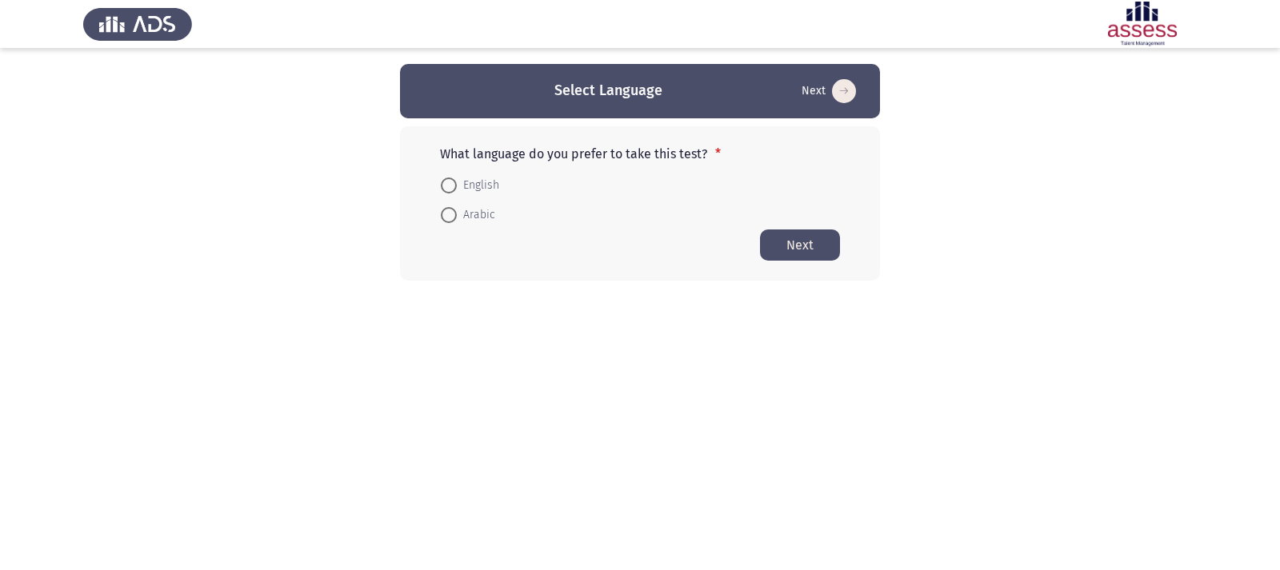
click at [454, 187] on span at bounding box center [449, 186] width 16 height 16
click at [454, 187] on input "English" at bounding box center [449, 186] width 16 height 16
radio input "true"
click at [798, 253] on button "Next" at bounding box center [800, 244] width 80 height 31
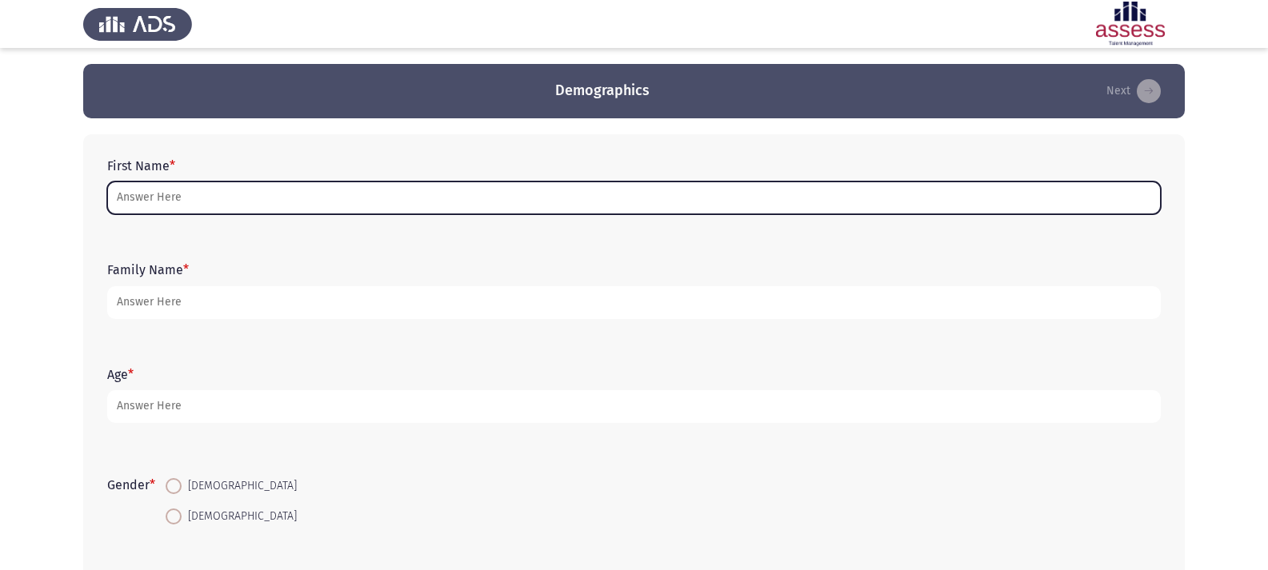
click at [650, 190] on input "First Name *" at bounding box center [634, 198] width 1054 height 33
type input "O"
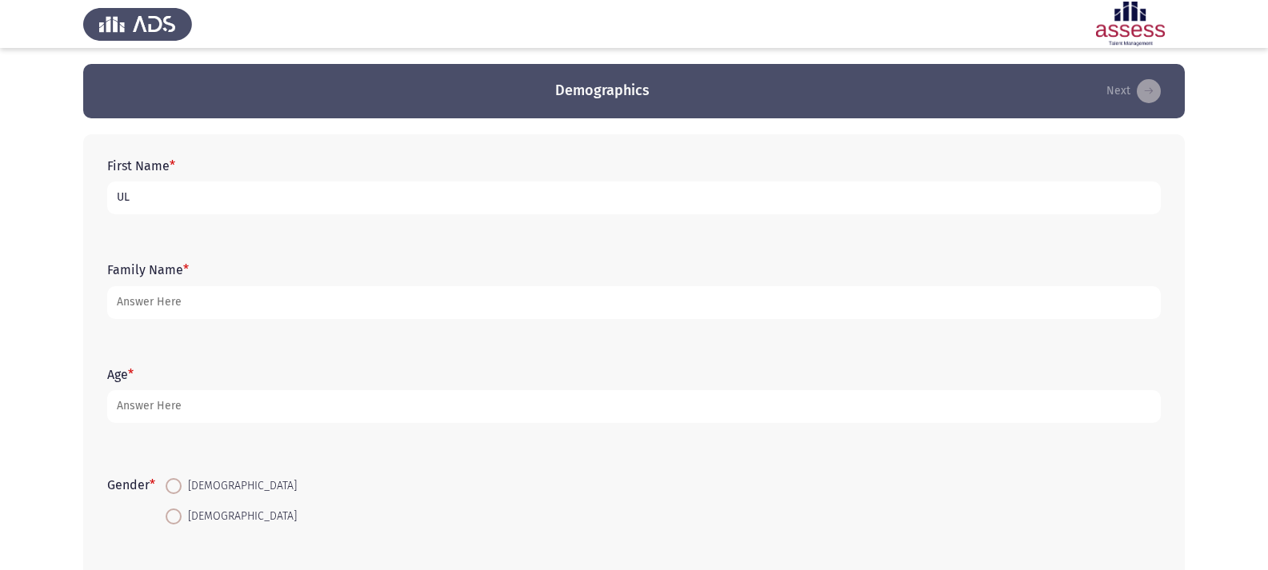
type input "U"
click at [139, 199] on input "[PERSON_NAME]" at bounding box center [634, 198] width 1054 height 33
click at [138, 202] on input "[PERSON_NAME]" at bounding box center [634, 198] width 1054 height 33
click at [140, 201] on input "[PERSON_NAME]" at bounding box center [634, 198] width 1054 height 33
click at [142, 202] on input "[PERSON_NAME]" at bounding box center [634, 198] width 1054 height 33
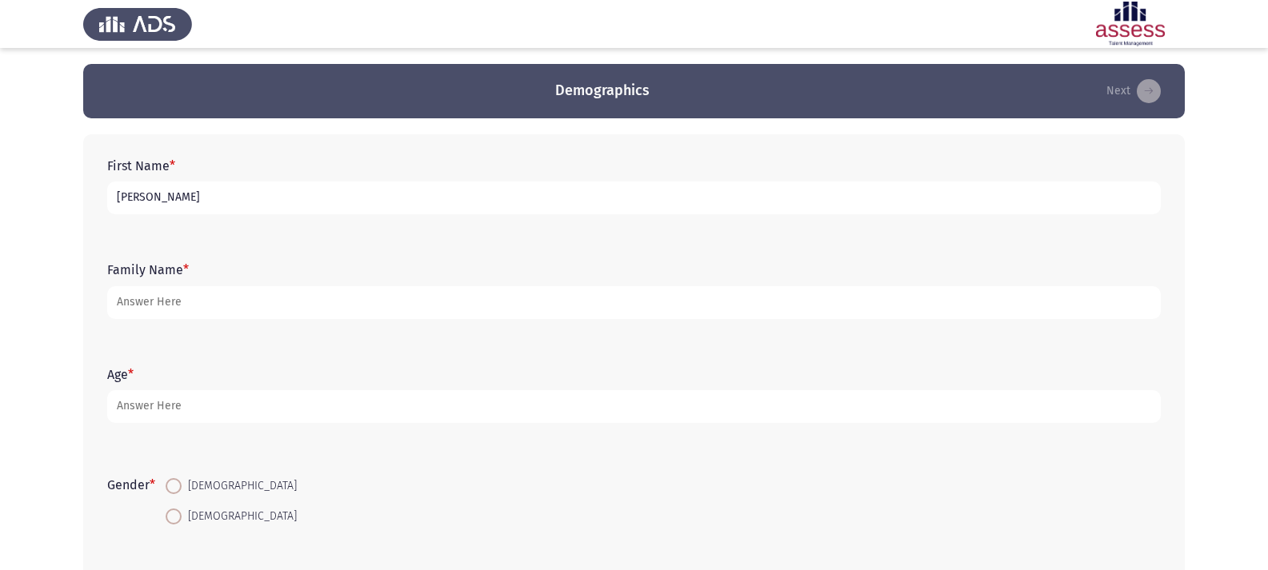
click at [112, 194] on input "[PERSON_NAME]" at bounding box center [634, 198] width 1054 height 33
click at [230, 198] on input "[PERSON_NAME]" at bounding box center [634, 198] width 1054 height 33
type input "[PERSON_NAME]"
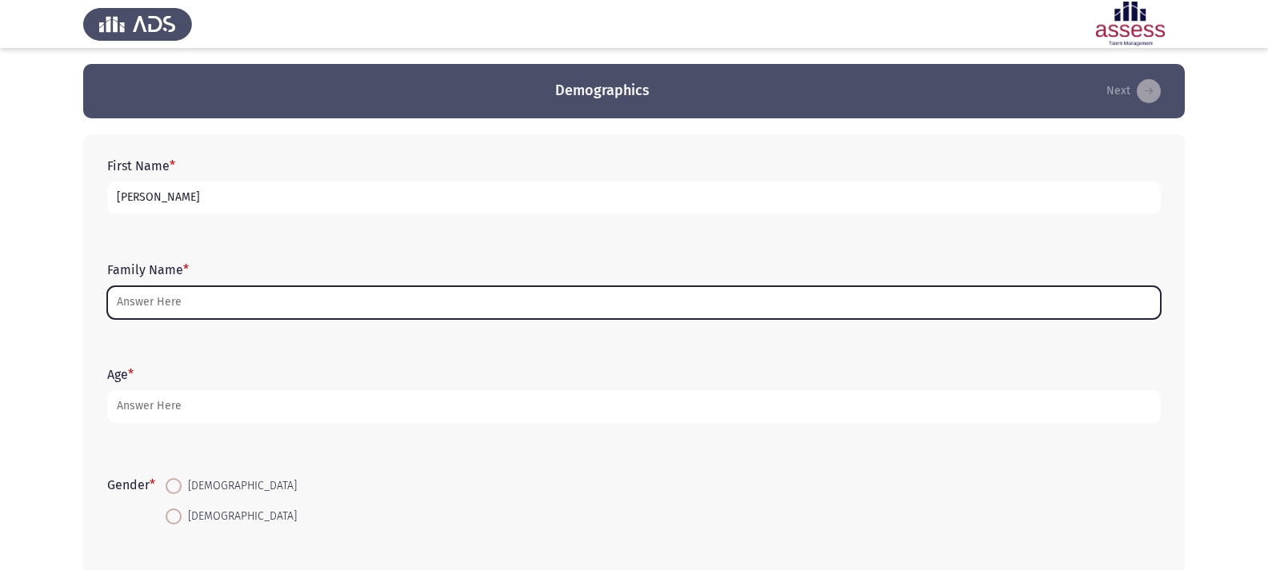
click at [302, 306] on input "Family Name *" at bounding box center [634, 302] width 1054 height 33
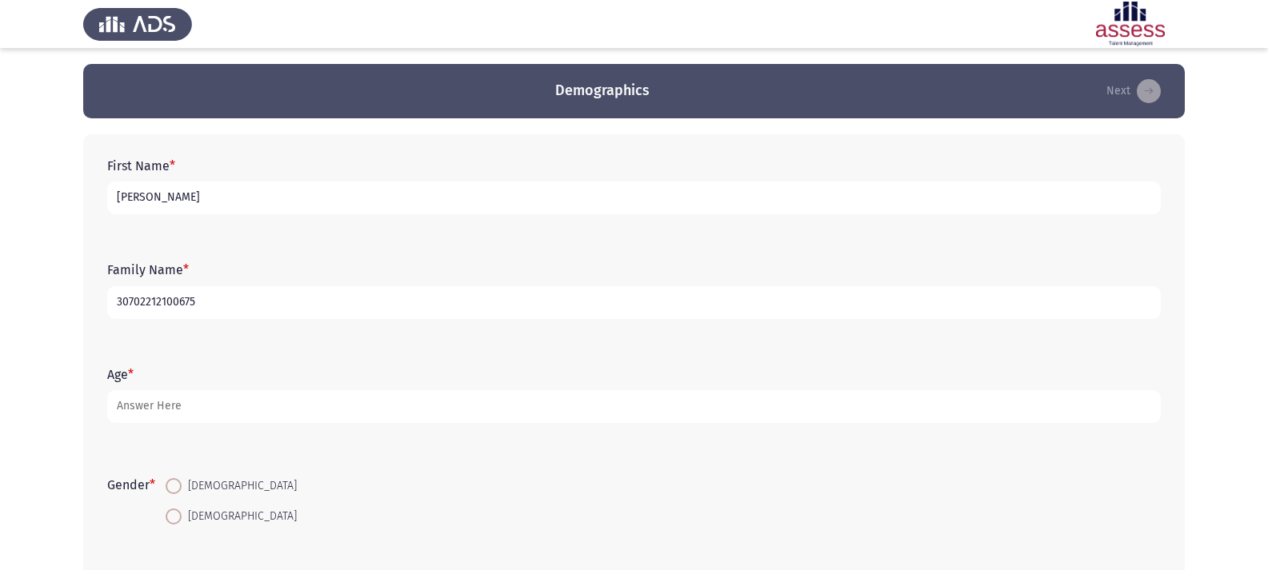
type input "30702212100675"
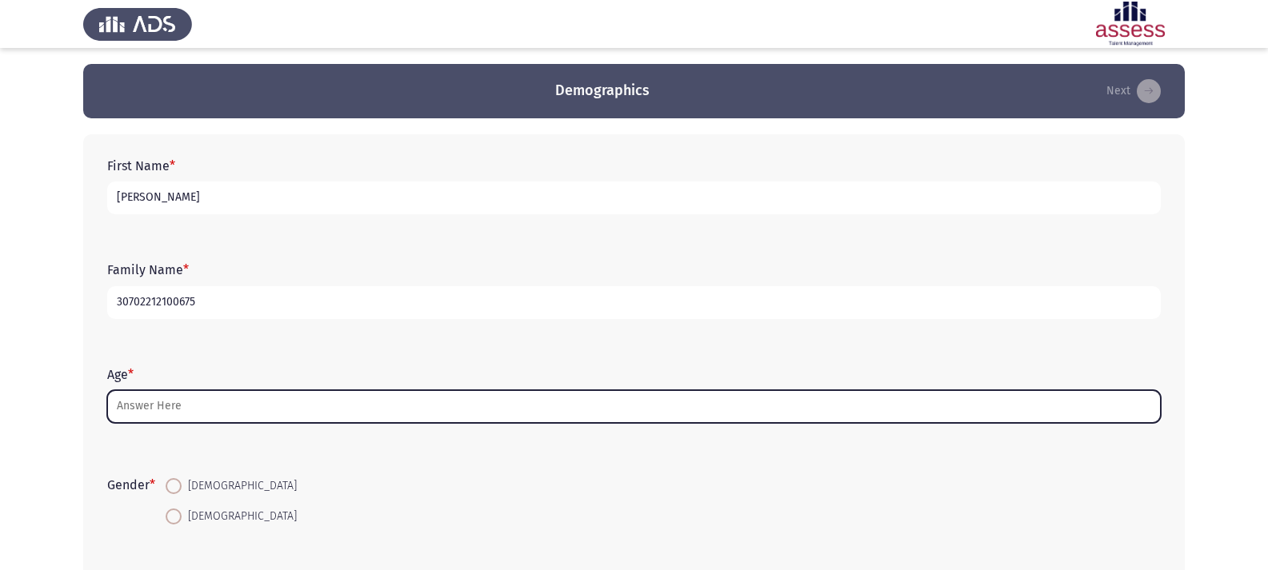
click at [242, 410] on input "Age *" at bounding box center [634, 406] width 1054 height 33
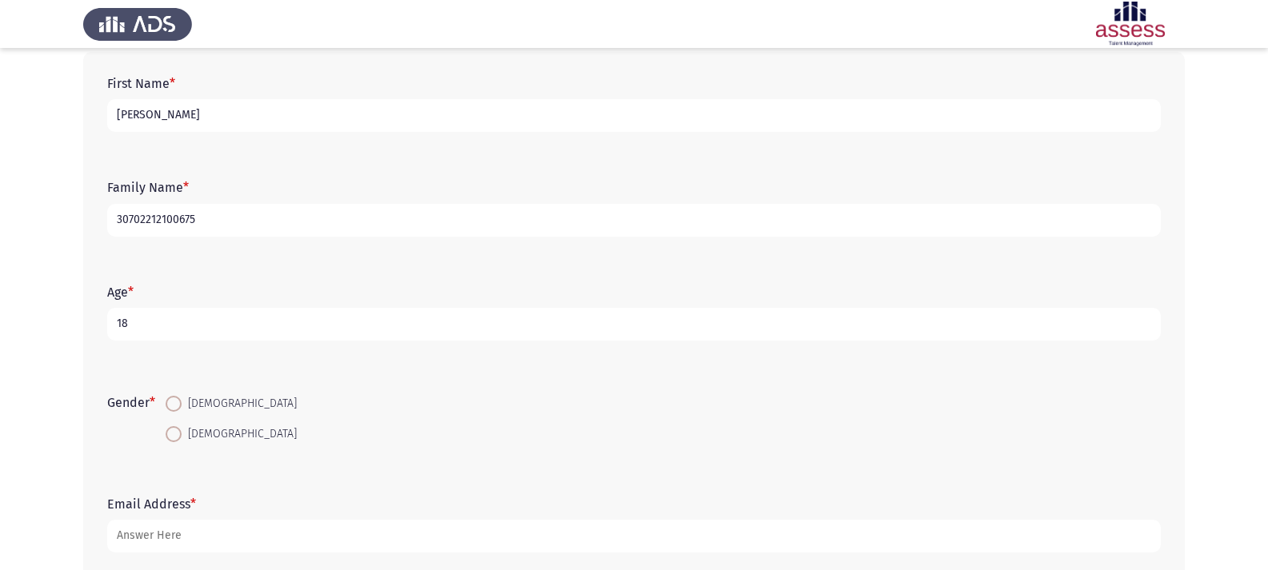
scroll to position [160, 0]
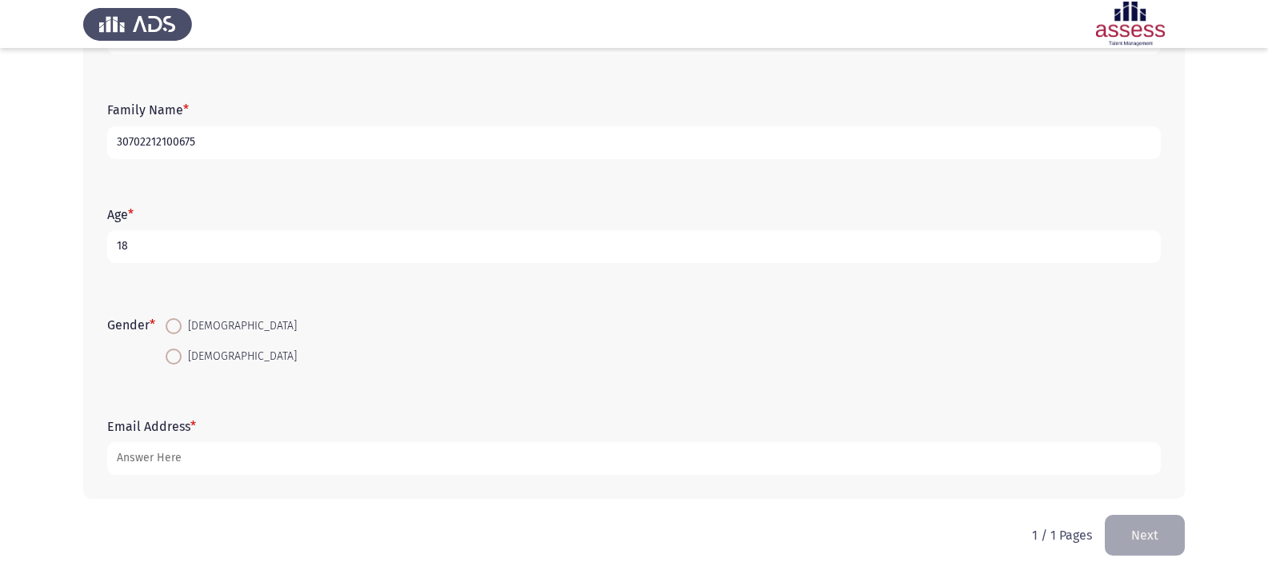
type input "18"
click at [179, 329] on span at bounding box center [174, 326] width 16 height 16
click at [179, 329] on input "[DEMOGRAPHIC_DATA]" at bounding box center [174, 326] width 16 height 16
radio input "true"
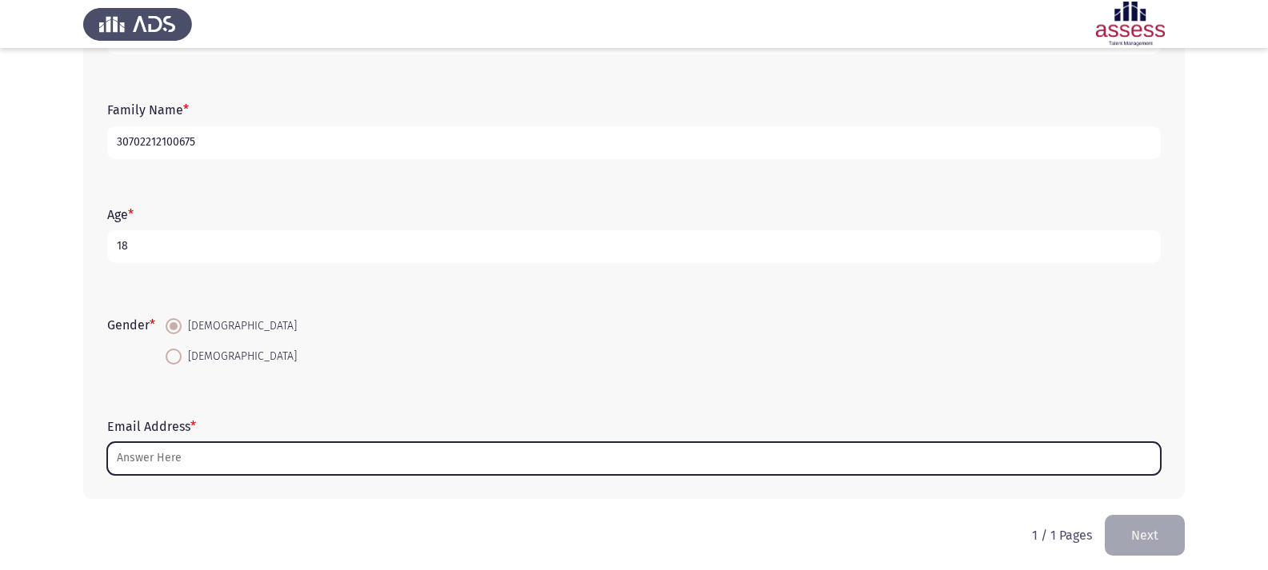
click at [274, 468] on input "Email Address *" at bounding box center [634, 458] width 1054 height 33
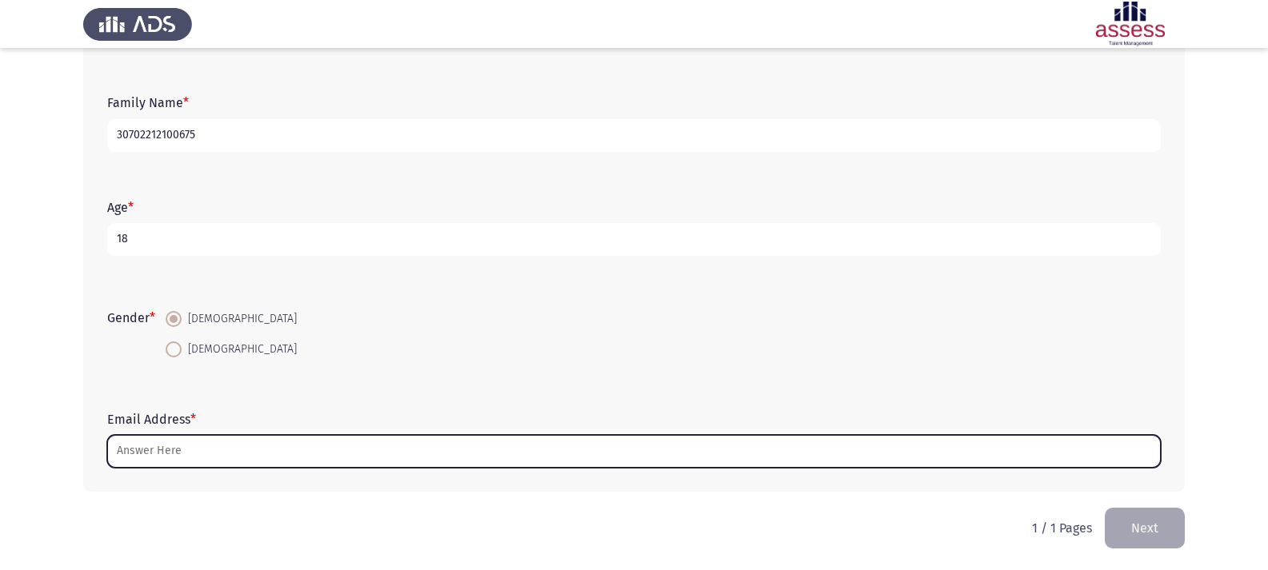
scroll to position [169, 0]
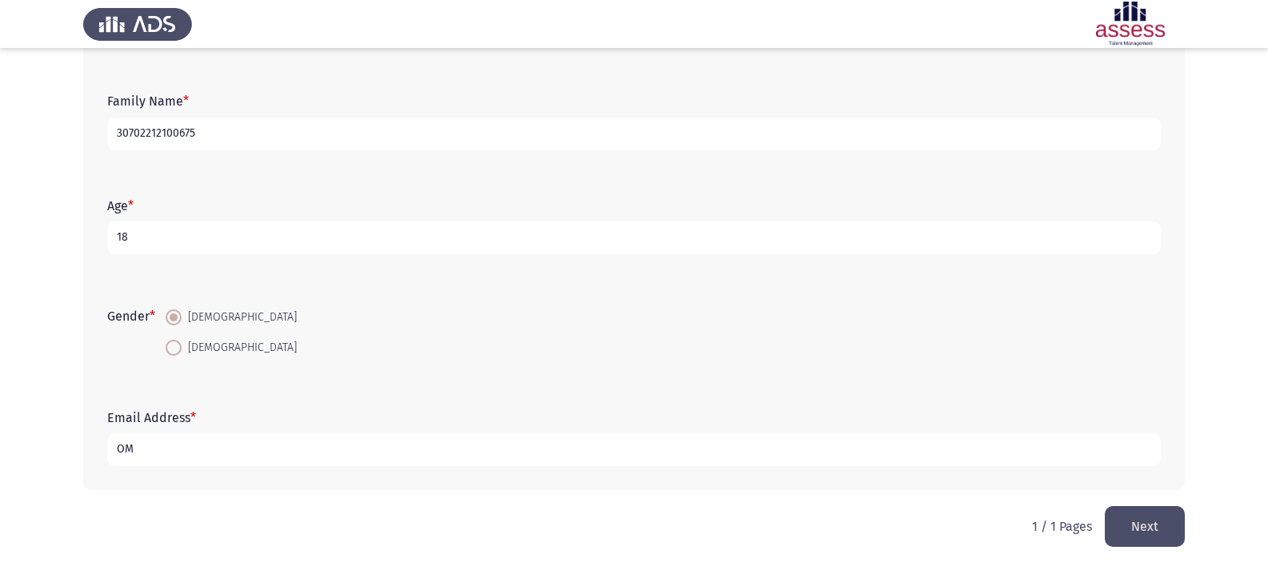
type input "O"
type input "[EMAIL_ADDRESS][DOMAIN_NAME]"
click at [1159, 523] on button "Next" at bounding box center [1145, 526] width 80 height 41
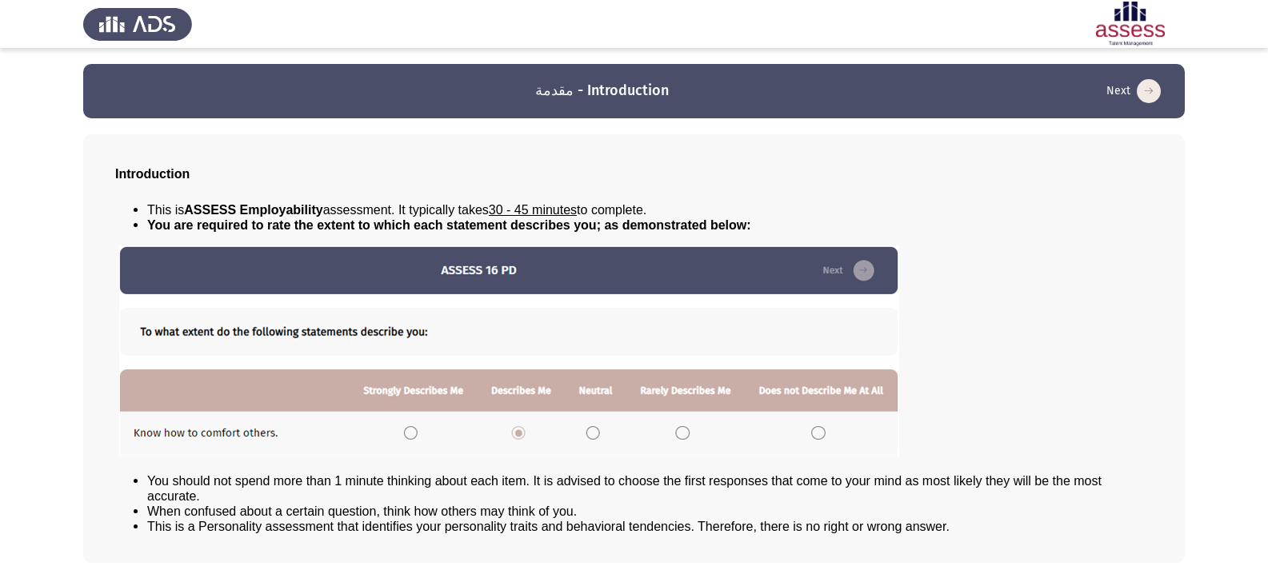
scroll to position [66, 0]
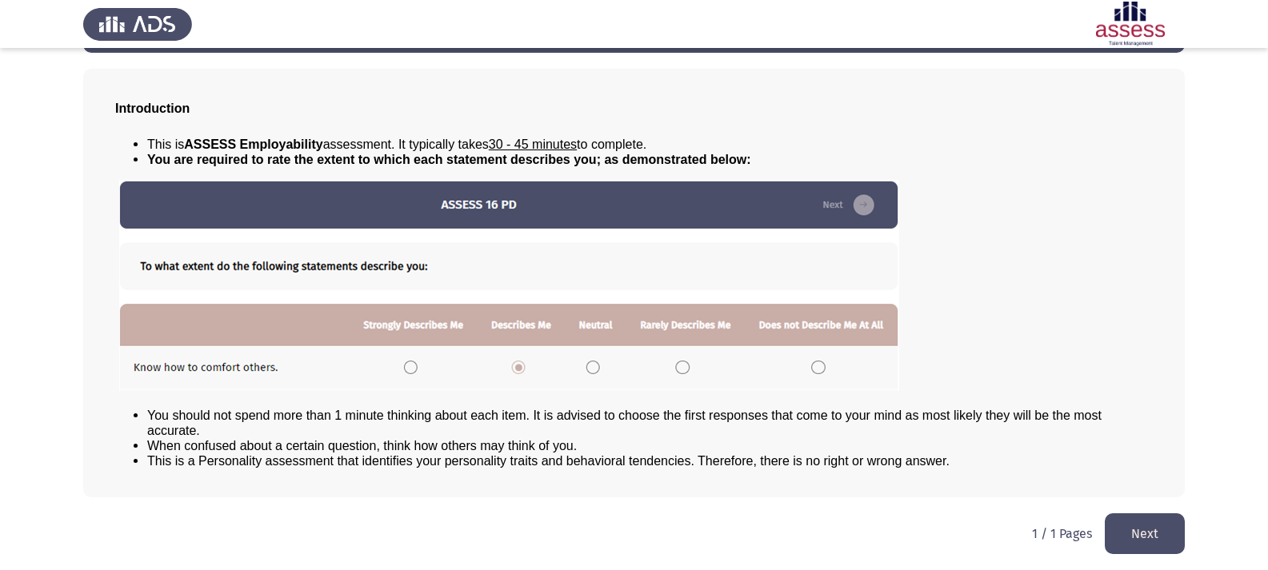
click at [1158, 538] on button "Next" at bounding box center [1145, 534] width 80 height 41
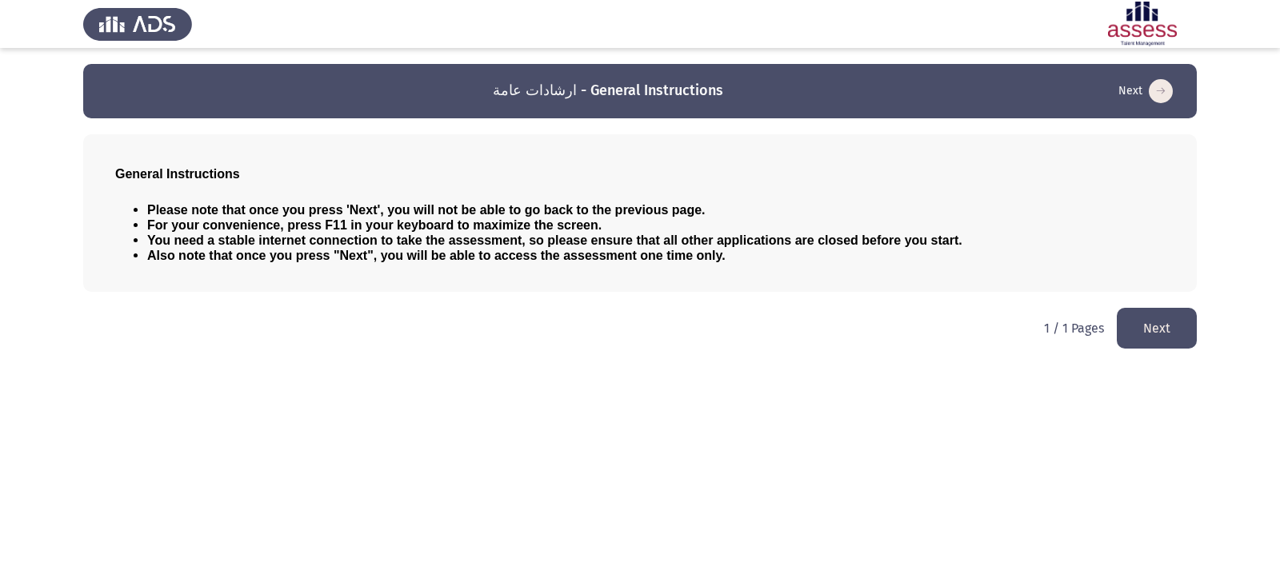
click at [1144, 318] on button "Next" at bounding box center [1157, 328] width 80 height 41
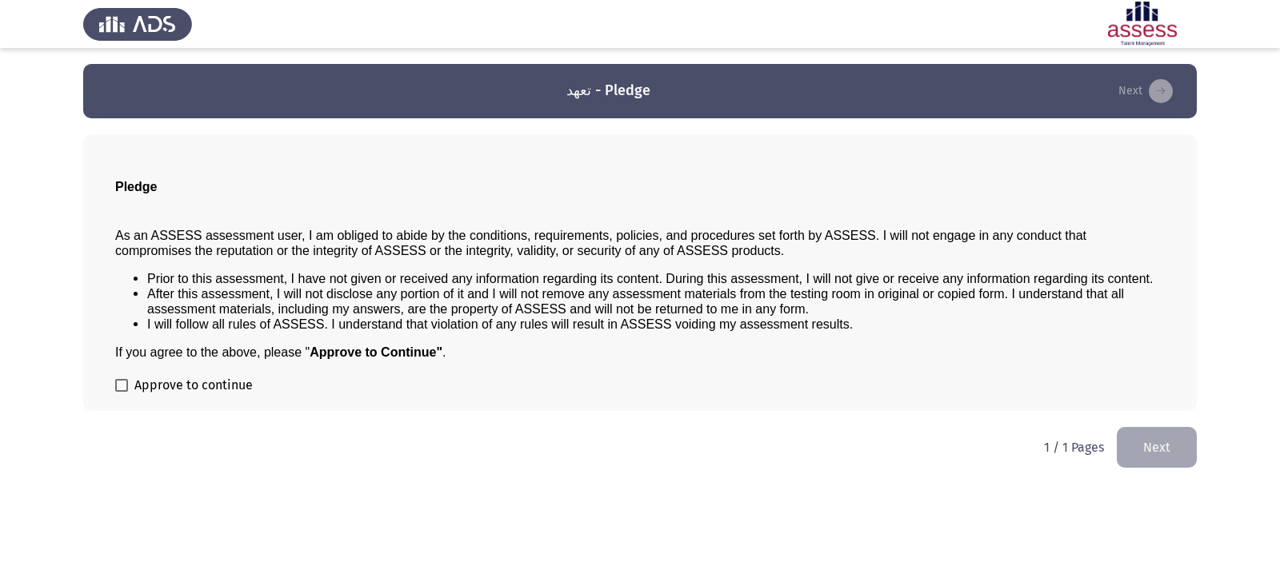
click at [116, 390] on span at bounding box center [121, 385] width 13 height 13
click at [121, 392] on input "Approve to continue" at bounding box center [121, 392] width 1 height 1
checkbox input "true"
click at [1140, 428] on button "Next" at bounding box center [1157, 447] width 80 height 41
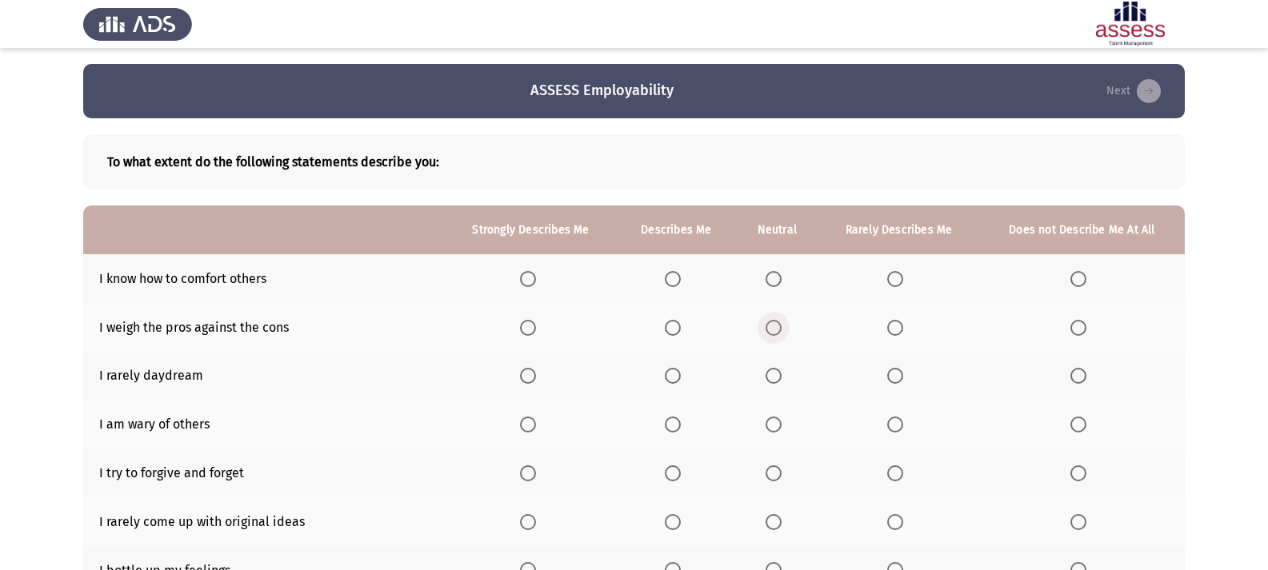
click at [771, 328] on span "Select an option" at bounding box center [774, 328] width 16 height 16
click at [771, 328] on input "Select an option" at bounding box center [774, 328] width 16 height 16
click at [670, 280] on span "Select an option" at bounding box center [673, 279] width 16 height 16
click at [670, 280] on input "Select an option" at bounding box center [673, 279] width 16 height 16
click at [625, 281] on th at bounding box center [676, 278] width 118 height 49
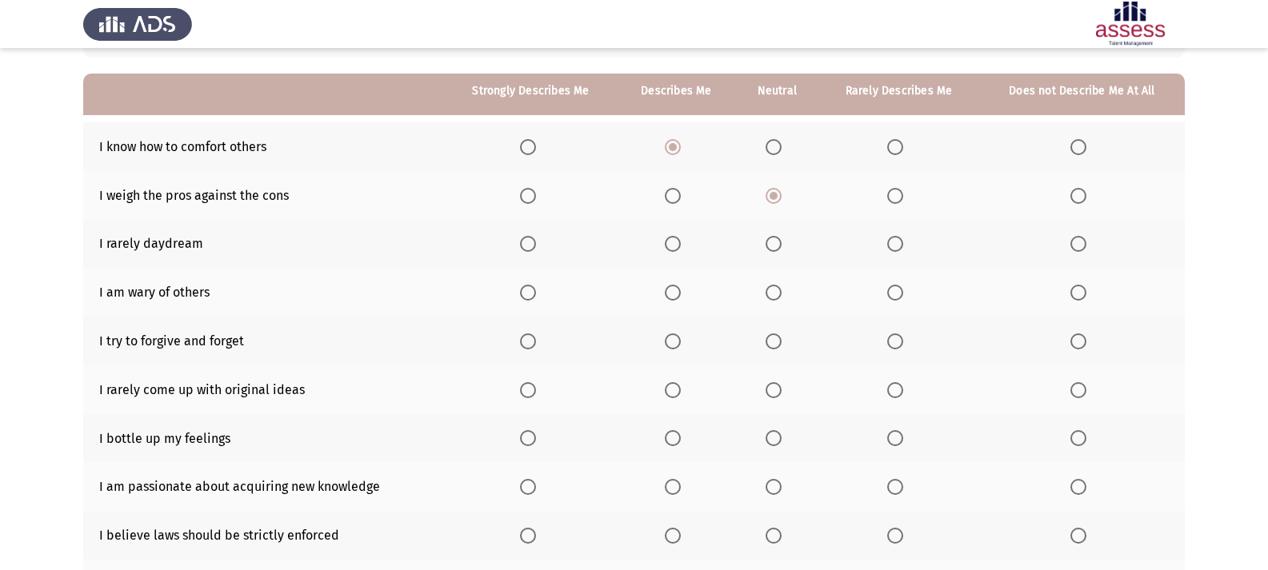
scroll to position [160, 0]
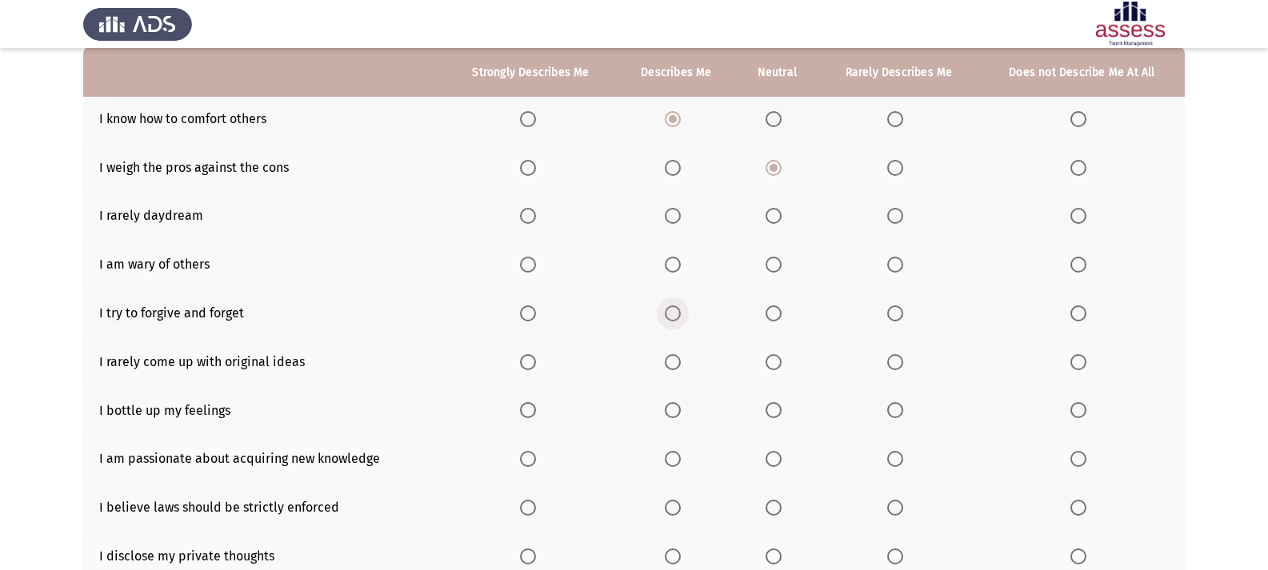
click at [670, 320] on span "Select an option" at bounding box center [673, 314] width 16 height 16
click at [670, 320] on input "Select an option" at bounding box center [673, 314] width 16 height 16
click at [774, 265] on span "Select an option" at bounding box center [774, 265] width 0 height 0
click at [775, 265] on input "Select an option" at bounding box center [774, 265] width 16 height 16
click at [770, 219] on span "Select an option" at bounding box center [774, 216] width 16 height 16
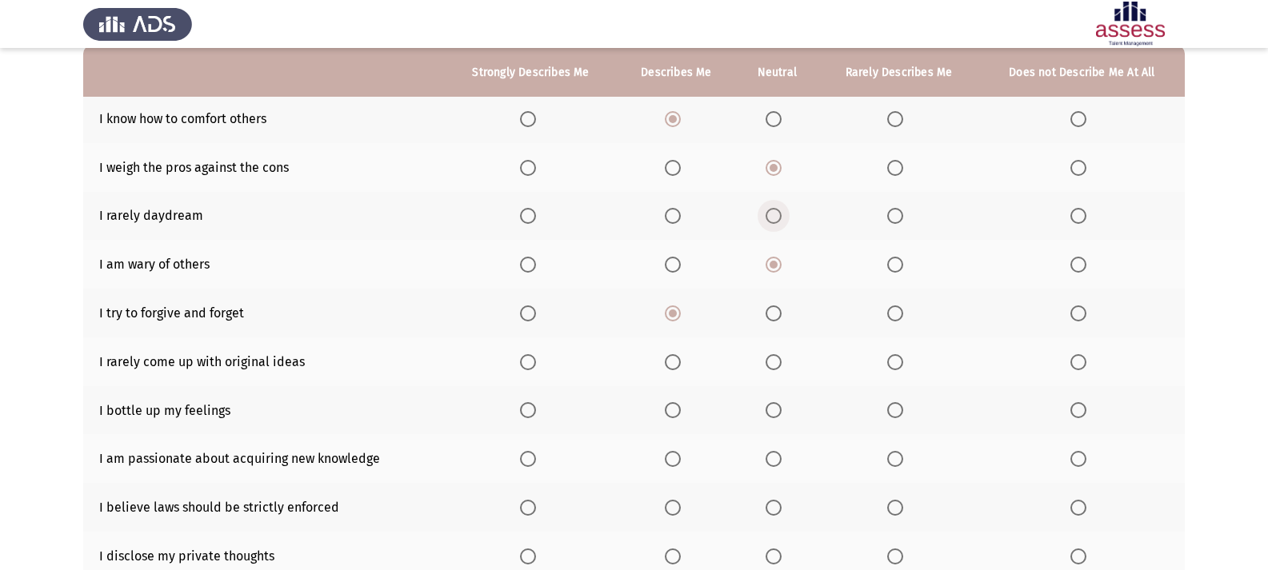
click at [770, 219] on input "Select an option" at bounding box center [774, 216] width 16 height 16
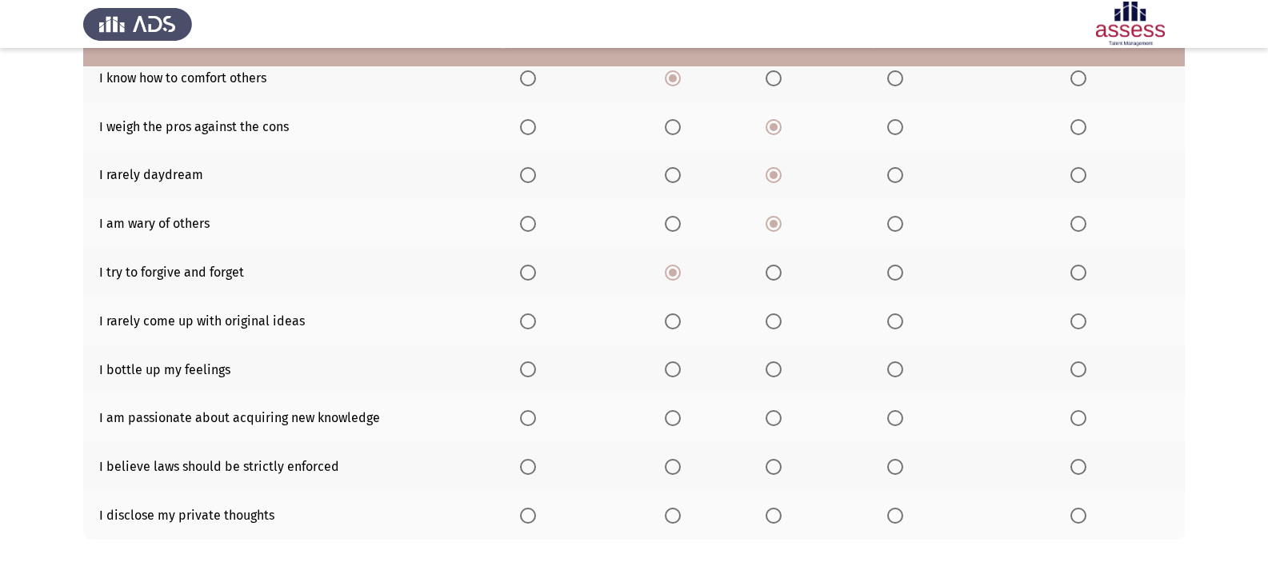
scroll to position [240, 0]
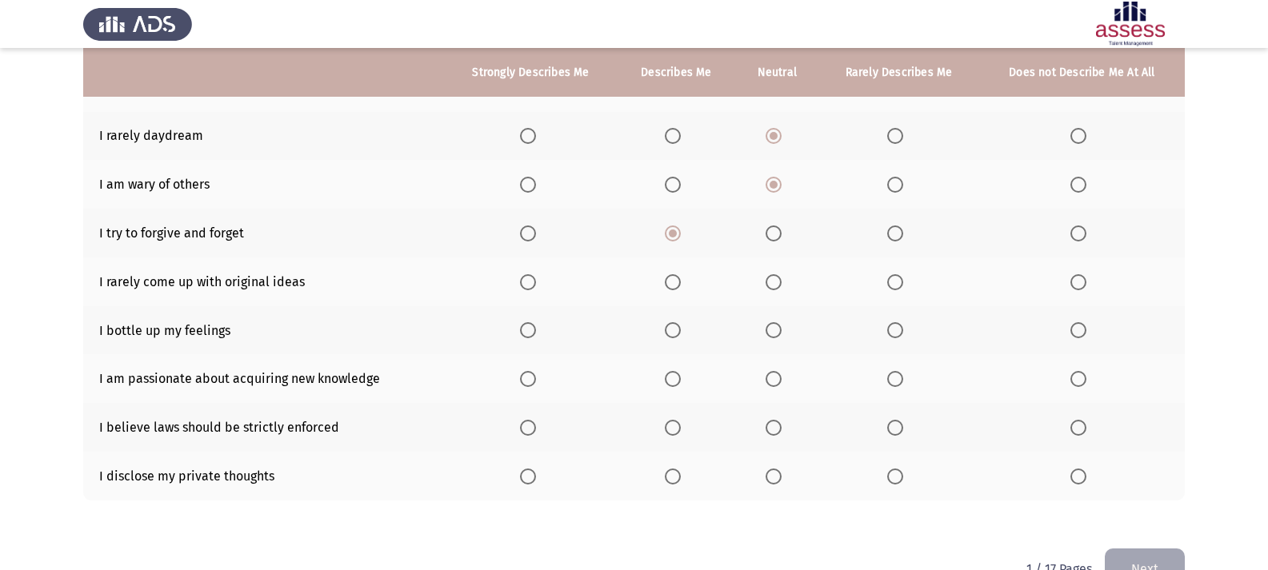
click at [530, 326] on span "Select an option" at bounding box center [528, 330] width 16 height 16
click at [530, 326] on input "Select an option" at bounding box center [528, 330] width 16 height 16
click at [775, 286] on span "Select an option" at bounding box center [774, 282] width 16 height 16
click at [775, 286] on input "Select an option" at bounding box center [774, 282] width 16 height 16
click at [667, 378] on span "Select an option" at bounding box center [673, 379] width 16 height 16
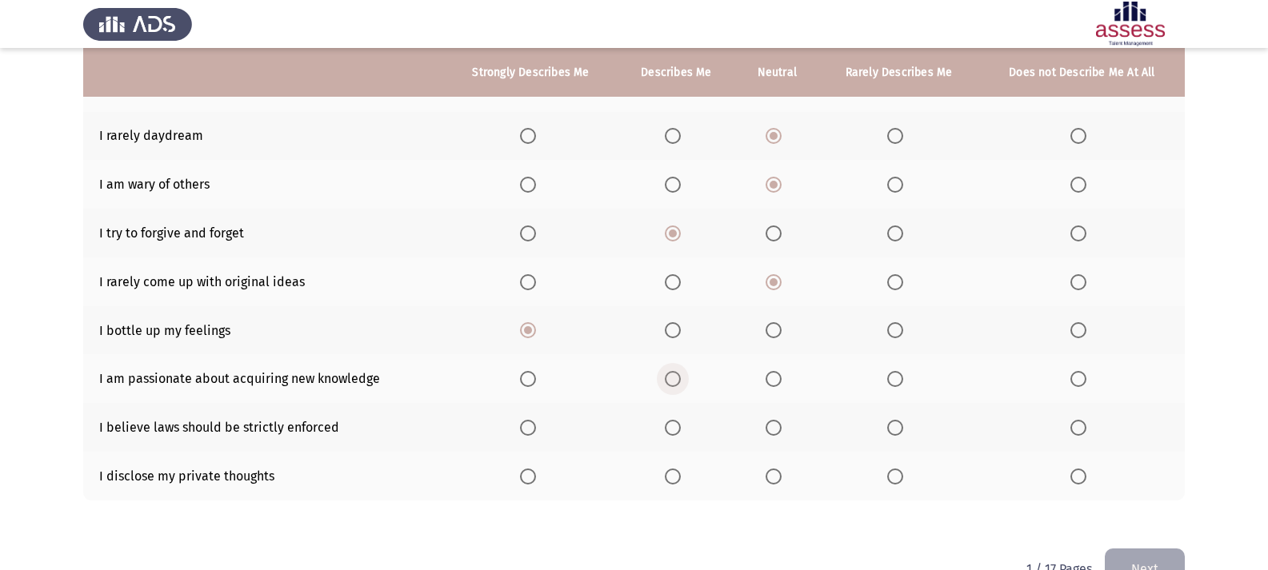
click at [667, 378] on input "Select an option" at bounding box center [673, 379] width 16 height 16
click at [898, 425] on span "Select an option" at bounding box center [895, 428] width 16 height 16
click at [898, 425] on input "Select an option" at bounding box center [895, 428] width 16 height 16
click at [534, 470] on span "Select an option" at bounding box center [528, 477] width 16 height 16
click at [534, 470] on input "Select an option" at bounding box center [528, 477] width 16 height 16
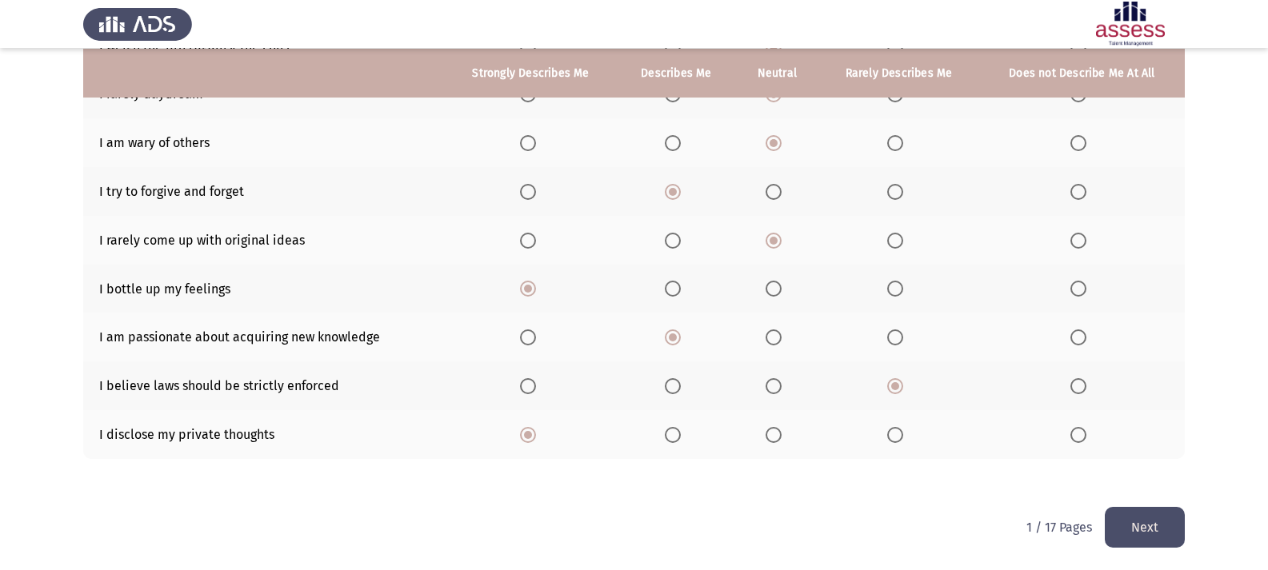
scroll to position [282, 0]
click at [781, 394] on span "Select an option" at bounding box center [774, 386] width 16 height 16
click at [781, 394] on input "Select an option" at bounding box center [774, 386] width 16 height 16
click at [1135, 515] on button "Next" at bounding box center [1145, 526] width 80 height 41
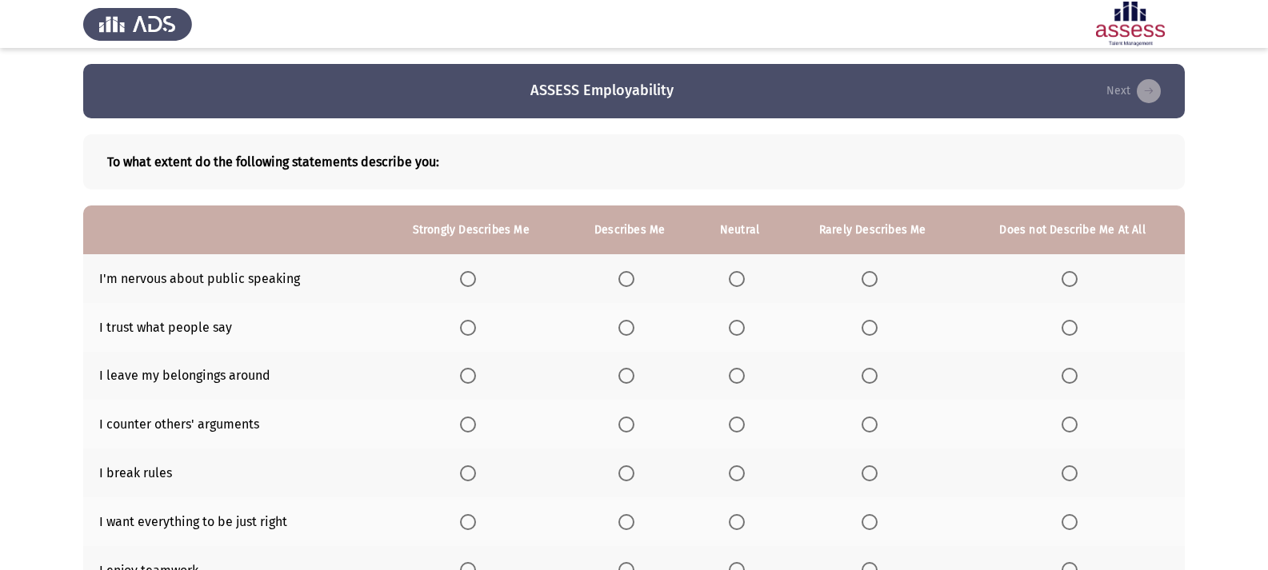
click at [736, 277] on span "Select an option" at bounding box center [737, 279] width 16 height 16
click at [736, 277] on input "Select an option" at bounding box center [737, 279] width 16 height 16
click at [877, 322] on span "Select an option" at bounding box center [870, 328] width 16 height 16
click at [877, 322] on input "Select an option" at bounding box center [870, 328] width 16 height 16
click at [638, 374] on label "Select an option" at bounding box center [629, 376] width 22 height 16
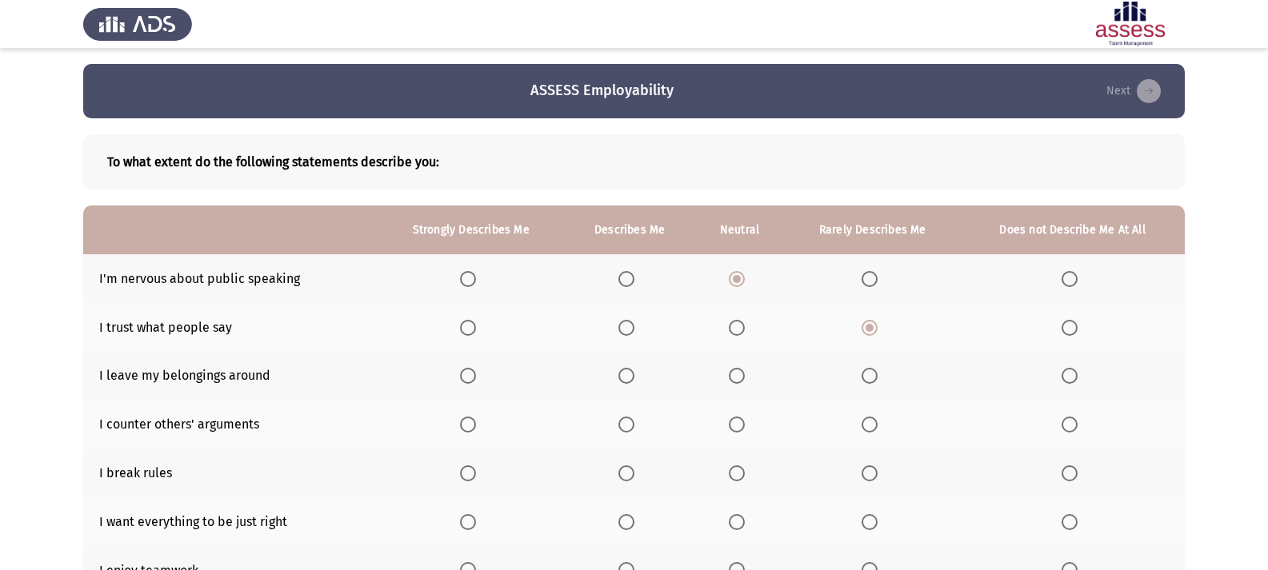
click at [634, 374] on input "Select an option" at bounding box center [626, 376] width 16 height 16
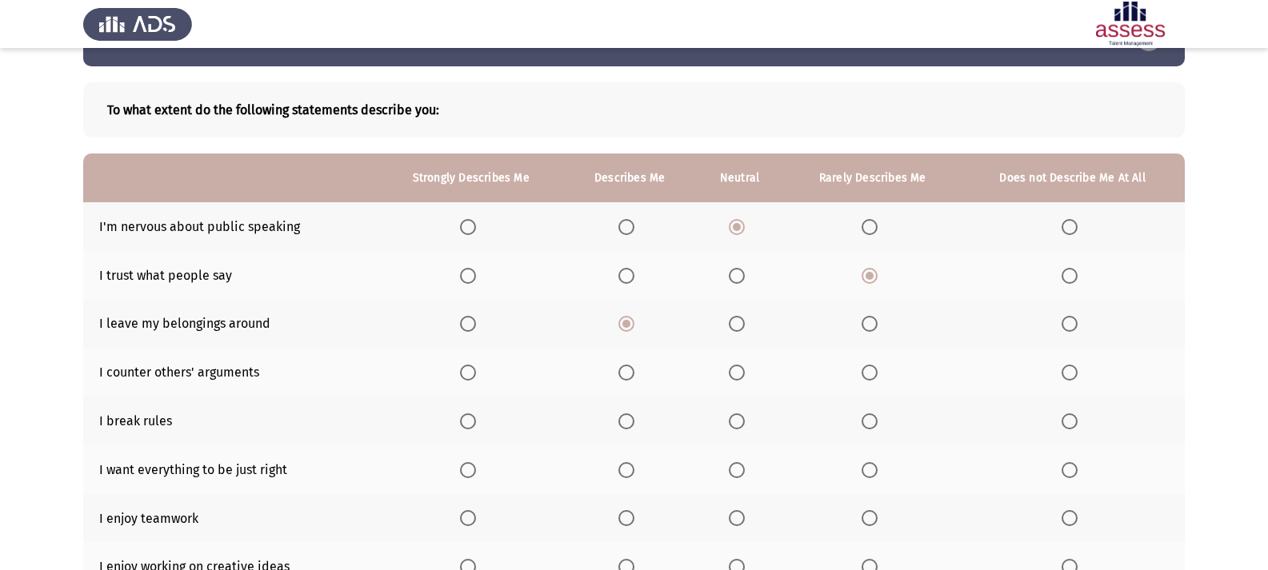
scroll to position [80, 0]
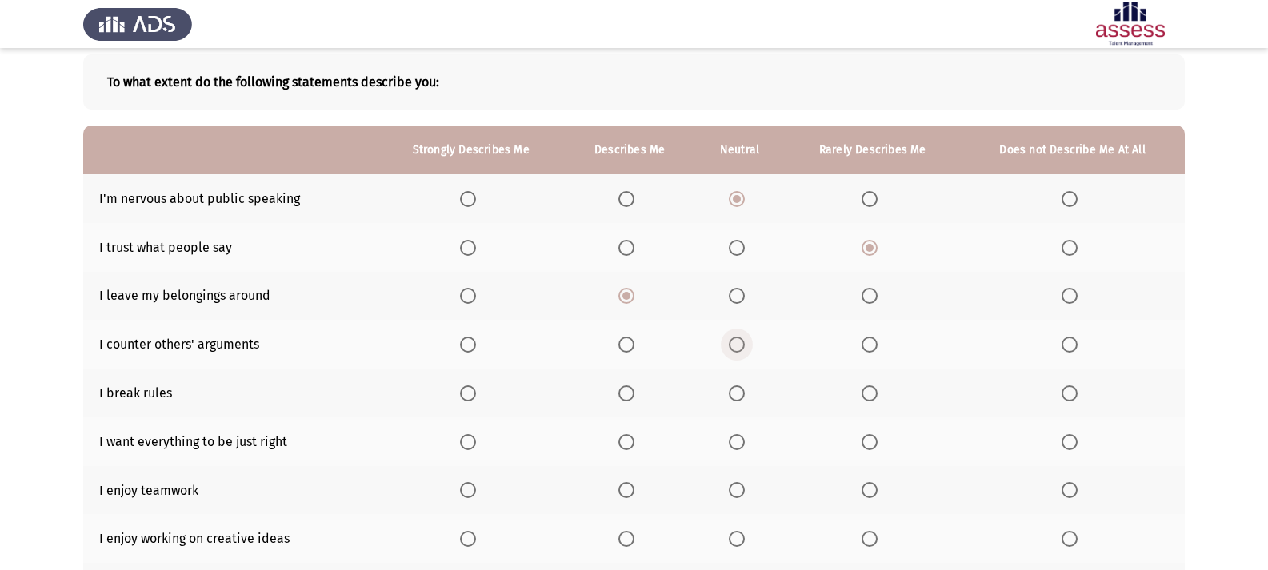
click at [734, 340] on span "Select an option" at bounding box center [737, 345] width 16 height 16
click at [734, 340] on input "Select an option" at bounding box center [737, 345] width 16 height 16
click at [1072, 396] on span "Select an option" at bounding box center [1070, 394] width 16 height 16
click at [1072, 396] on input "Select an option" at bounding box center [1070, 394] width 16 height 16
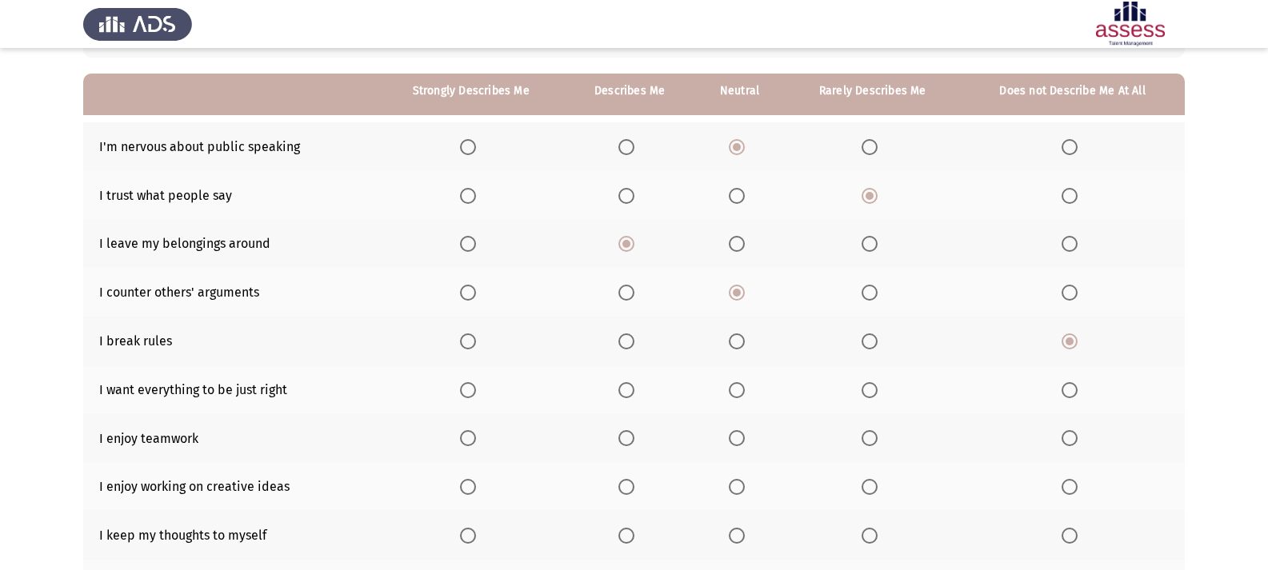
scroll to position [160, 0]
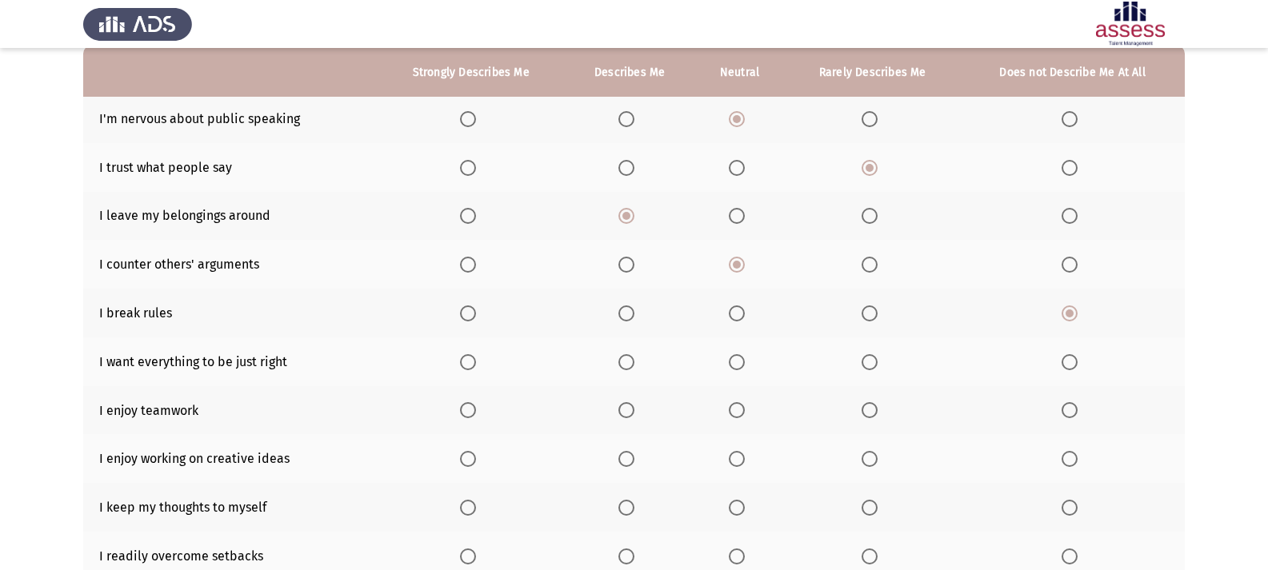
click at [629, 361] on span "Select an option" at bounding box center [626, 362] width 16 height 16
click at [629, 361] on input "Select an option" at bounding box center [626, 362] width 16 height 16
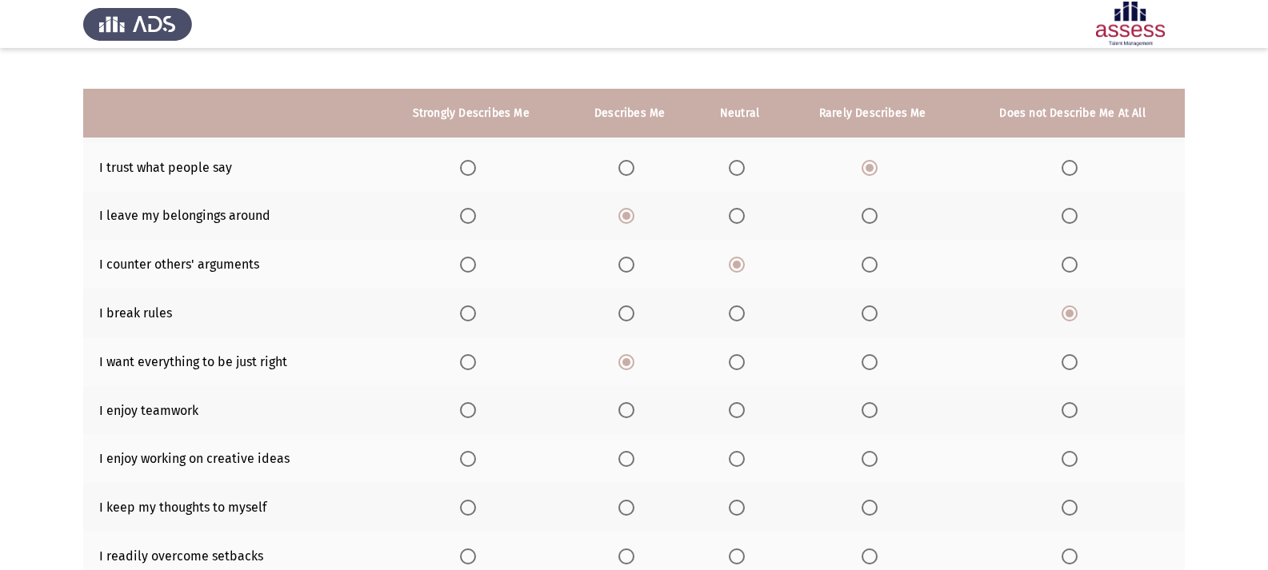
scroll to position [240, 0]
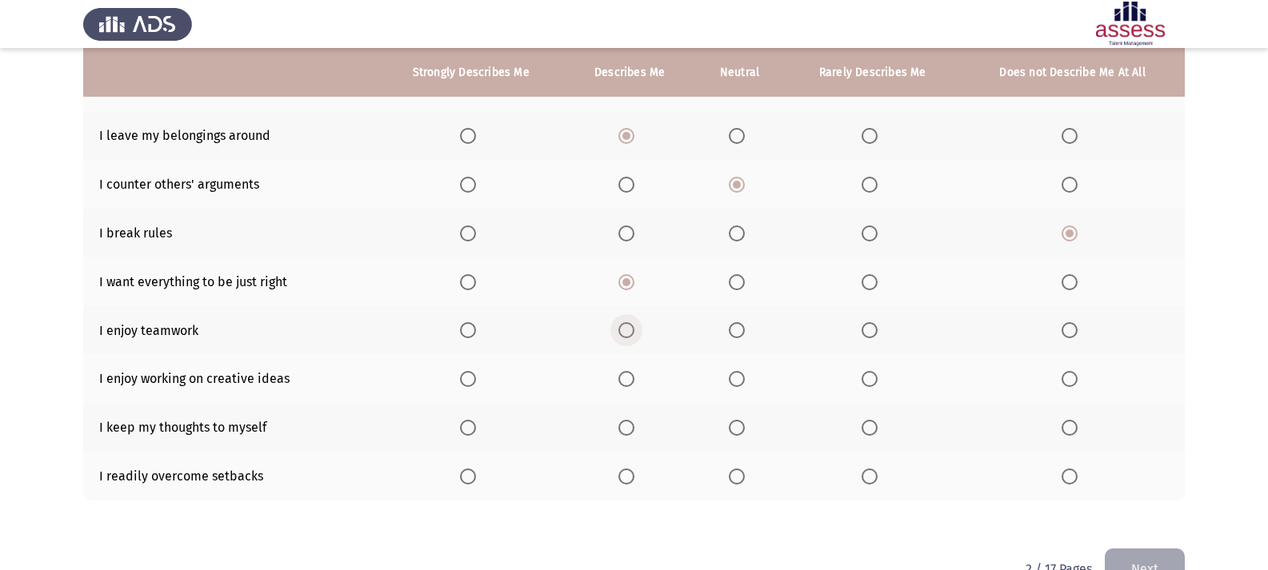
click at [632, 327] on span "Select an option" at bounding box center [626, 330] width 16 height 16
click at [632, 327] on input "Select an option" at bounding box center [626, 330] width 16 height 16
click at [637, 376] on label "Select an option" at bounding box center [629, 379] width 22 height 16
click at [634, 376] on input "Select an option" at bounding box center [626, 379] width 16 height 16
click at [469, 285] on span "Select an option" at bounding box center [468, 282] width 16 height 16
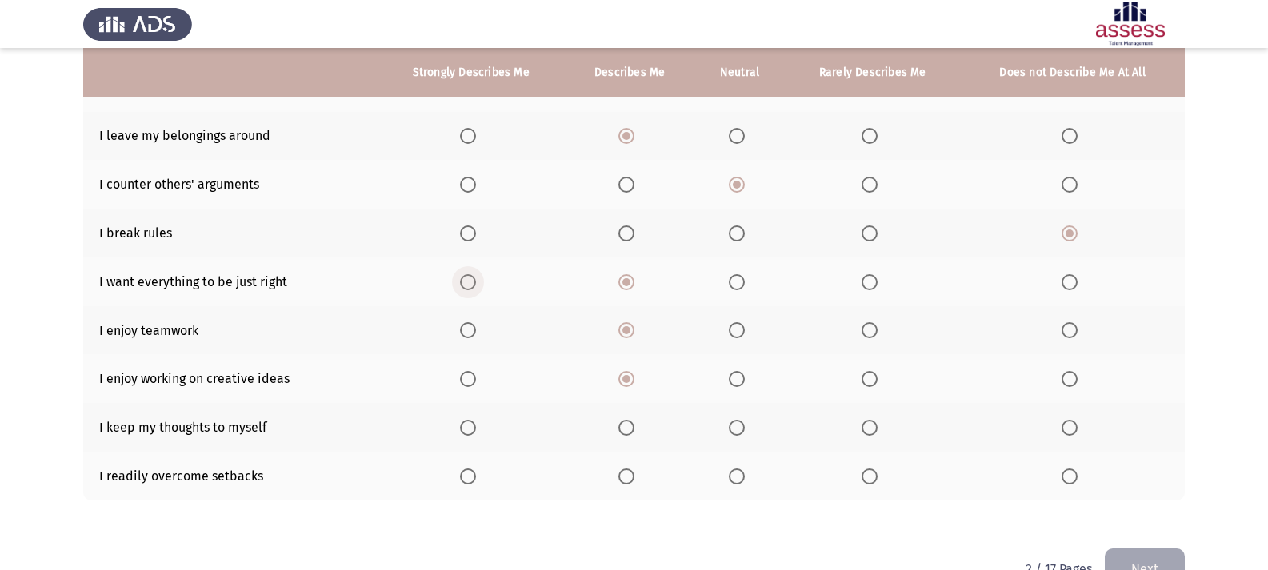
click at [469, 285] on input "Select an option" at bounding box center [468, 282] width 16 height 16
click at [473, 424] on span "Select an option" at bounding box center [468, 428] width 16 height 16
click at [473, 424] on input "Select an option" at bounding box center [468, 428] width 16 height 16
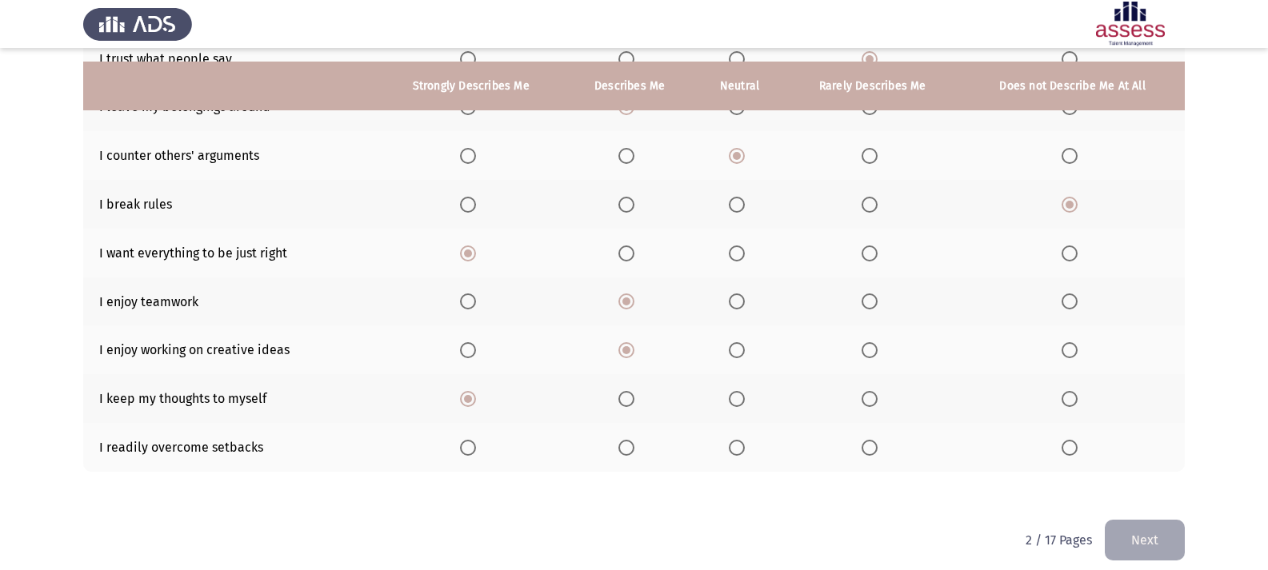
scroll to position [282, 0]
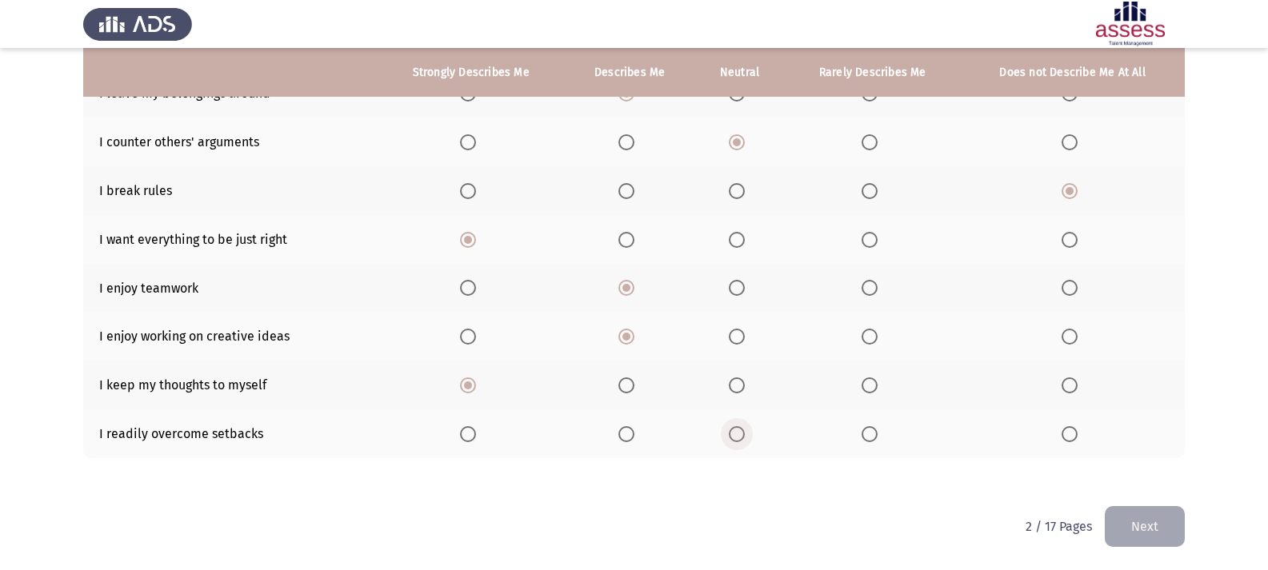
click at [741, 433] on span "Select an option" at bounding box center [737, 434] width 16 height 16
click at [741, 433] on input "Select an option" at bounding box center [737, 434] width 16 height 16
click at [1148, 530] on button "Next" at bounding box center [1145, 526] width 80 height 41
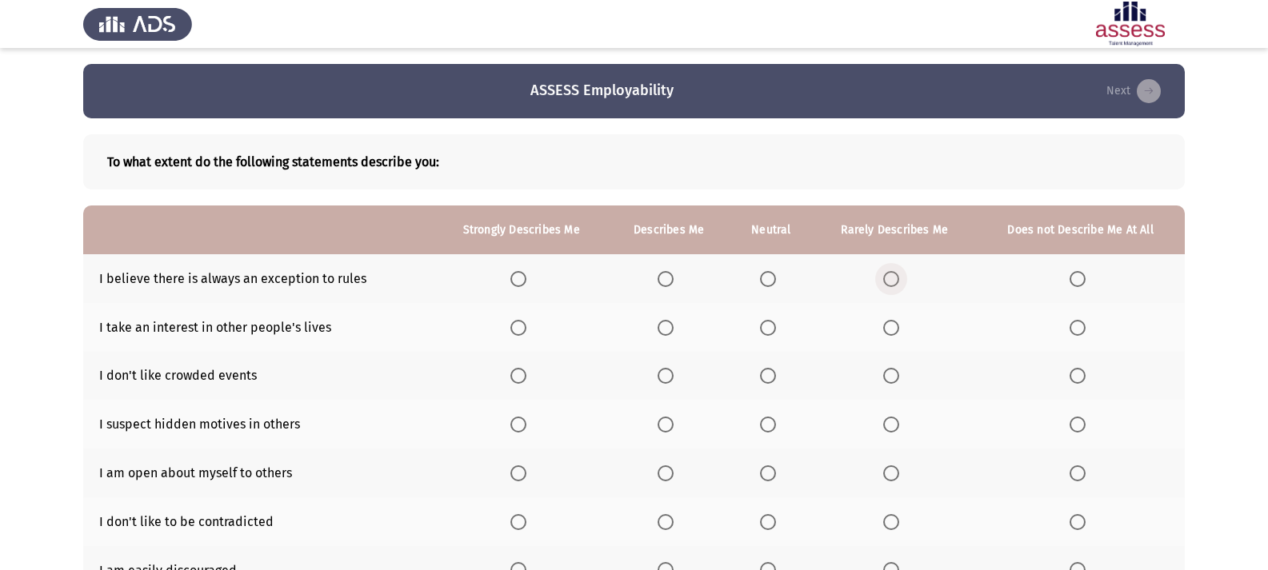
click at [898, 271] on span "Select an option" at bounding box center [891, 279] width 16 height 16
click at [898, 271] on input "Select an option" at bounding box center [891, 279] width 16 height 16
click at [766, 322] on span "Select an option" at bounding box center [768, 328] width 16 height 16
click at [766, 322] on input "Select an option" at bounding box center [768, 328] width 16 height 16
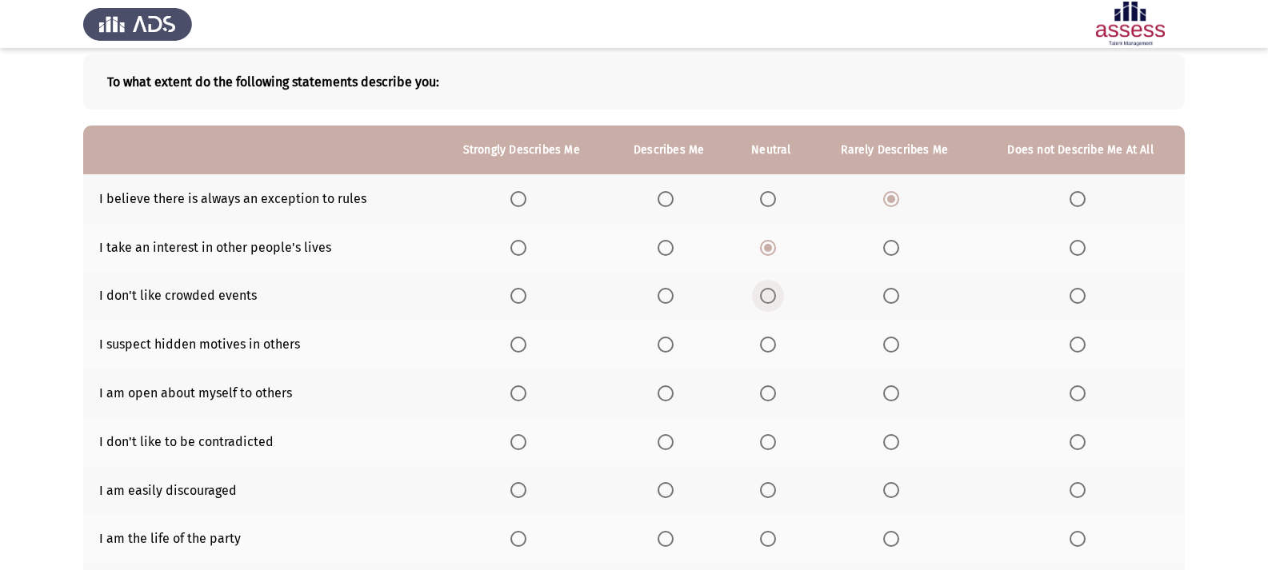
click at [770, 296] on span "Select an option" at bounding box center [768, 296] width 16 height 16
click at [770, 296] on input "Select an option" at bounding box center [768, 296] width 16 height 16
click at [671, 340] on span "Select an option" at bounding box center [666, 345] width 16 height 16
click at [671, 340] on input "Select an option" at bounding box center [666, 345] width 16 height 16
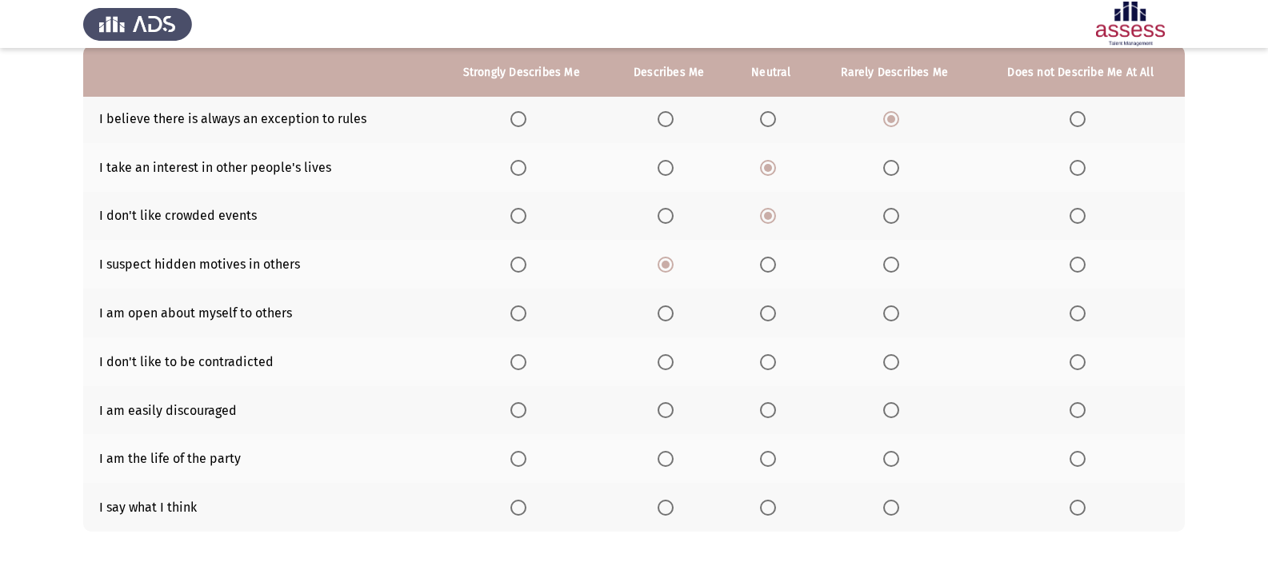
click at [890, 312] on span "Select an option" at bounding box center [891, 314] width 16 height 16
click at [890, 312] on input "Select an option" at bounding box center [891, 314] width 16 height 16
click at [770, 357] on span "Select an option" at bounding box center [768, 362] width 16 height 16
click at [770, 357] on input "Select an option" at bounding box center [768, 362] width 16 height 16
click at [894, 406] on span "Select an option" at bounding box center [891, 410] width 16 height 16
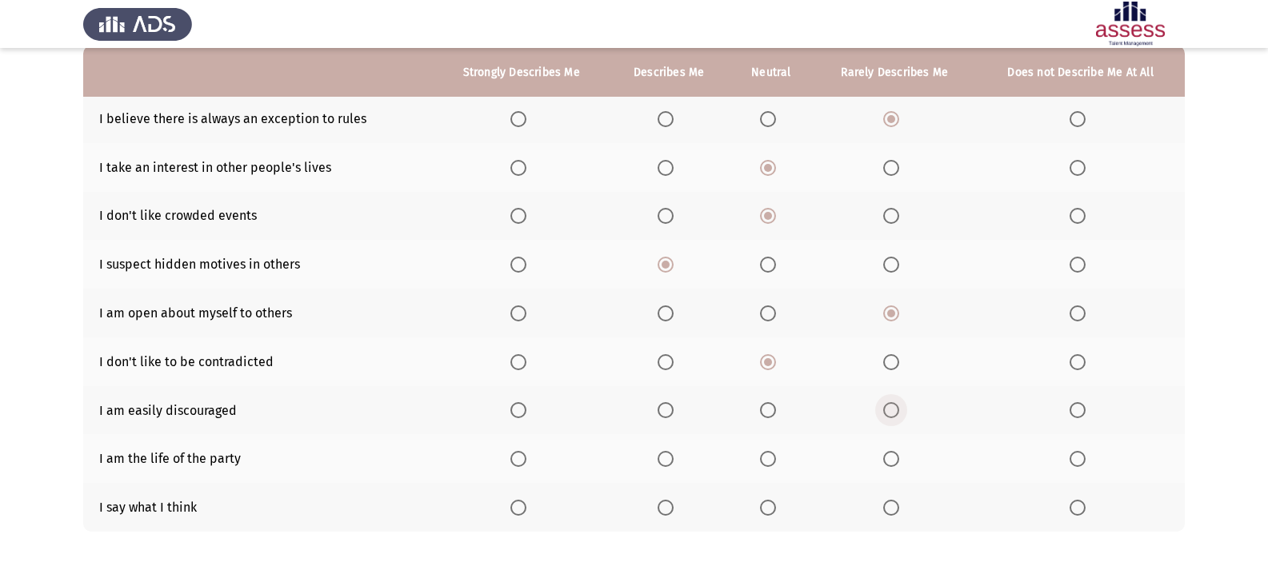
click at [894, 406] on input "Select an option" at bounding box center [891, 410] width 16 height 16
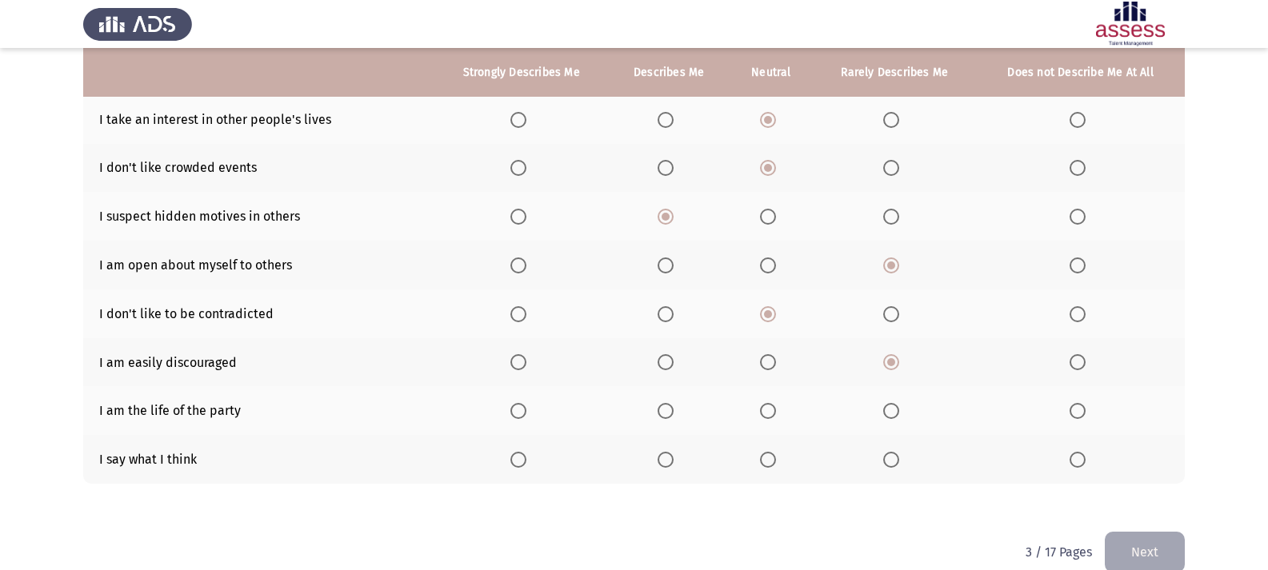
scroll to position [234, 0]
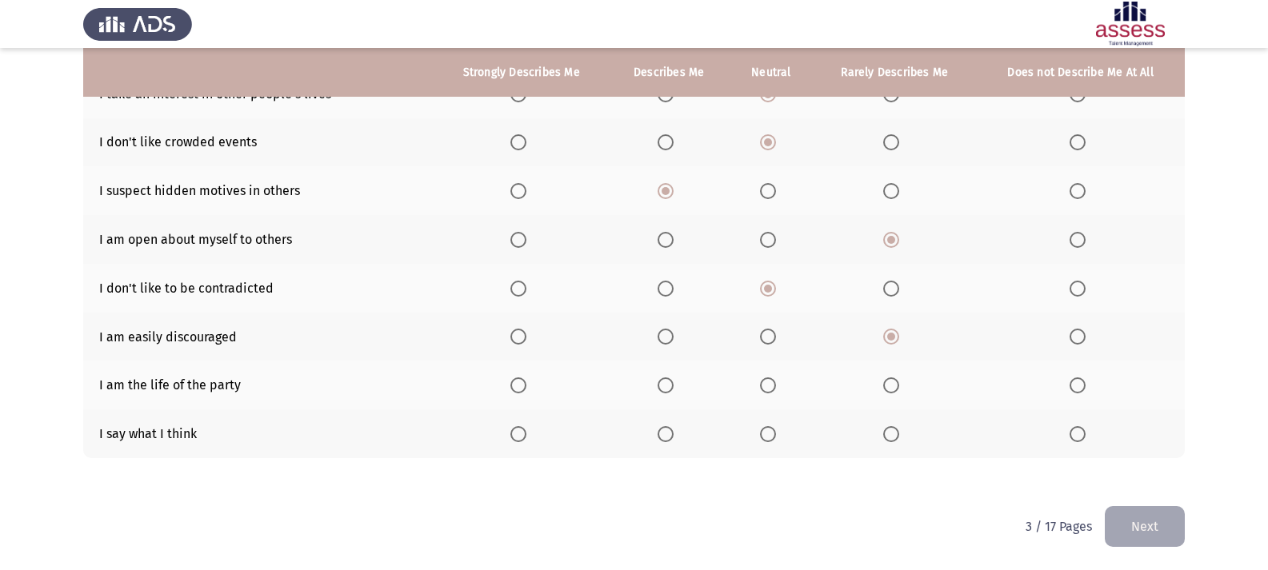
click at [763, 391] on span "Select an option" at bounding box center [768, 386] width 16 height 16
click at [763, 391] on input "Select an option" at bounding box center [768, 386] width 16 height 16
click at [894, 429] on span "Select an option" at bounding box center [891, 434] width 16 height 16
click at [894, 429] on input "Select an option" at bounding box center [891, 434] width 16 height 16
click at [1119, 514] on button "Next" at bounding box center [1145, 526] width 80 height 41
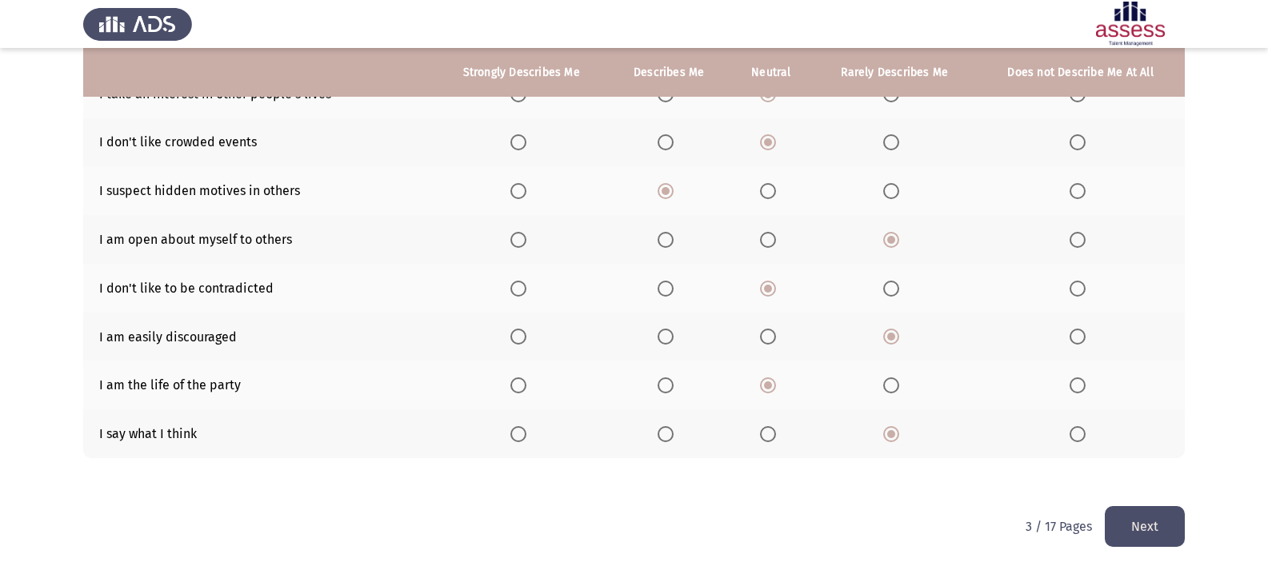
scroll to position [0, 0]
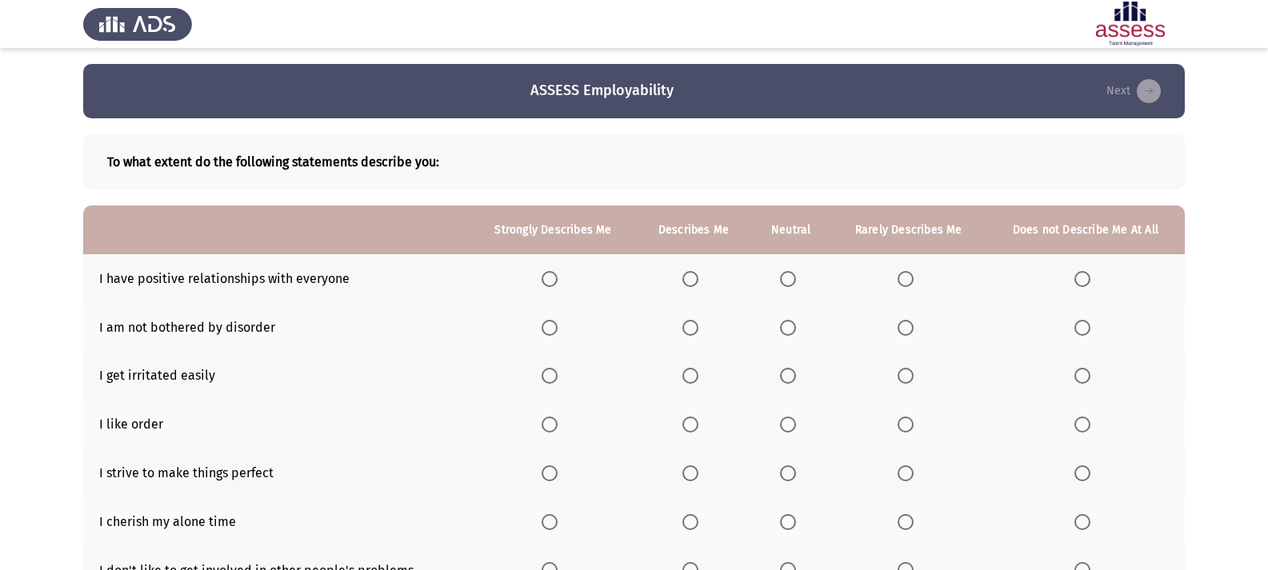
click at [550, 279] on span "Select an option" at bounding box center [550, 279] width 0 height 0
click at [550, 278] on input "Select an option" at bounding box center [550, 279] width 16 height 16
click at [397, 249] on th at bounding box center [276, 230] width 386 height 49
click at [796, 334] on span "Select an option" at bounding box center [788, 328] width 16 height 16
click at [796, 334] on input "Select an option" at bounding box center [788, 328] width 16 height 16
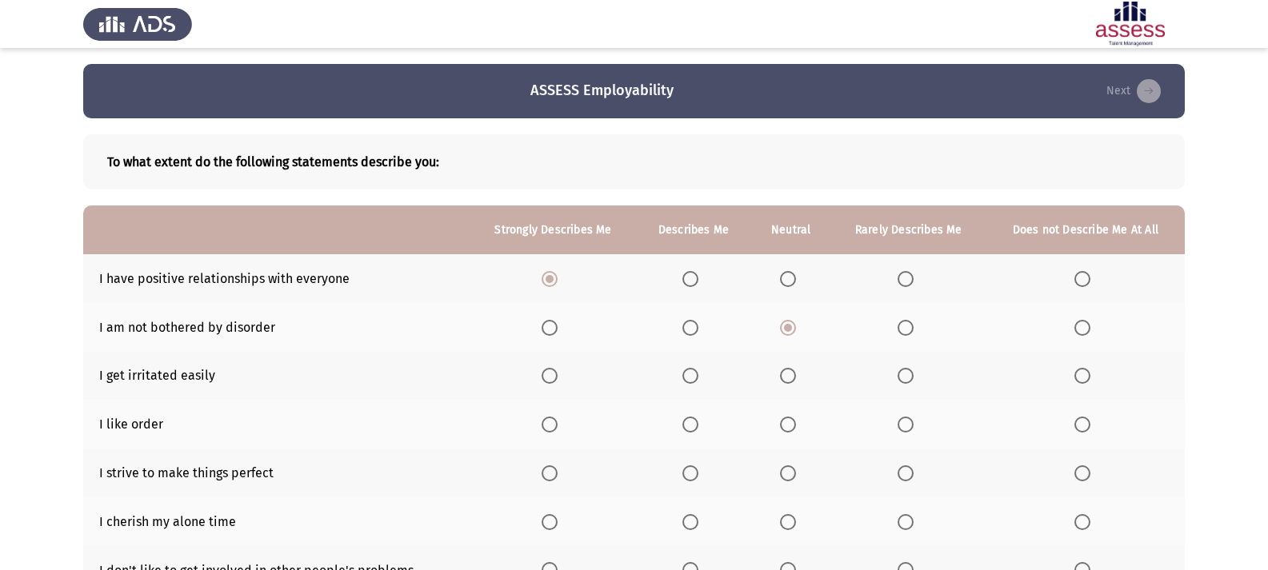
click at [346, 280] on td "I have positive relationships with everyone" at bounding box center [276, 278] width 386 height 49
click at [906, 373] on span "Select an option" at bounding box center [906, 376] width 16 height 16
click at [906, 373] on input "Select an option" at bounding box center [906, 376] width 16 height 16
click at [379, 321] on td "I am not bothered by disorder" at bounding box center [276, 327] width 386 height 49
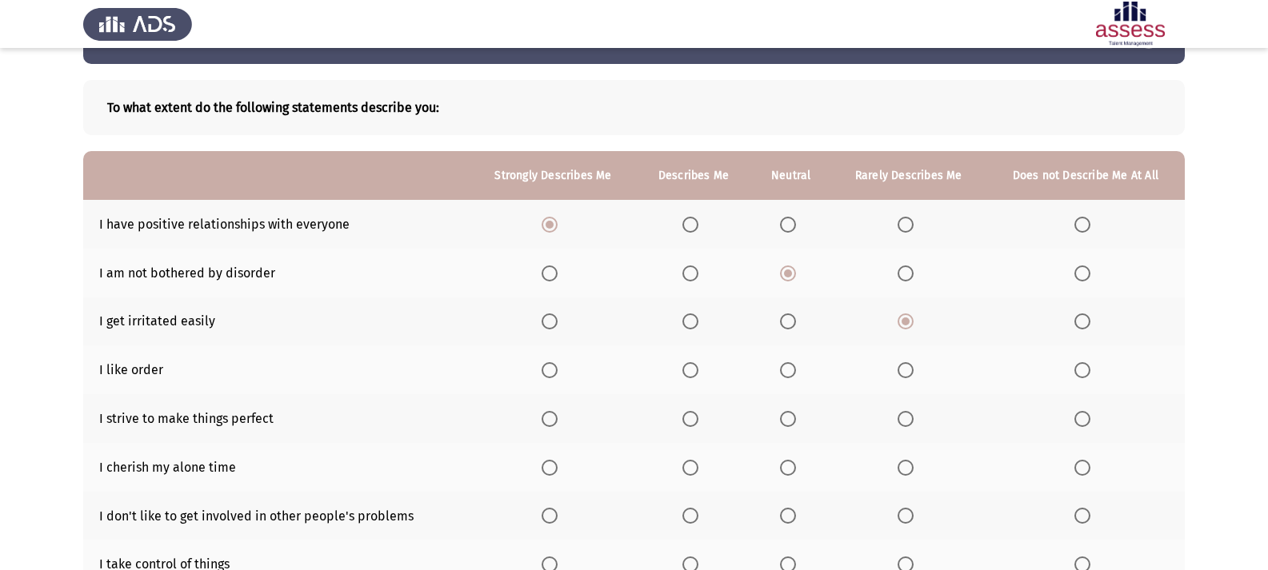
scroll to position [80, 0]
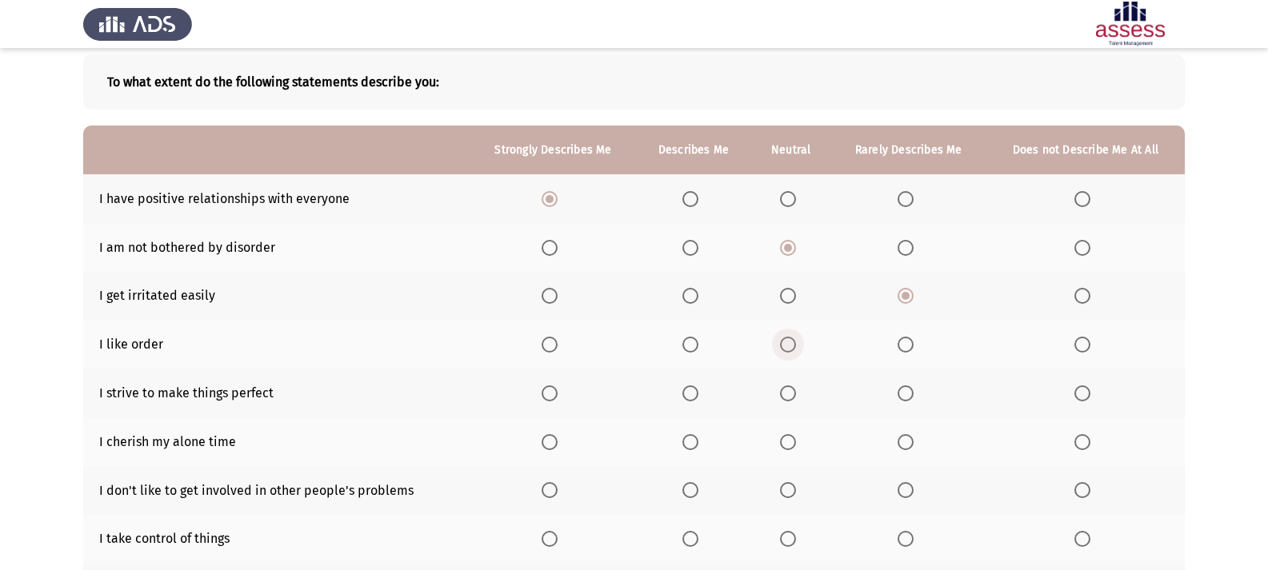
click at [790, 342] on span "Select an option" at bounding box center [788, 345] width 16 height 16
click at [790, 342] on input "Select an option" at bounding box center [788, 345] width 16 height 16
click at [695, 392] on span "Select an option" at bounding box center [690, 394] width 16 height 16
click at [695, 392] on input "Select an option" at bounding box center [690, 394] width 16 height 16
click at [377, 349] on td "I like order" at bounding box center [276, 344] width 386 height 49
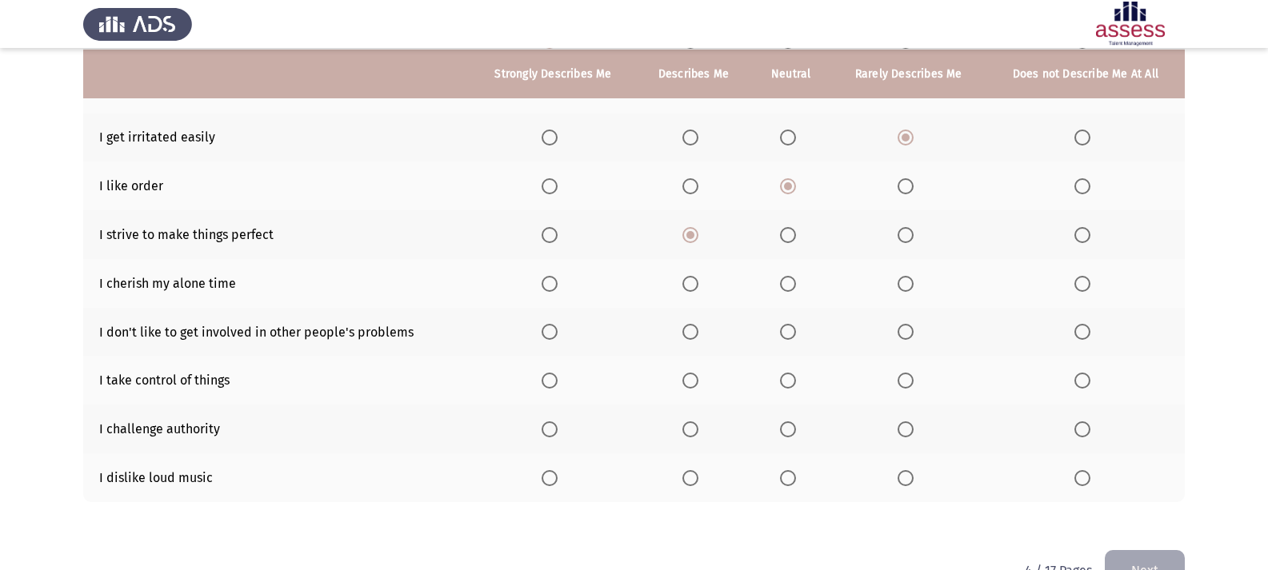
scroll to position [240, 0]
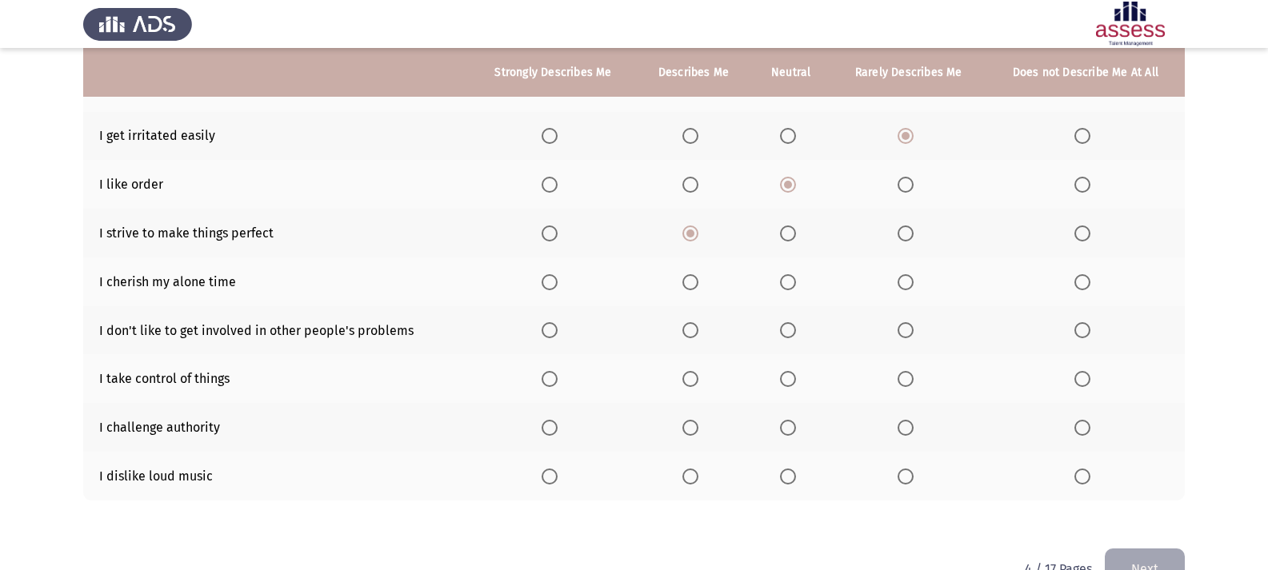
click at [786, 282] on span "Select an option" at bounding box center [788, 282] width 16 height 16
click at [786, 282] on input "Select an option" at bounding box center [788, 282] width 16 height 16
click at [334, 262] on td "I cherish my alone time" at bounding box center [276, 282] width 386 height 49
click at [791, 330] on span "Select an option" at bounding box center [788, 330] width 16 height 16
click at [791, 330] on input "Select an option" at bounding box center [788, 330] width 16 height 16
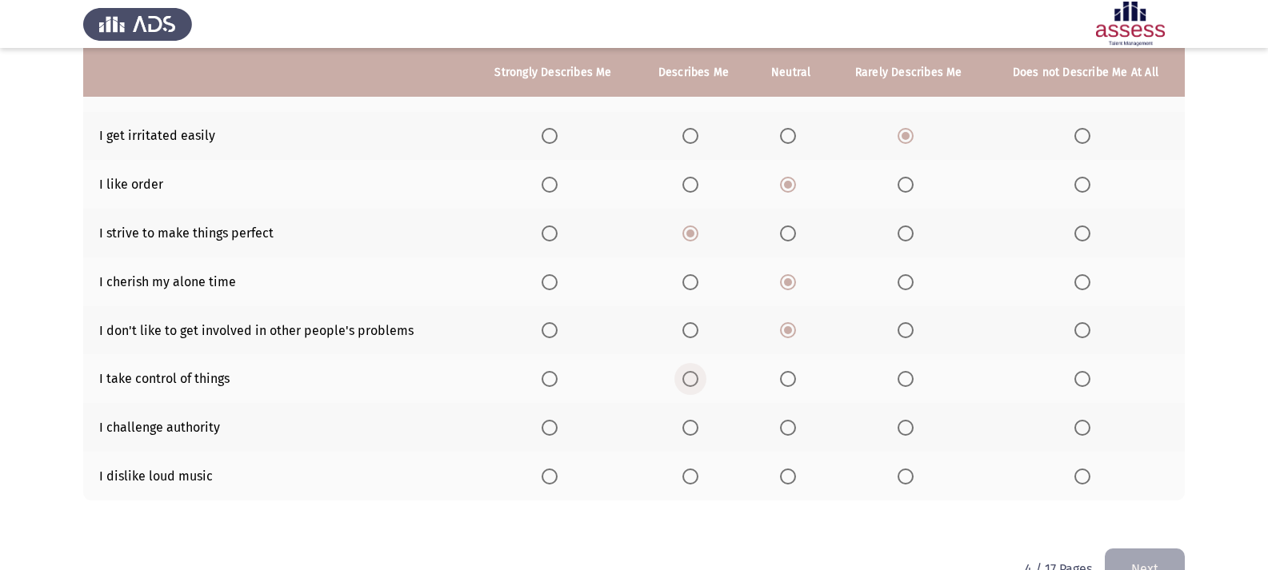
click at [691, 382] on span "Select an option" at bounding box center [690, 379] width 16 height 16
click at [691, 382] on input "Select an option" at bounding box center [690, 379] width 16 height 16
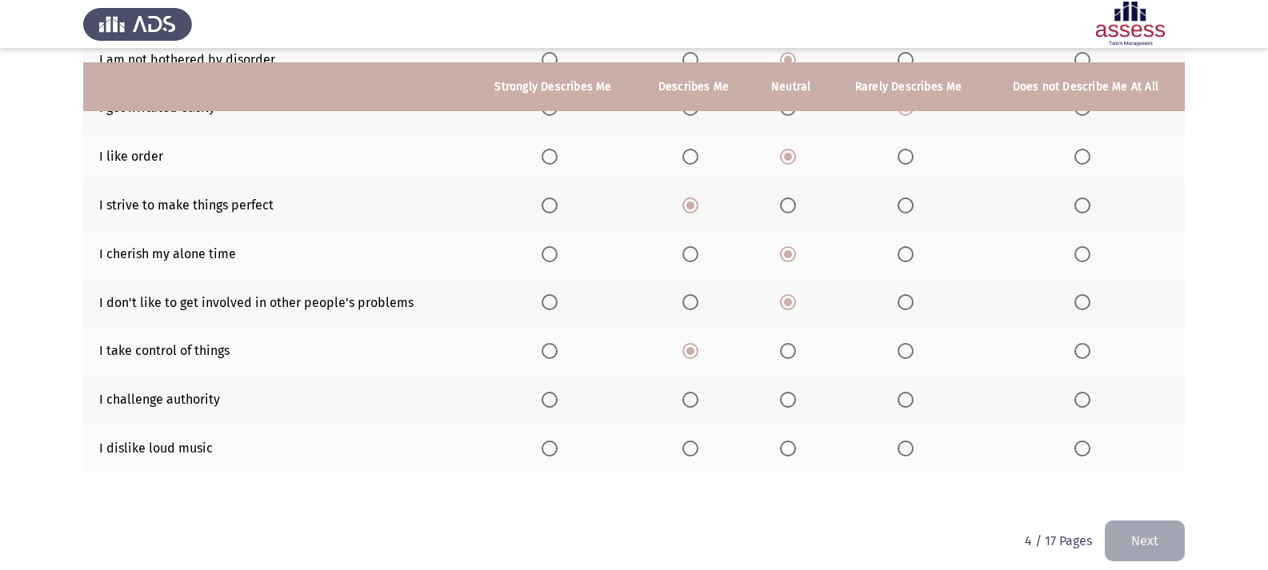
scroll to position [282, 0]
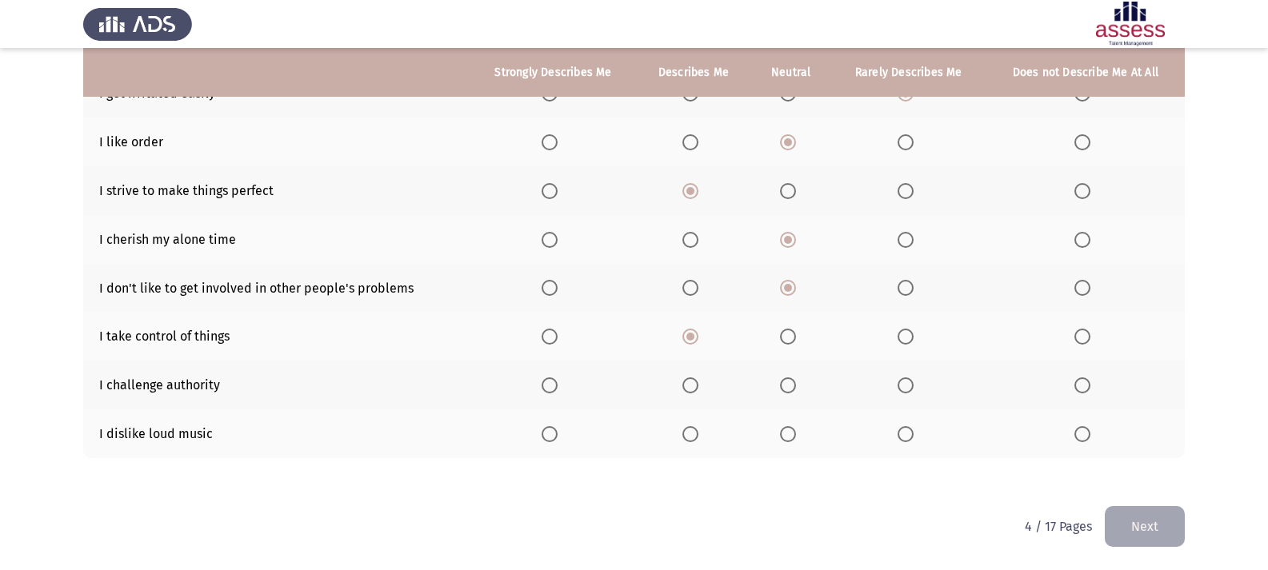
click at [1078, 379] on span "Select an option" at bounding box center [1082, 386] width 16 height 16
click at [1078, 379] on input "Select an option" at bounding box center [1082, 386] width 16 height 16
click at [693, 433] on span "Select an option" at bounding box center [690, 434] width 16 height 16
click at [693, 433] on input "Select an option" at bounding box center [690, 434] width 16 height 16
click at [1139, 512] on button "Next" at bounding box center [1145, 526] width 80 height 41
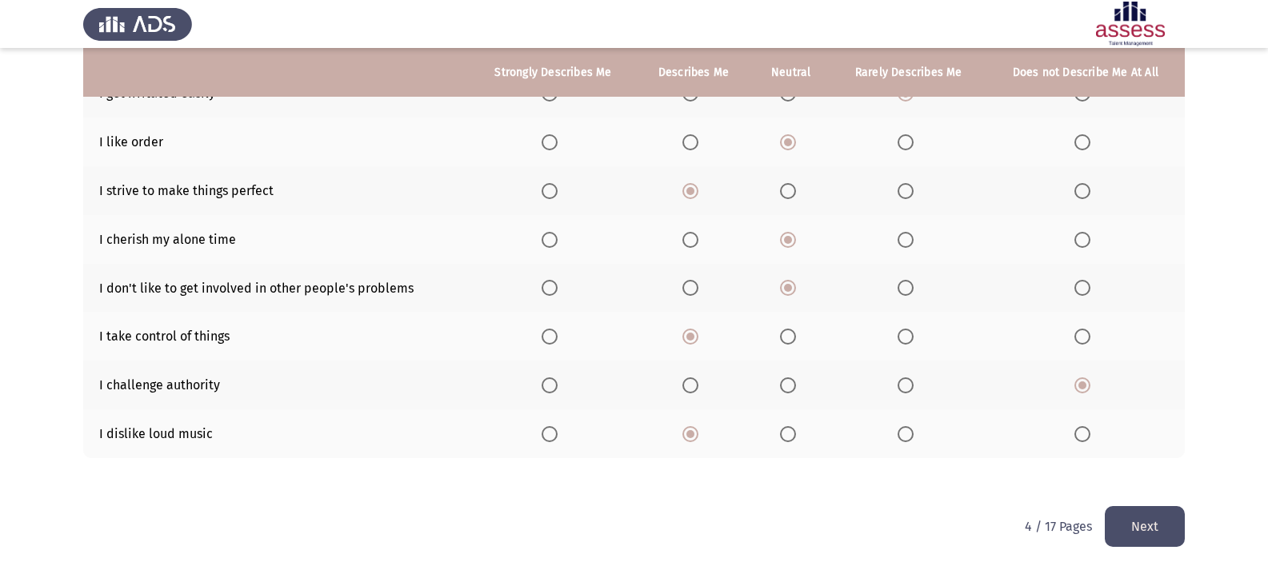
scroll to position [0, 0]
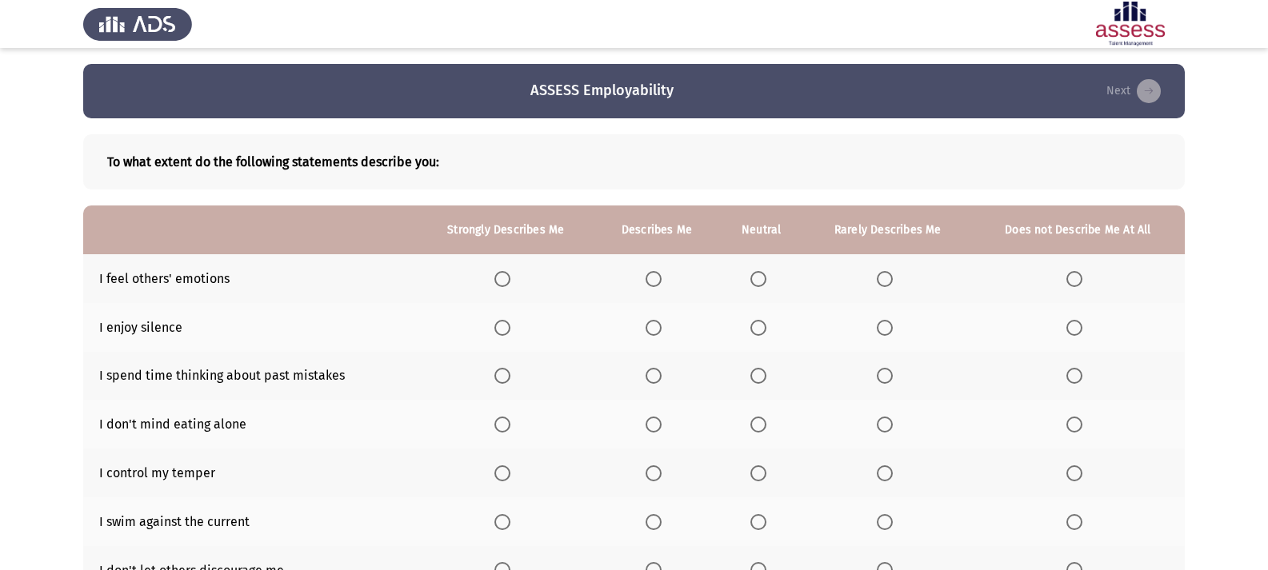
click at [660, 283] on span "Select an option" at bounding box center [654, 279] width 16 height 16
click at [660, 283] on input "Select an option" at bounding box center [654, 279] width 16 height 16
click at [657, 330] on span "Select an option" at bounding box center [654, 328] width 16 height 16
click at [657, 330] on input "Select an option" at bounding box center [654, 328] width 16 height 16
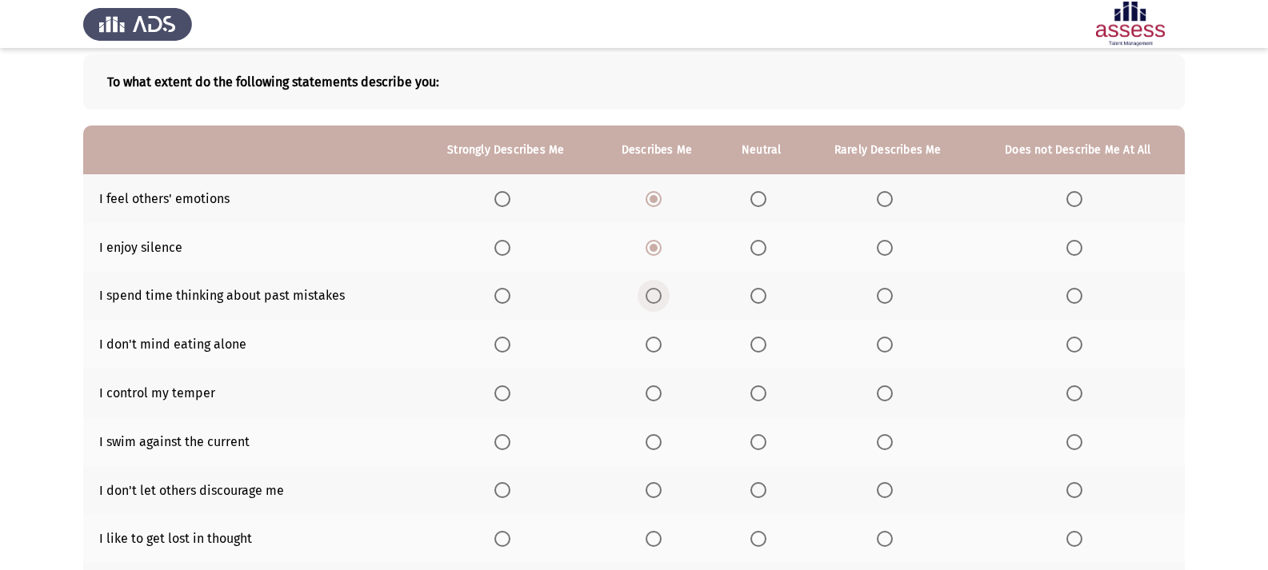
click at [662, 289] on span "Select an option" at bounding box center [654, 296] width 16 height 16
click at [662, 289] on input "Select an option" at bounding box center [654, 296] width 16 height 16
click at [892, 342] on span "Select an option" at bounding box center [885, 345] width 16 height 16
click at [892, 342] on input "Select an option" at bounding box center [885, 345] width 16 height 16
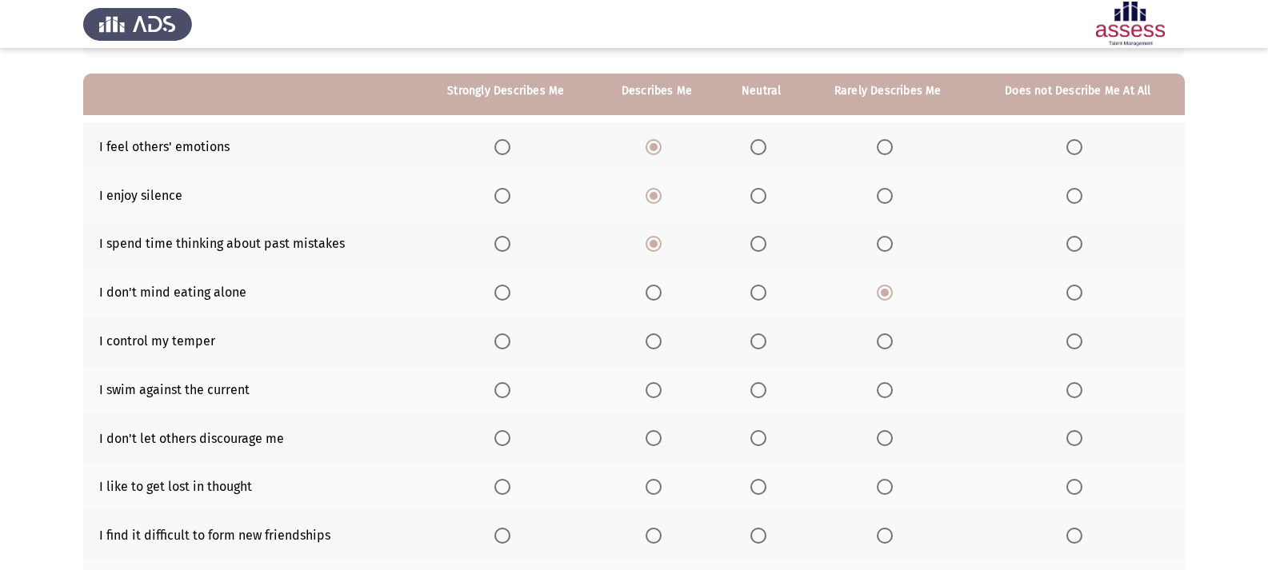
scroll to position [160, 0]
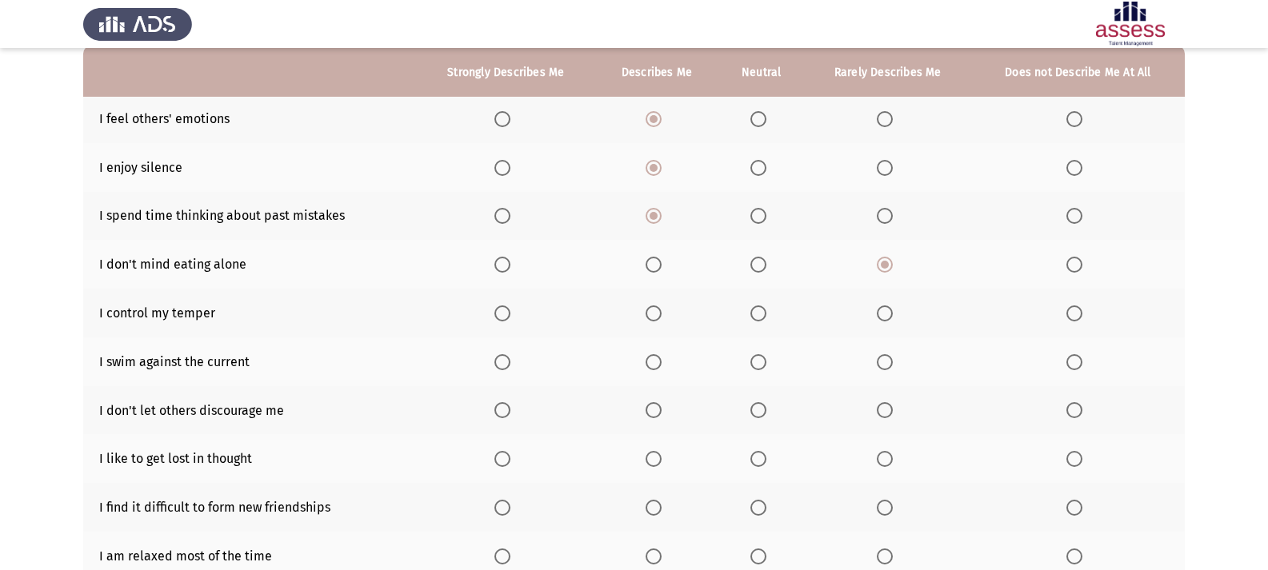
click at [654, 310] on span "Select an option" at bounding box center [654, 314] width 16 height 16
click at [654, 310] on input "Select an option" at bounding box center [654, 314] width 16 height 16
click at [760, 358] on span "Select an option" at bounding box center [758, 362] width 16 height 16
click at [760, 358] on input "Select an option" at bounding box center [758, 362] width 16 height 16
click at [502, 404] on span "Select an option" at bounding box center [502, 410] width 16 height 16
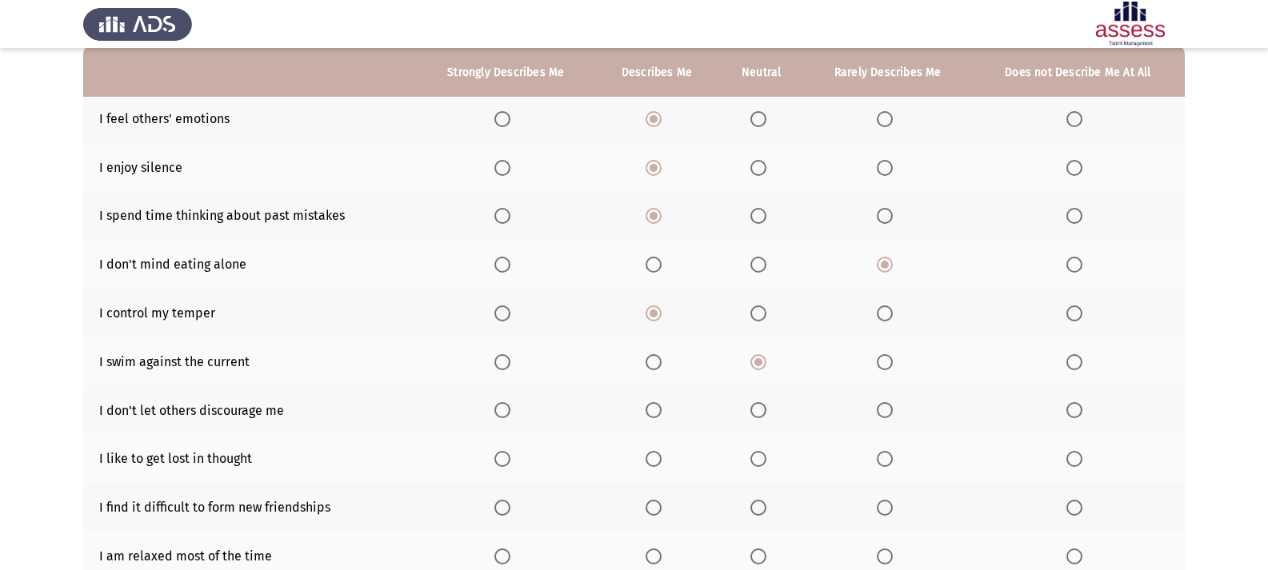
click at [502, 404] on input "Select an option" at bounding box center [502, 410] width 16 height 16
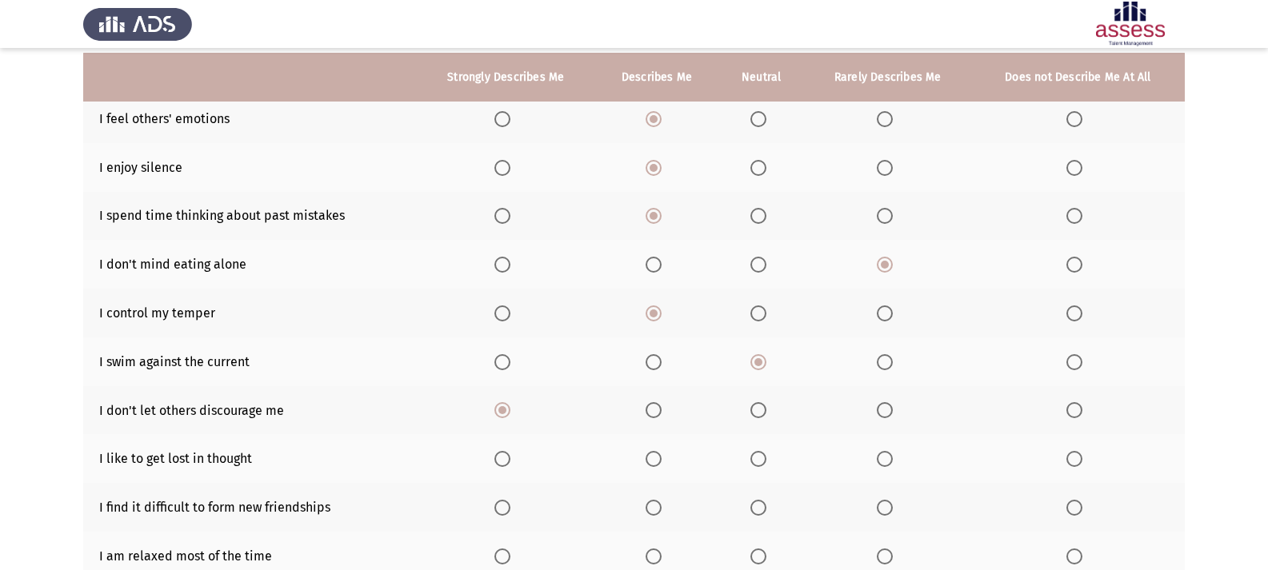
scroll to position [240, 0]
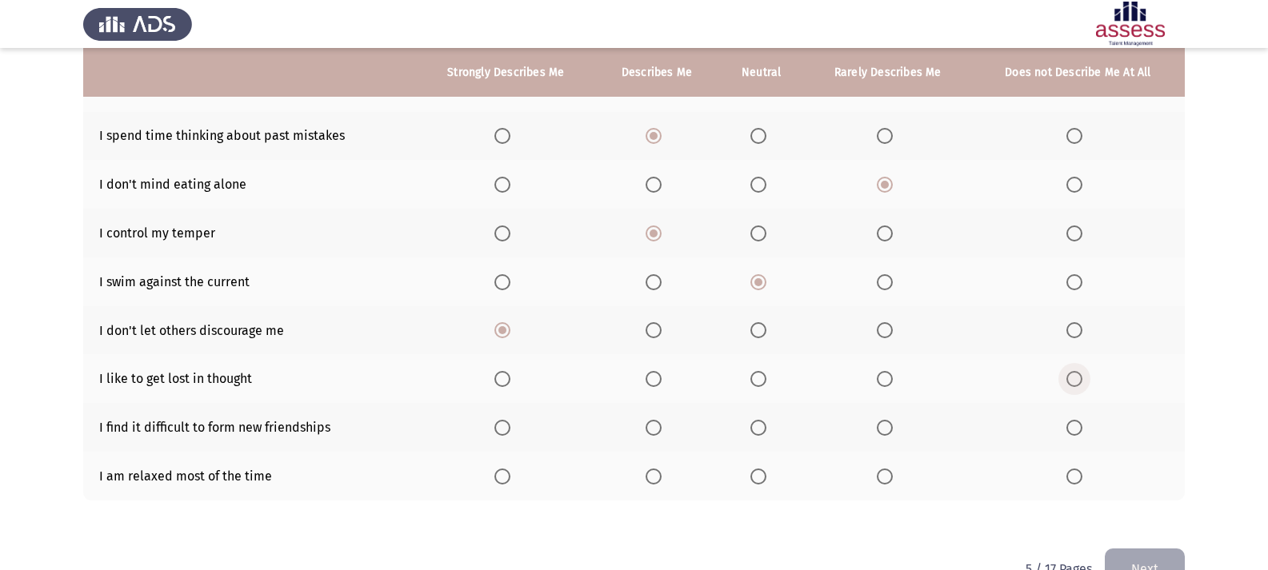
click at [1079, 378] on span "Select an option" at bounding box center [1074, 379] width 16 height 16
click at [1079, 378] on input "Select an option" at bounding box center [1074, 379] width 16 height 16
click at [882, 423] on span "Select an option" at bounding box center [885, 428] width 16 height 16
click at [882, 423] on input "Select an option" at bounding box center [885, 428] width 16 height 16
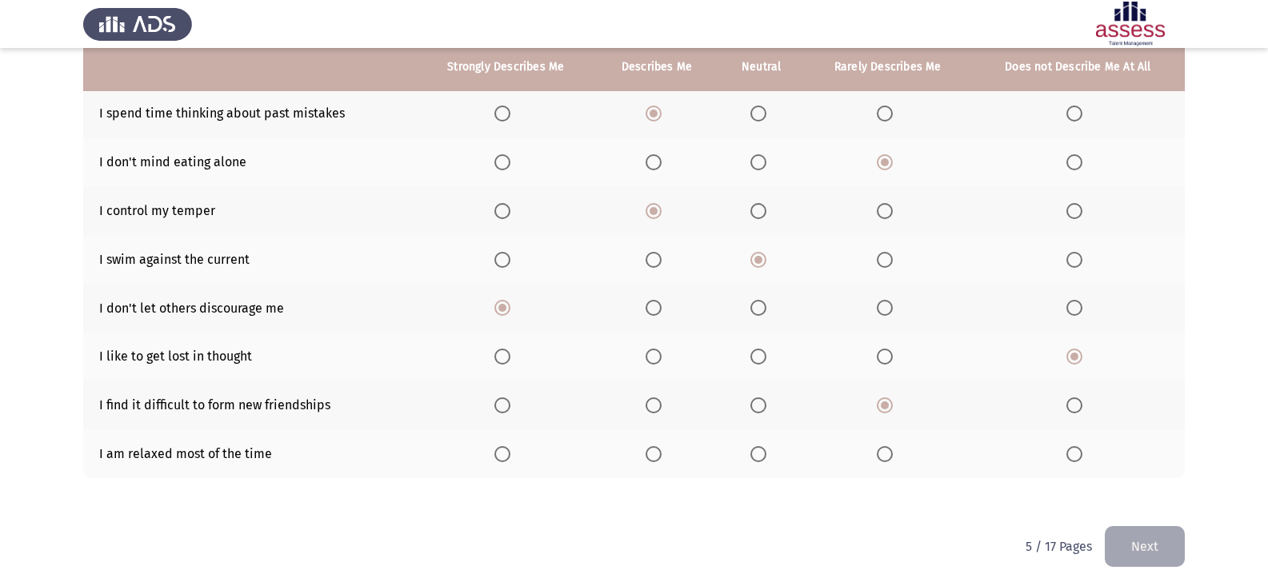
scroll to position [282, 0]
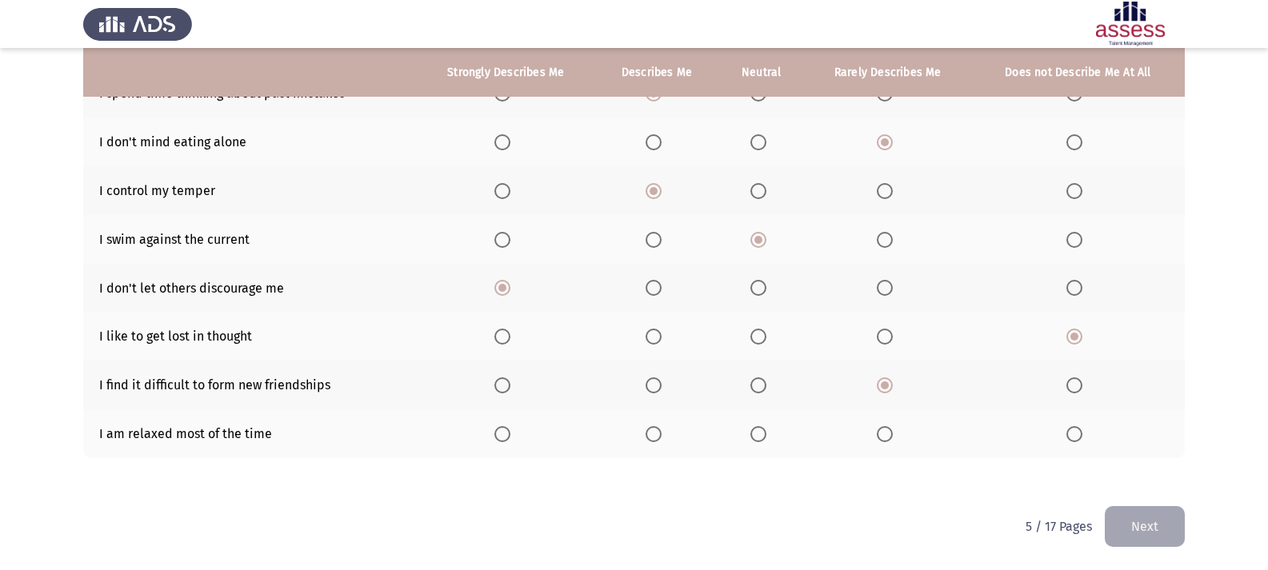
click at [663, 435] on label "Select an option" at bounding box center [657, 434] width 22 height 16
click at [662, 435] on input "Select an option" at bounding box center [654, 434] width 16 height 16
click at [1185, 527] on html "ASSESS Employability Next To what extent do the following statements describe y…" at bounding box center [634, 144] width 1268 height 853
drag, startPoint x: 1165, startPoint y: 533, endPoint x: 1167, endPoint y: 522, distance: 11.5
click at [1165, 530] on button "Next" at bounding box center [1145, 526] width 80 height 41
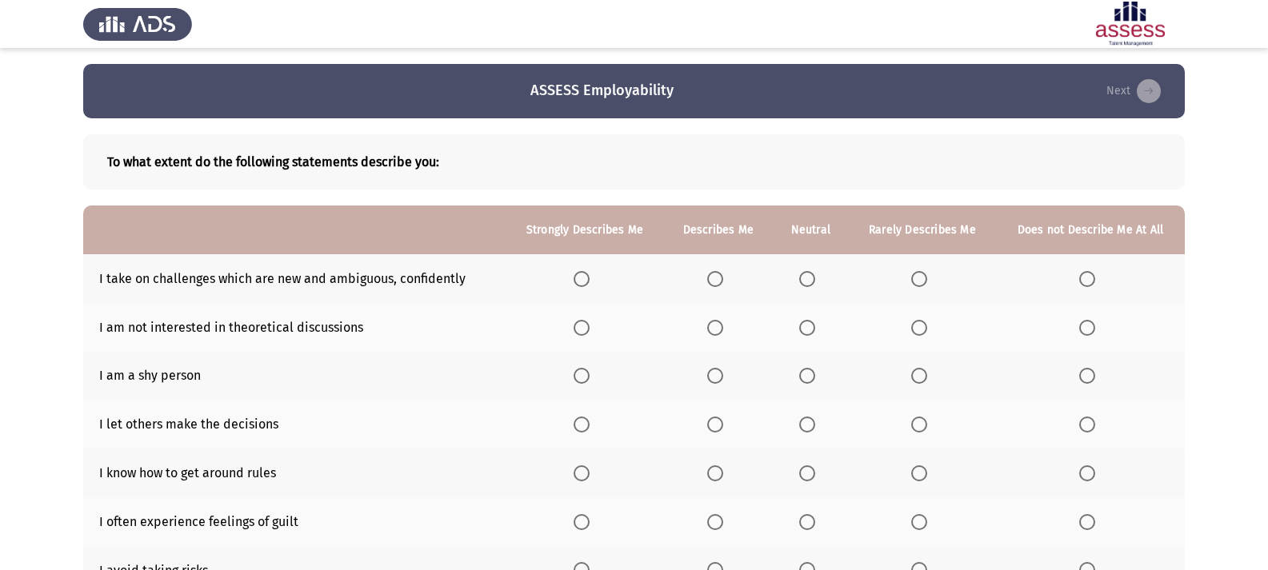
scroll to position [80, 0]
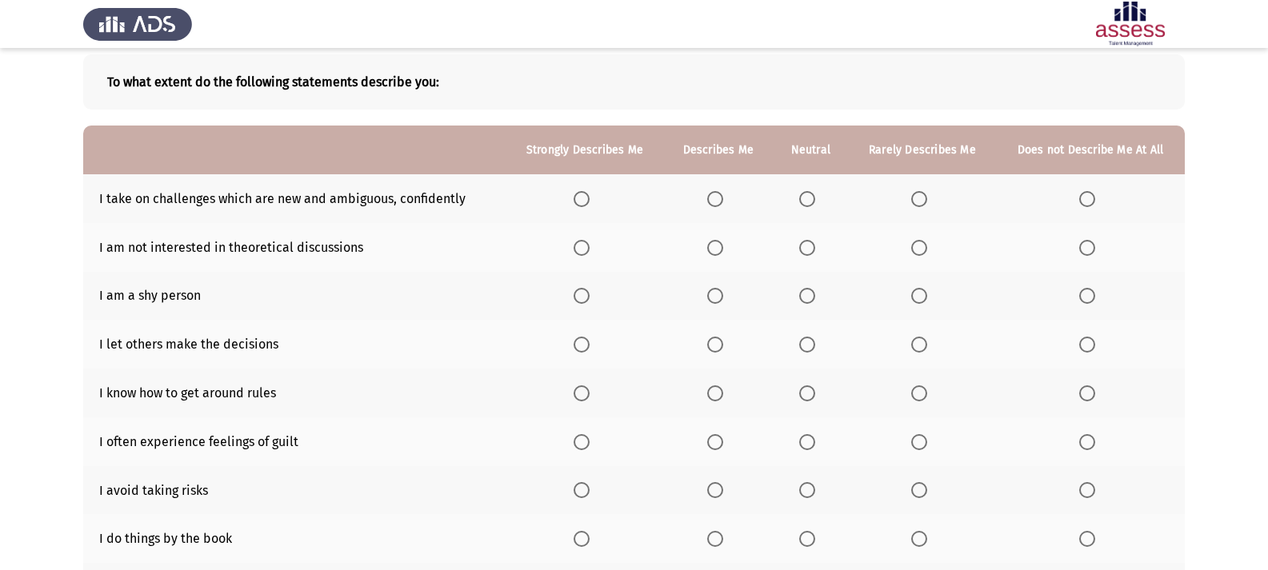
click at [723, 203] on span "Select an option" at bounding box center [715, 199] width 16 height 16
click at [723, 203] on input "Select an option" at bounding box center [715, 199] width 16 height 16
click at [811, 250] on span "Select an option" at bounding box center [807, 248] width 16 height 16
click at [811, 250] on input "Select an option" at bounding box center [807, 248] width 16 height 16
click at [924, 290] on span "Select an option" at bounding box center [919, 296] width 16 height 16
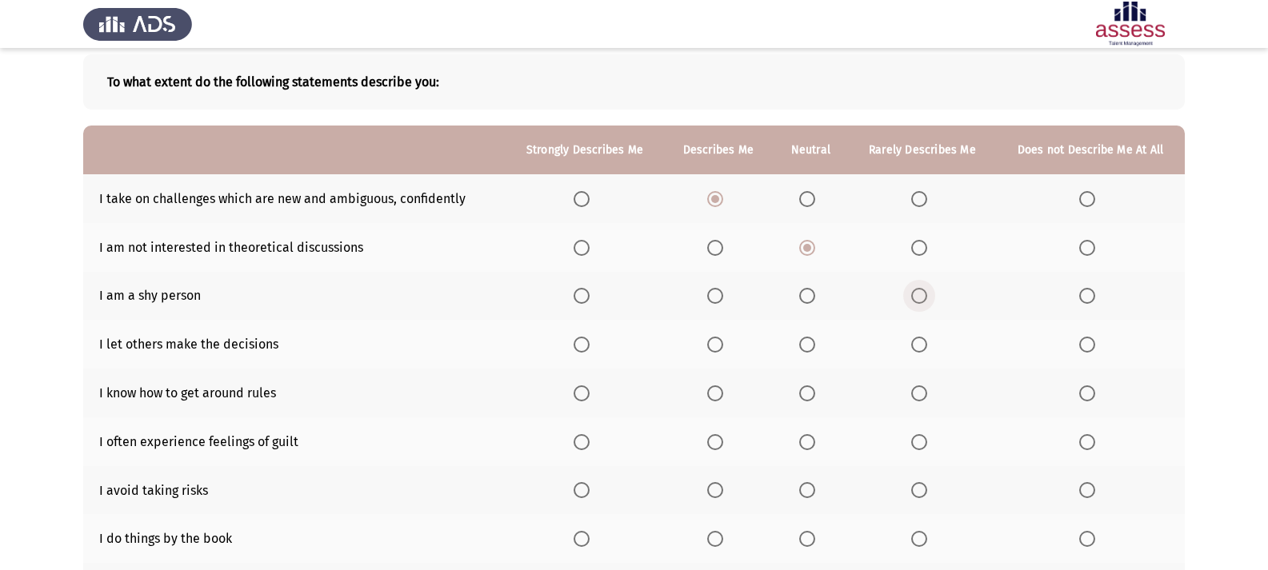
click at [924, 290] on input "Select an option" at bounding box center [919, 296] width 16 height 16
click at [708, 339] on th at bounding box center [718, 344] width 109 height 49
click at [713, 339] on span "Select an option" at bounding box center [715, 345] width 16 height 16
click at [713, 339] on input "Select an option" at bounding box center [715, 345] width 16 height 16
click at [436, 338] on td "I let others make the decisions" at bounding box center [294, 344] width 422 height 49
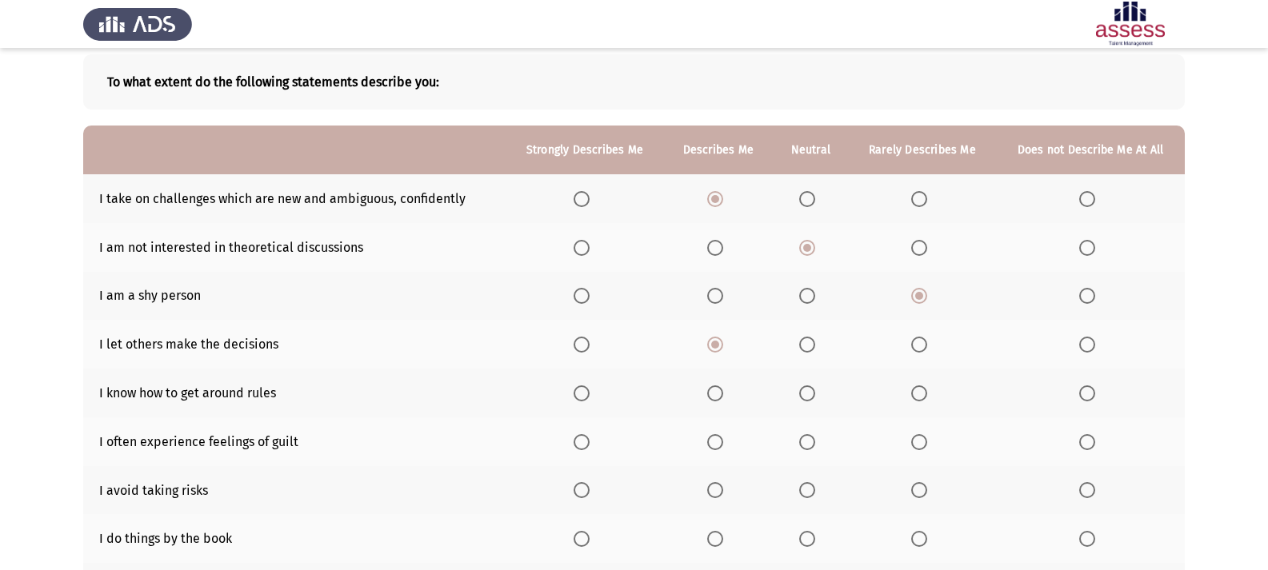
click at [1090, 392] on span "Select an option" at bounding box center [1087, 394] width 16 height 16
click at [1090, 392] on input "Select an option" at bounding box center [1087, 394] width 16 height 16
click at [723, 444] on span "Select an option" at bounding box center [715, 442] width 16 height 16
click at [723, 444] on input "Select an option" at bounding box center [715, 442] width 16 height 16
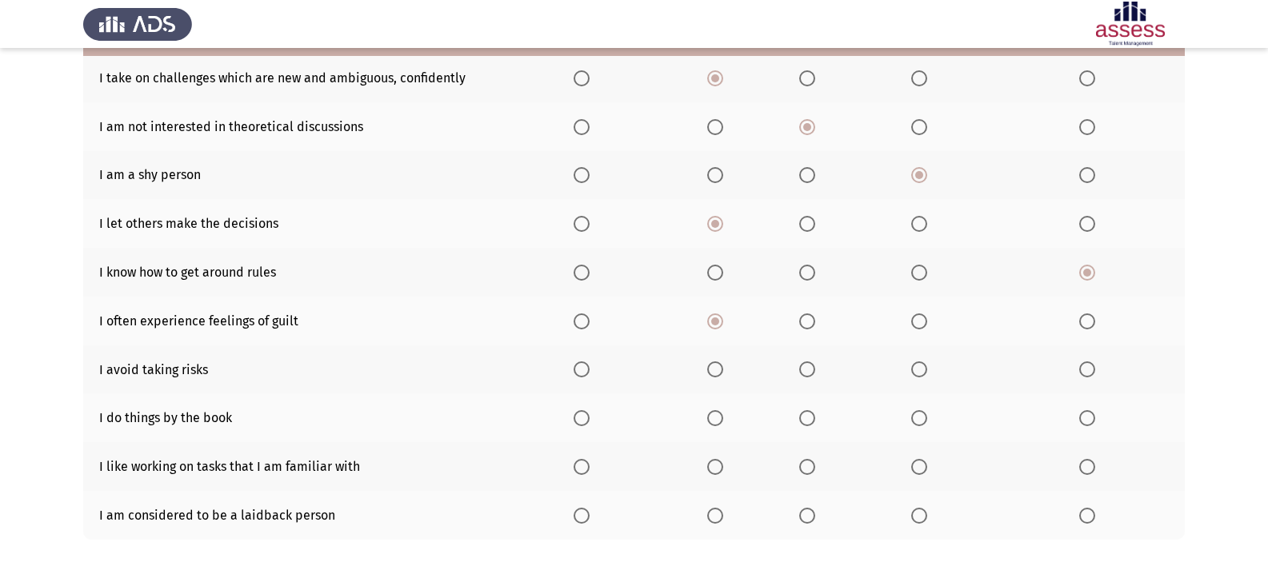
scroll to position [240, 0]
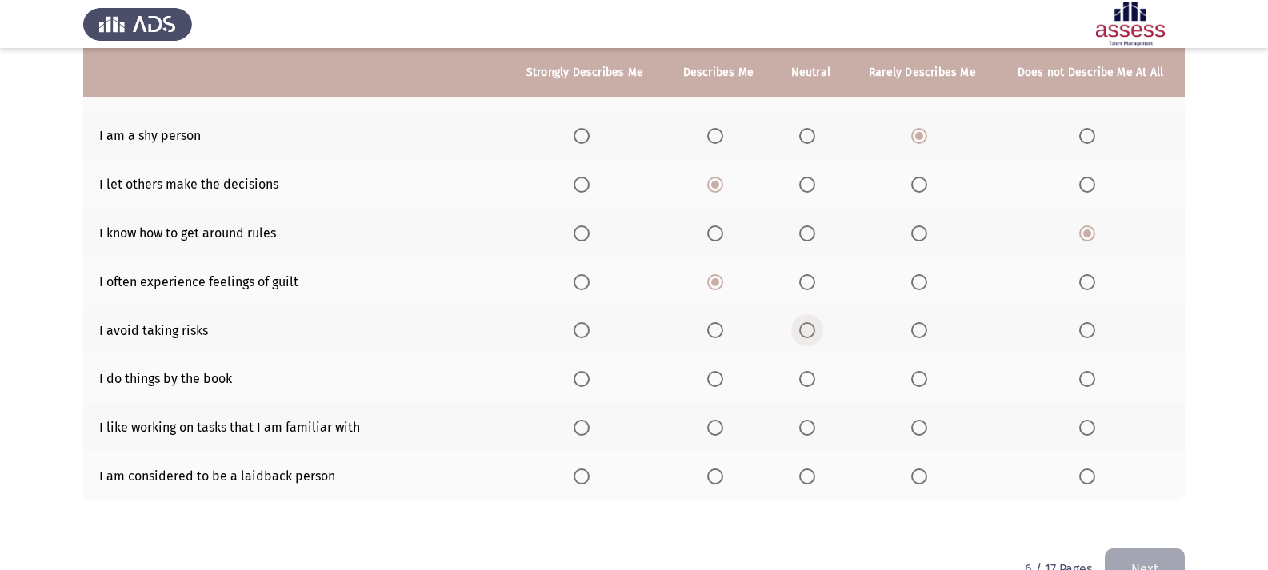
click at [818, 334] on label "Select an option" at bounding box center [810, 330] width 22 height 16
click at [815, 334] on input "Select an option" at bounding box center [807, 330] width 16 height 16
click at [812, 375] on span "Select an option" at bounding box center [807, 379] width 16 height 16
click at [812, 375] on input "Select an option" at bounding box center [807, 379] width 16 height 16
click at [586, 422] on span "Select an option" at bounding box center [582, 428] width 16 height 16
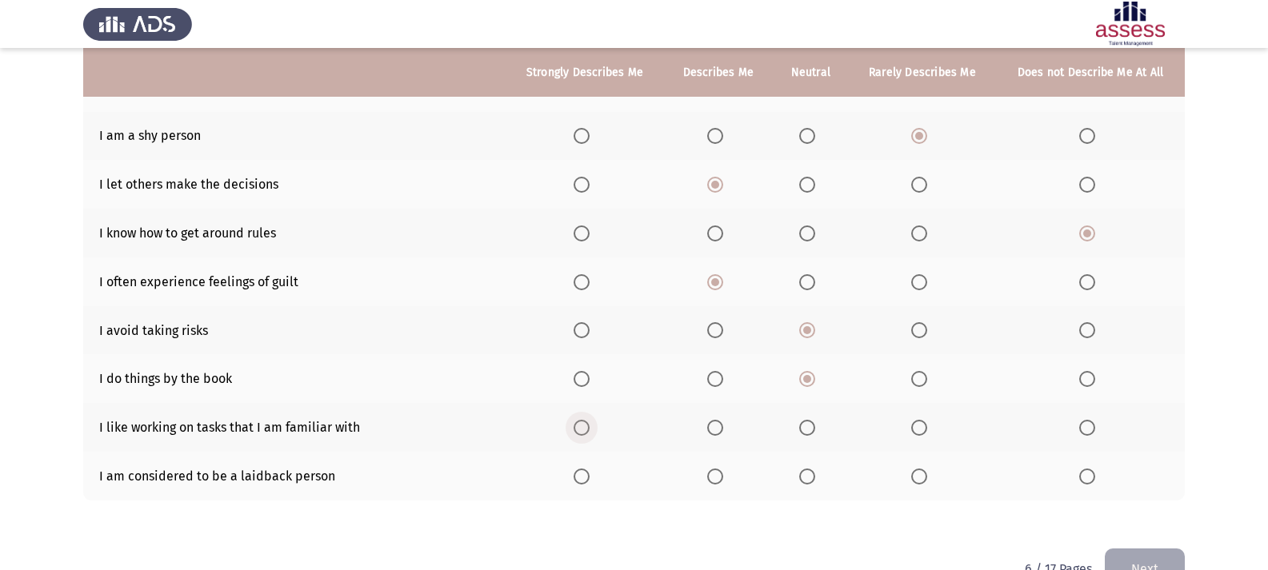
click at [586, 422] on input "Select an option" at bounding box center [582, 428] width 16 height 16
click at [814, 473] on span "Select an option" at bounding box center [807, 477] width 16 height 16
click at [814, 473] on input "Select an option" at bounding box center [807, 477] width 16 height 16
click at [1150, 557] on button "Next" at bounding box center [1145, 569] width 80 height 41
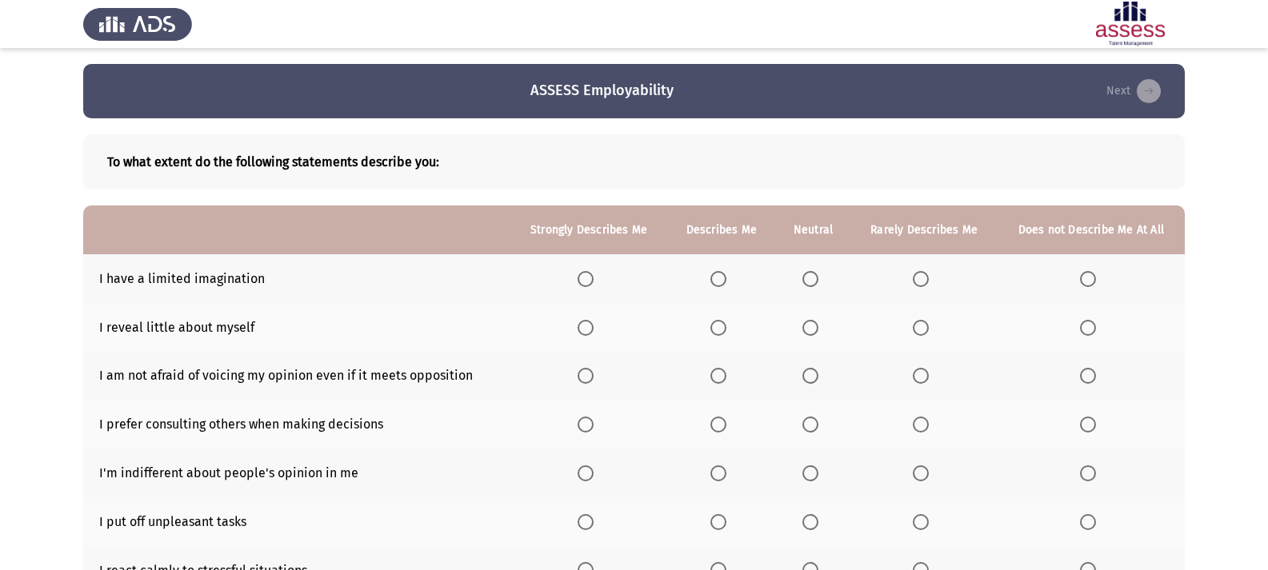
click at [1090, 282] on span "Select an option" at bounding box center [1088, 279] width 16 height 16
click at [1090, 282] on input "Select an option" at bounding box center [1088, 279] width 16 height 16
click at [925, 329] on span "Select an option" at bounding box center [921, 328] width 16 height 16
click at [925, 329] on input "Select an option" at bounding box center [921, 328] width 16 height 16
click at [723, 382] on span "Select an option" at bounding box center [718, 376] width 16 height 16
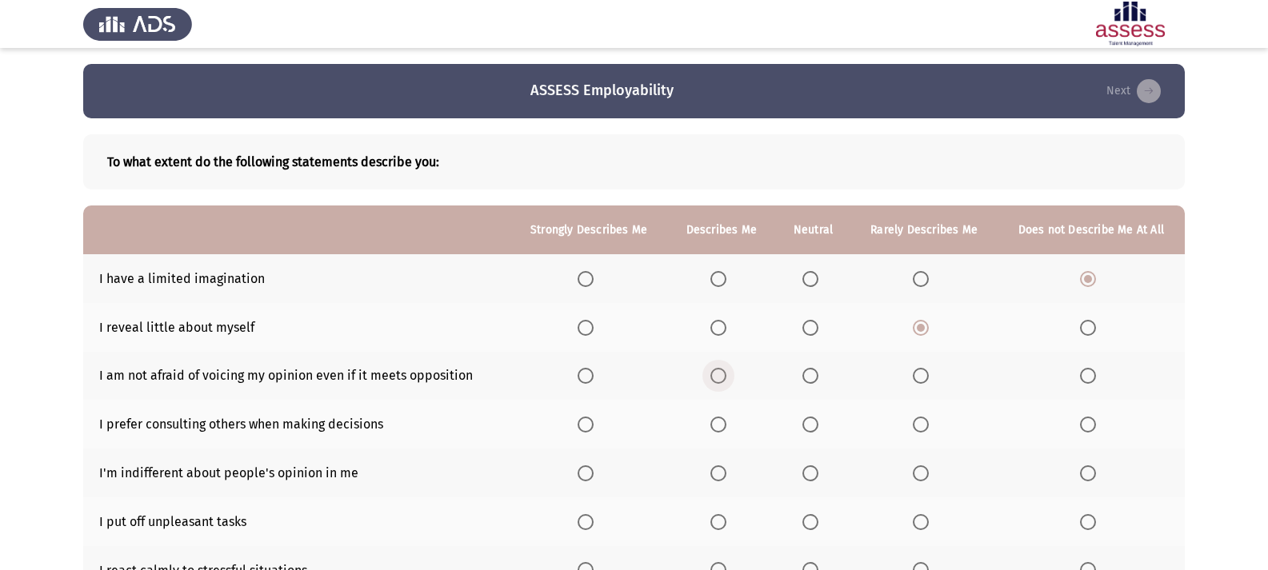
click at [723, 382] on input "Select an option" at bounding box center [718, 376] width 16 height 16
click at [820, 420] on label "Select an option" at bounding box center [813, 425] width 22 height 16
click at [818, 420] on input "Select an option" at bounding box center [810, 425] width 16 height 16
click at [809, 470] on span "Select an option" at bounding box center [810, 474] width 16 height 16
click at [809, 470] on input "Select an option" at bounding box center [810, 474] width 16 height 16
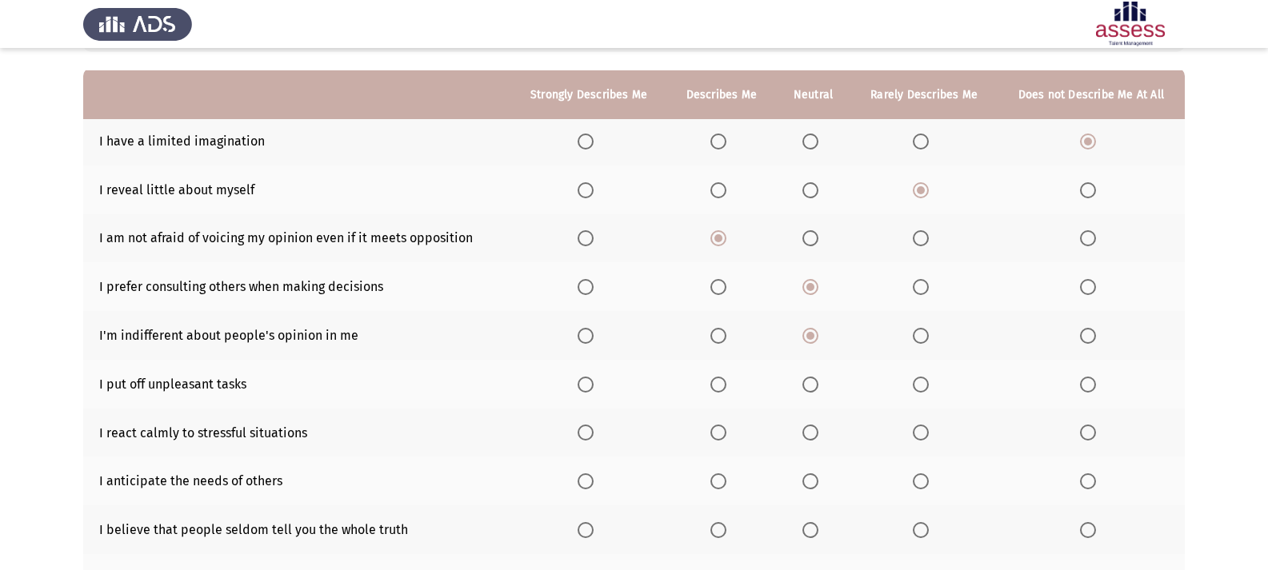
scroll to position [160, 0]
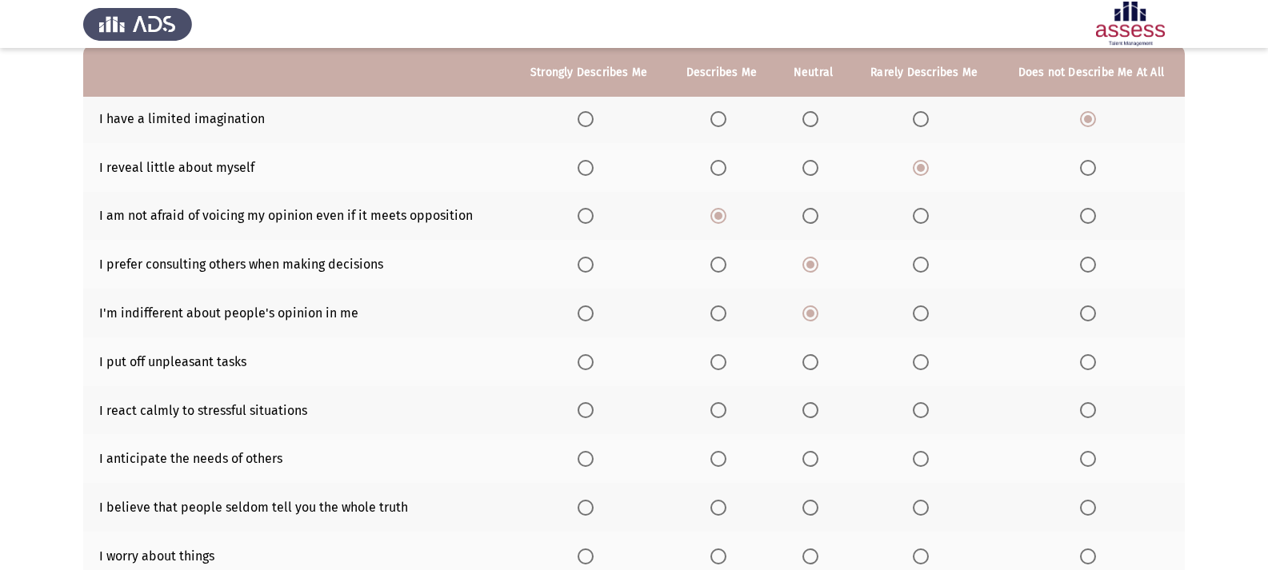
click at [720, 358] on span "Select an option" at bounding box center [718, 362] width 16 height 16
click at [720, 358] on input "Select an option" at bounding box center [718, 362] width 16 height 16
click at [586, 408] on span "Select an option" at bounding box center [586, 410] width 16 height 16
click at [586, 408] on input "Select an option" at bounding box center [586, 410] width 16 height 16
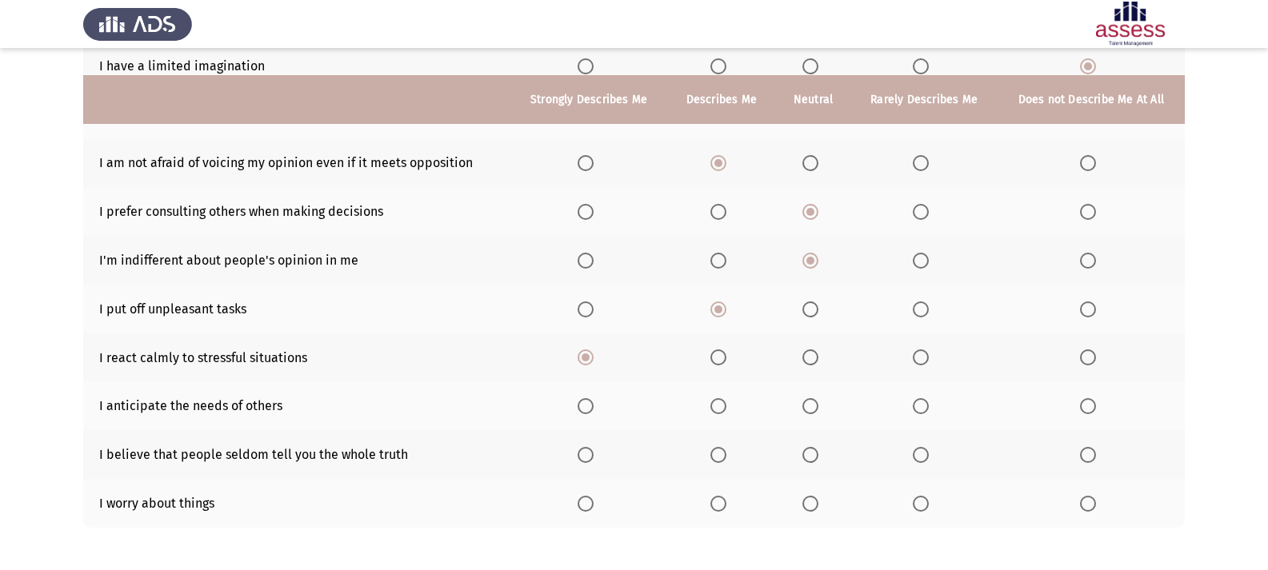
scroll to position [240, 0]
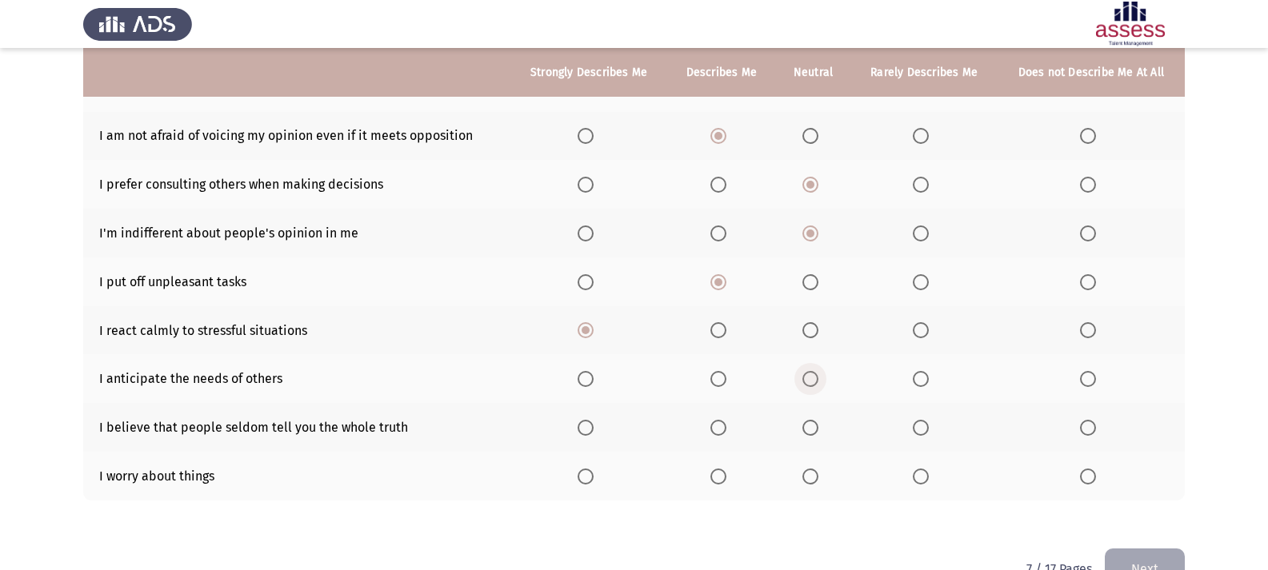
click at [806, 375] on span "Select an option" at bounding box center [810, 379] width 16 height 16
click at [806, 375] on input "Select an option" at bounding box center [810, 379] width 16 height 16
click at [929, 427] on span "Select an option" at bounding box center [921, 428] width 16 height 16
click at [929, 427] on input "Select an option" at bounding box center [921, 428] width 16 height 16
click at [815, 478] on span "Select an option" at bounding box center [810, 477] width 16 height 16
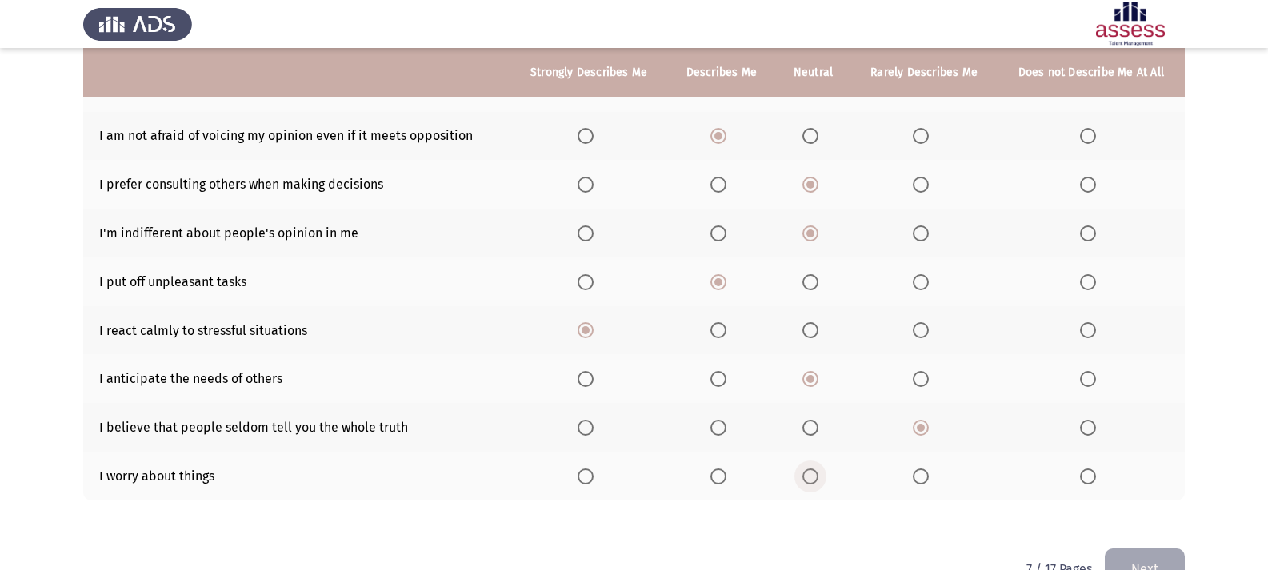
click at [815, 478] on input "Select an option" at bounding box center [810, 477] width 16 height 16
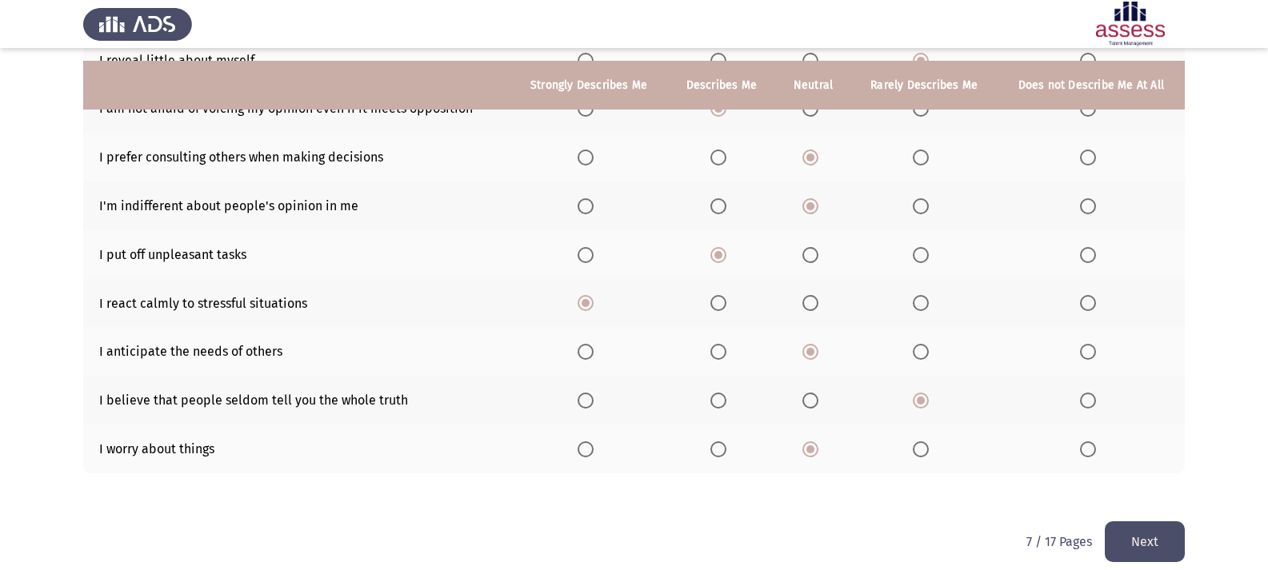
scroll to position [282, 0]
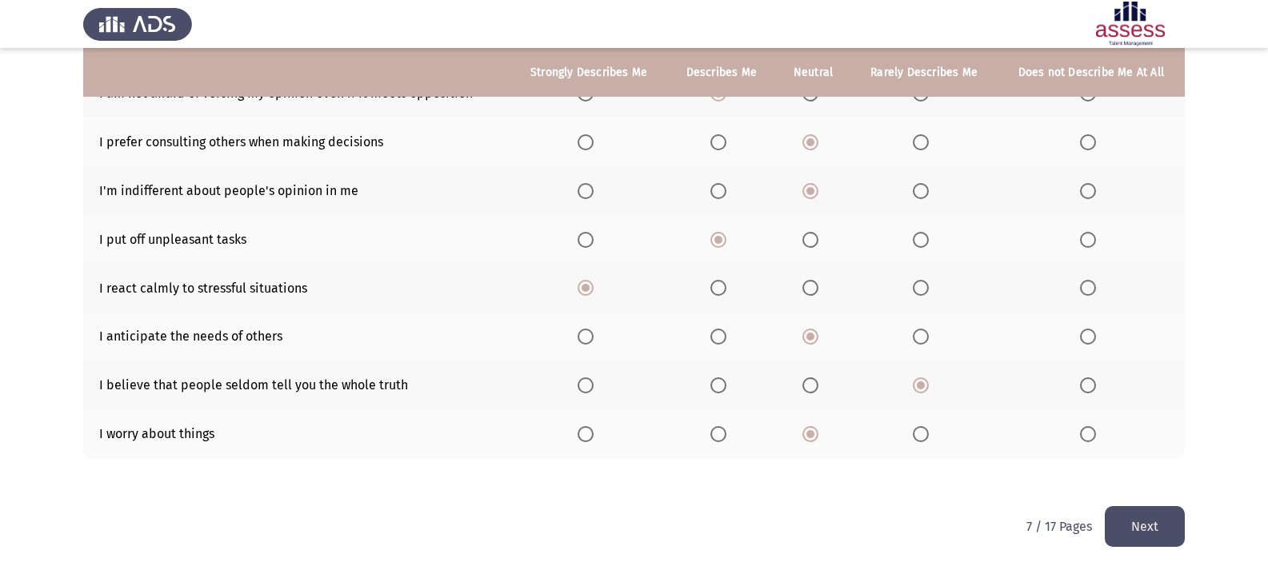
click at [1141, 517] on button "Next" at bounding box center [1145, 526] width 80 height 41
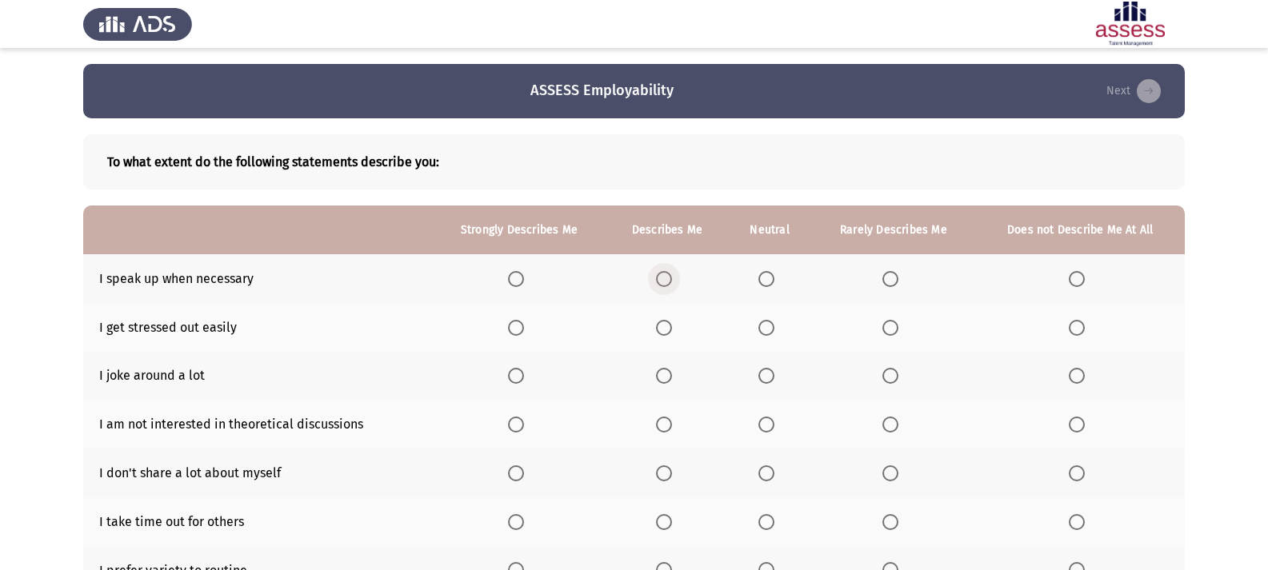
click at [674, 279] on label "Select an option" at bounding box center [667, 279] width 22 height 16
click at [672, 279] on input "Select an option" at bounding box center [664, 279] width 16 height 16
click at [1079, 330] on span "Select an option" at bounding box center [1077, 328] width 16 height 16
click at [1079, 330] on input "Select an option" at bounding box center [1077, 328] width 16 height 16
click at [767, 373] on span "Select an option" at bounding box center [766, 376] width 16 height 16
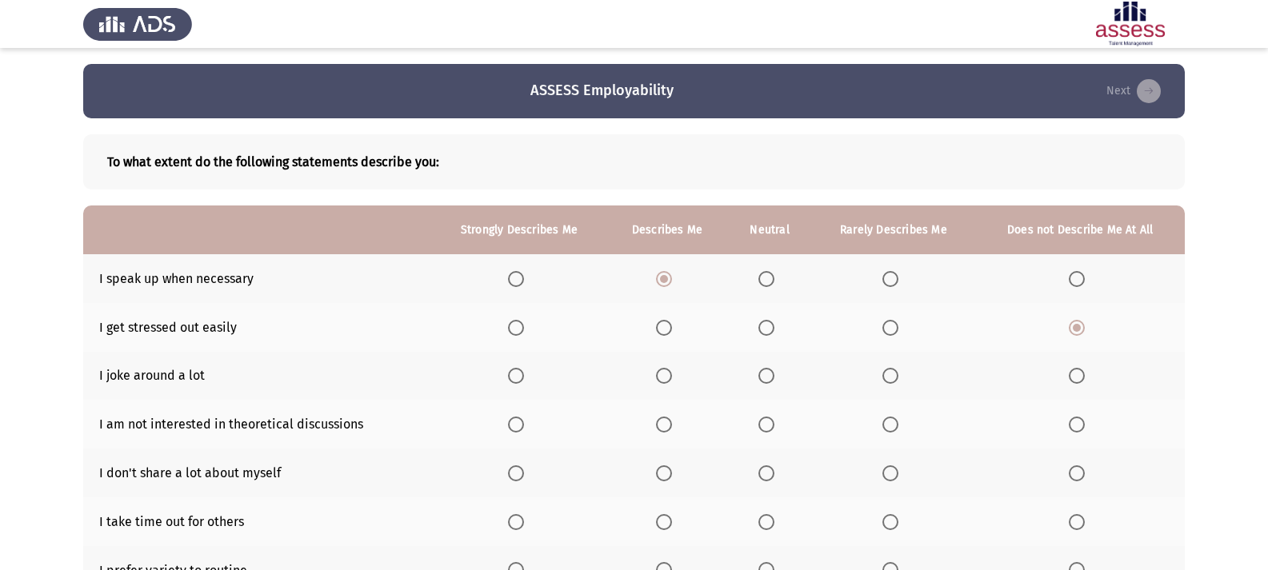
click at [767, 373] on input "Select an option" at bounding box center [766, 376] width 16 height 16
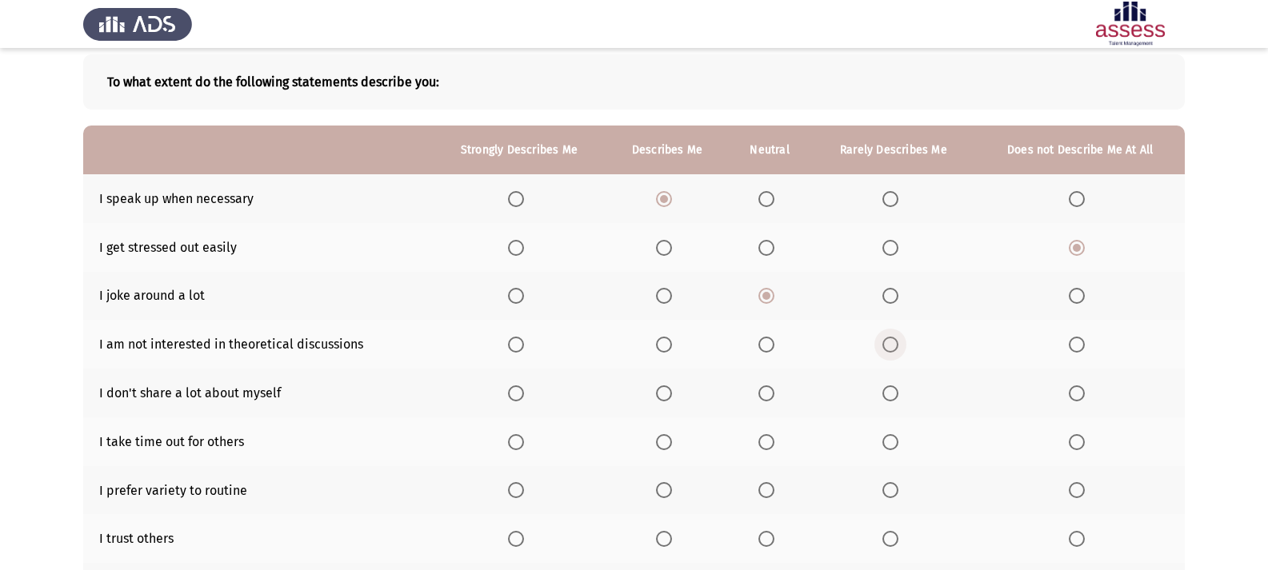
click at [886, 339] on span "Select an option" at bounding box center [890, 345] width 16 height 16
click at [886, 339] on input "Select an option" at bounding box center [890, 345] width 16 height 16
click at [891, 387] on span "Select an option" at bounding box center [890, 394] width 16 height 16
click at [891, 387] on input "Select an option" at bounding box center [890, 394] width 16 height 16
click at [774, 398] on span "Select an option" at bounding box center [766, 394] width 16 height 16
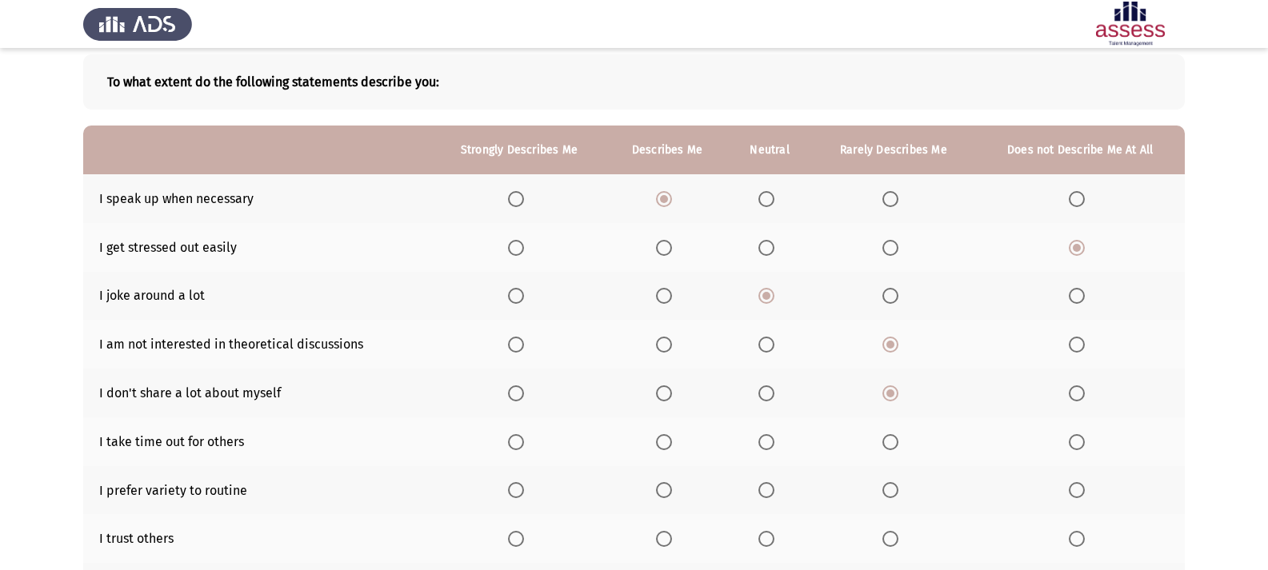
click at [774, 398] on input "Select an option" at bounding box center [766, 394] width 16 height 16
click at [770, 445] on span "Select an option" at bounding box center [766, 442] width 16 height 16
click at [770, 445] on input "Select an option" at bounding box center [766, 442] width 16 height 16
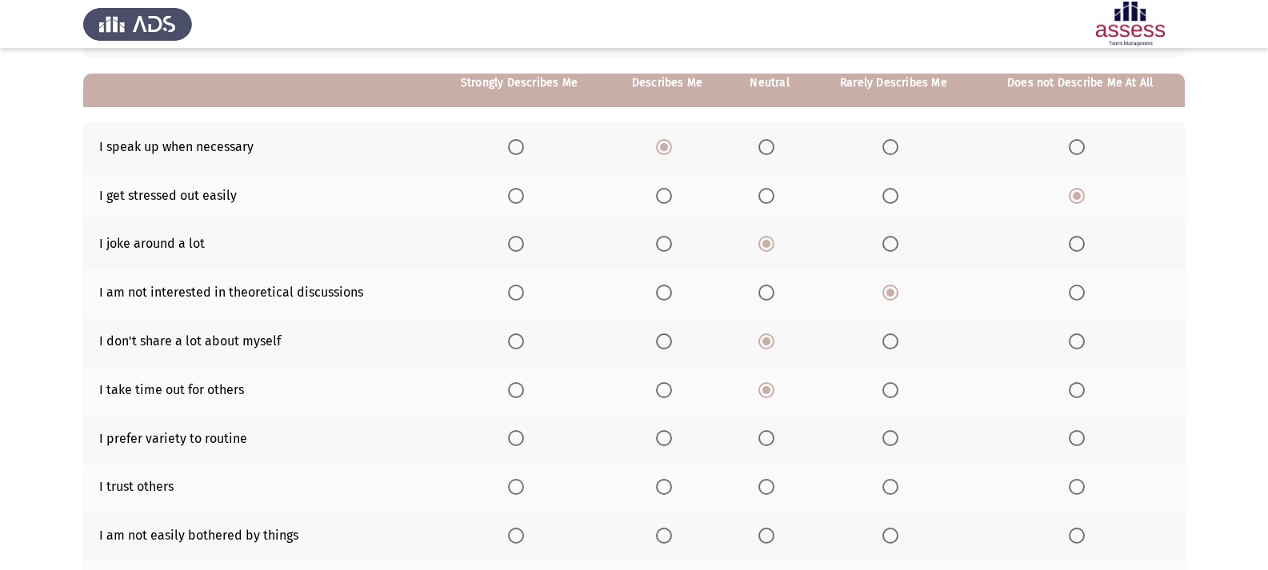
scroll to position [160, 0]
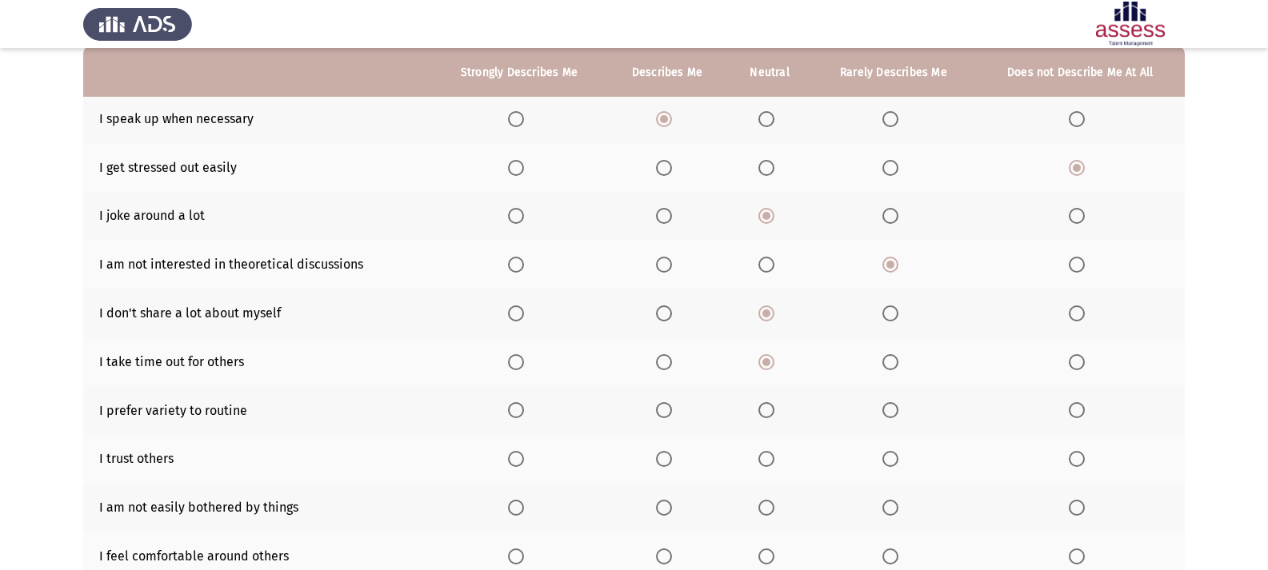
click at [771, 410] on span "Select an option" at bounding box center [766, 410] width 16 height 16
click at [771, 410] on input "Select an option" at bounding box center [766, 410] width 16 height 16
click at [666, 460] on span "Select an option" at bounding box center [664, 459] width 16 height 16
click at [666, 460] on input "Select an option" at bounding box center [664, 459] width 16 height 16
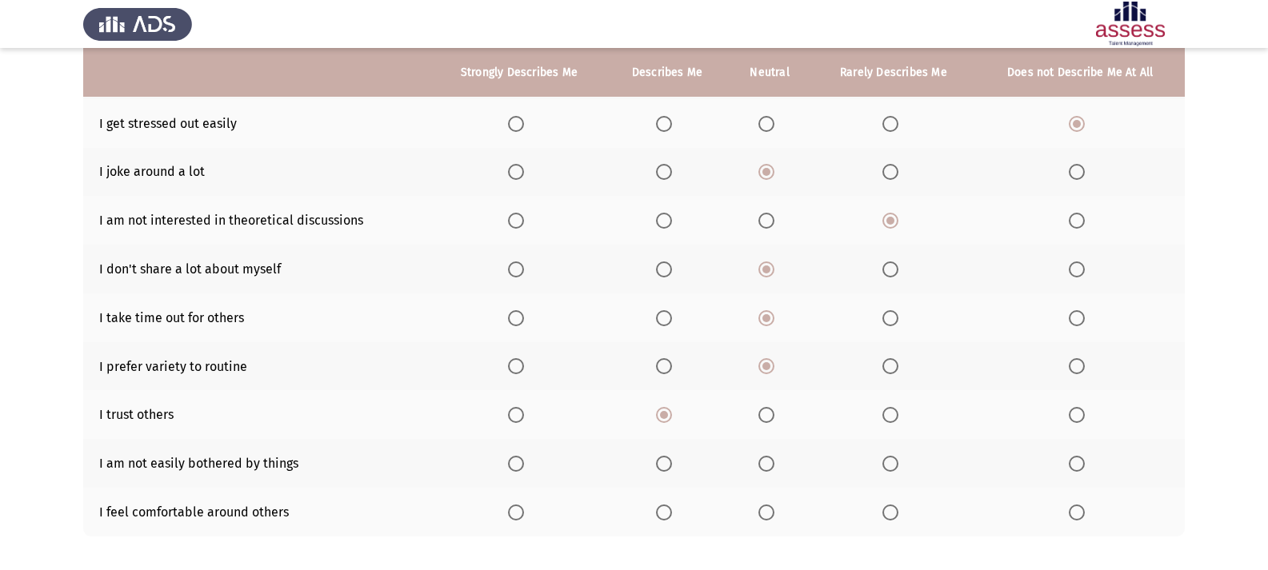
scroll to position [240, 0]
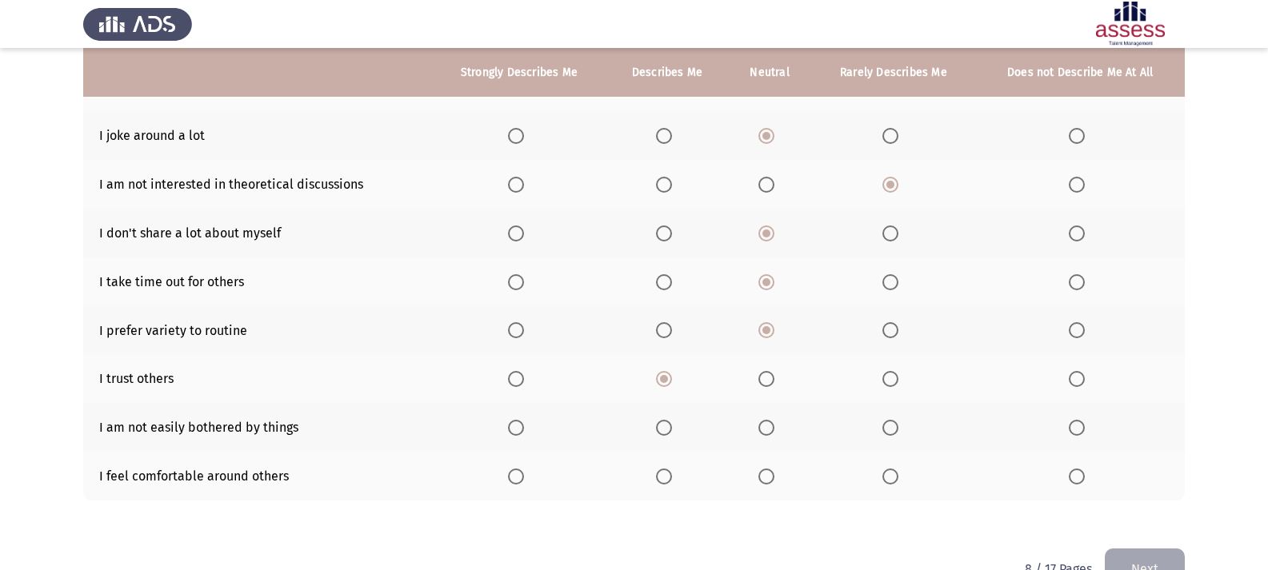
click at [766, 422] on span "Select an option" at bounding box center [766, 428] width 16 height 16
click at [766, 422] on input "Select an option" at bounding box center [766, 428] width 16 height 16
click at [774, 482] on span "Select an option" at bounding box center [766, 477] width 16 height 16
click at [774, 482] on input "Select an option" at bounding box center [766, 477] width 16 height 16
click at [1138, 553] on button "Next" at bounding box center [1145, 569] width 80 height 41
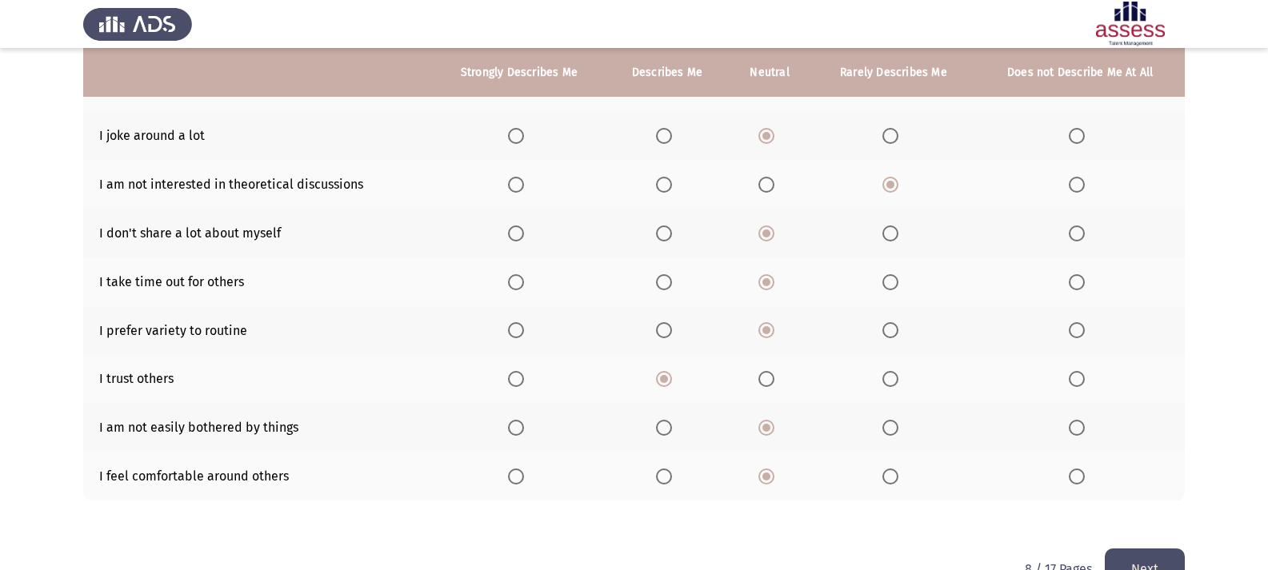
scroll to position [0, 0]
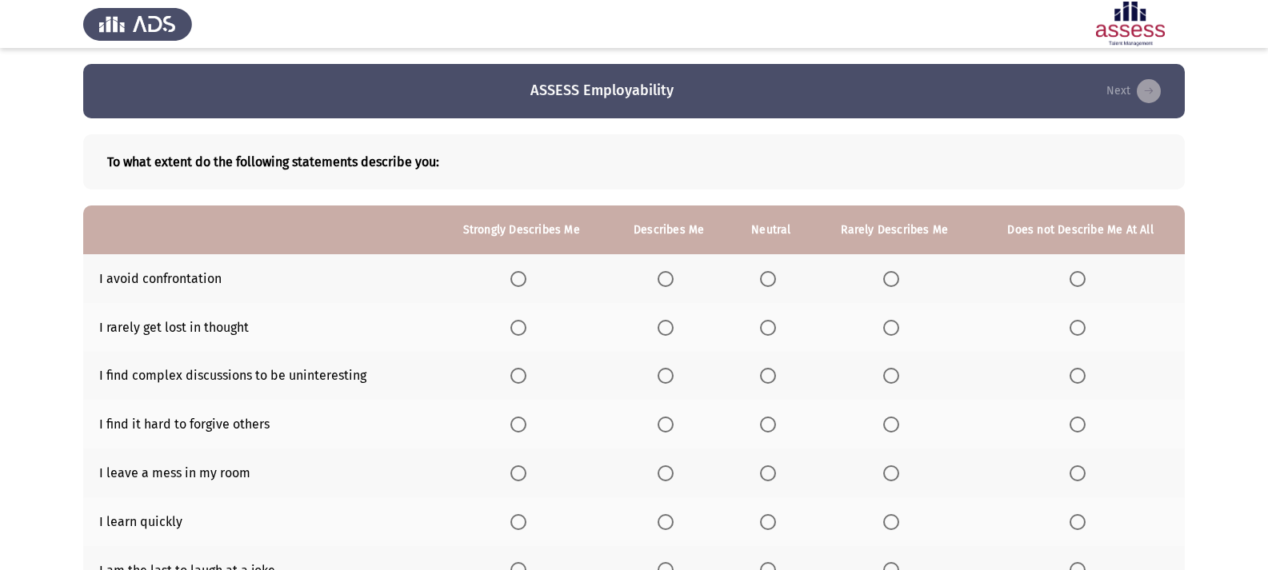
click at [767, 279] on span "Select an option" at bounding box center [768, 279] width 16 height 16
click at [767, 279] on input "Select an option" at bounding box center [768, 279] width 16 height 16
click at [671, 334] on span "Select an option" at bounding box center [666, 328] width 16 height 16
click at [671, 334] on input "Select an option" at bounding box center [666, 328] width 16 height 16
click at [772, 379] on span "Select an option" at bounding box center [768, 376] width 16 height 16
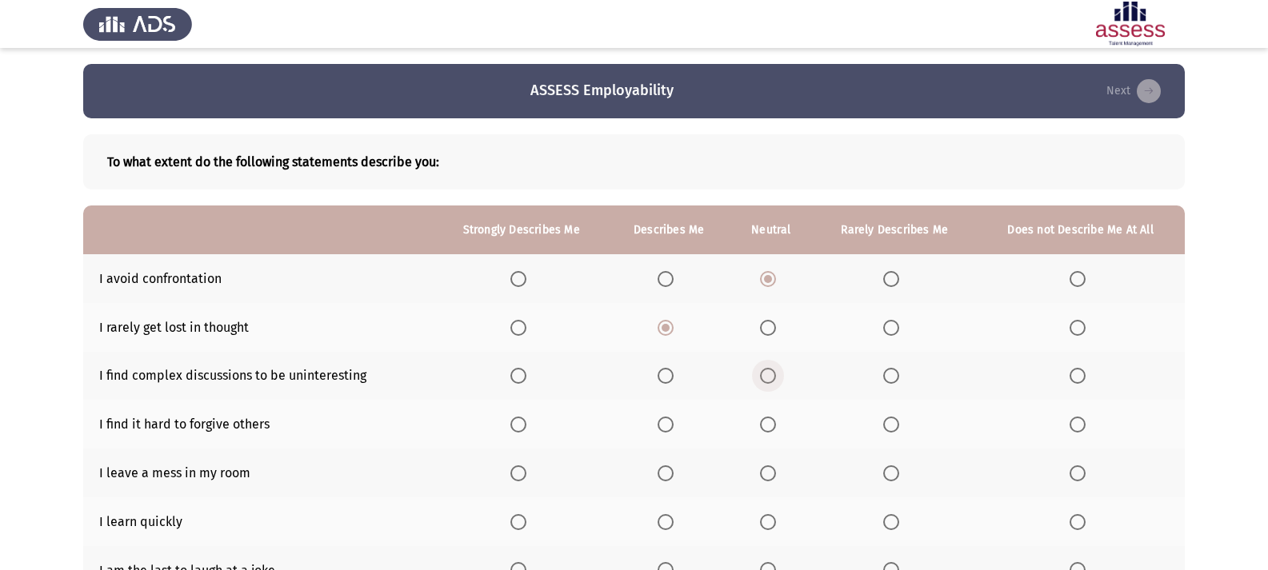
click at [772, 379] on input "Select an option" at bounding box center [768, 376] width 16 height 16
click at [1082, 422] on span "Select an option" at bounding box center [1078, 425] width 16 height 16
click at [1082, 422] on input "Select an option" at bounding box center [1078, 425] width 16 height 16
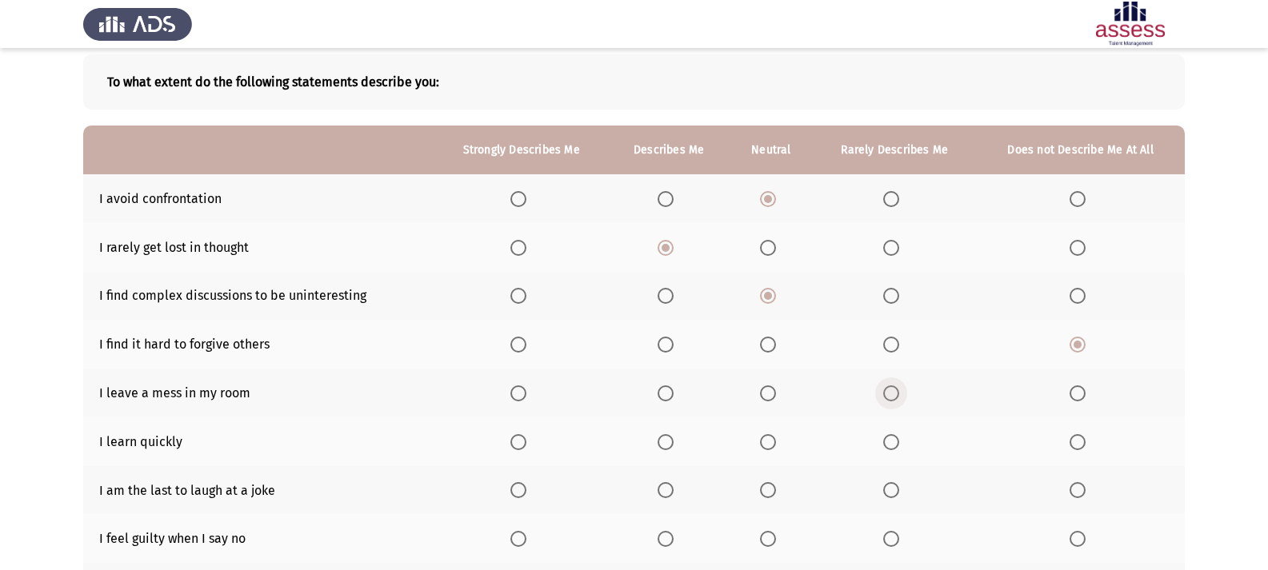
click at [885, 389] on span "Select an option" at bounding box center [891, 394] width 16 height 16
click at [885, 389] on input "Select an option" at bounding box center [891, 394] width 16 height 16
click at [766, 392] on span "Select an option" at bounding box center [768, 394] width 16 height 16
click at [766, 392] on input "Select an option" at bounding box center [768, 394] width 16 height 16
click at [674, 438] on span "Select an option" at bounding box center [666, 442] width 16 height 16
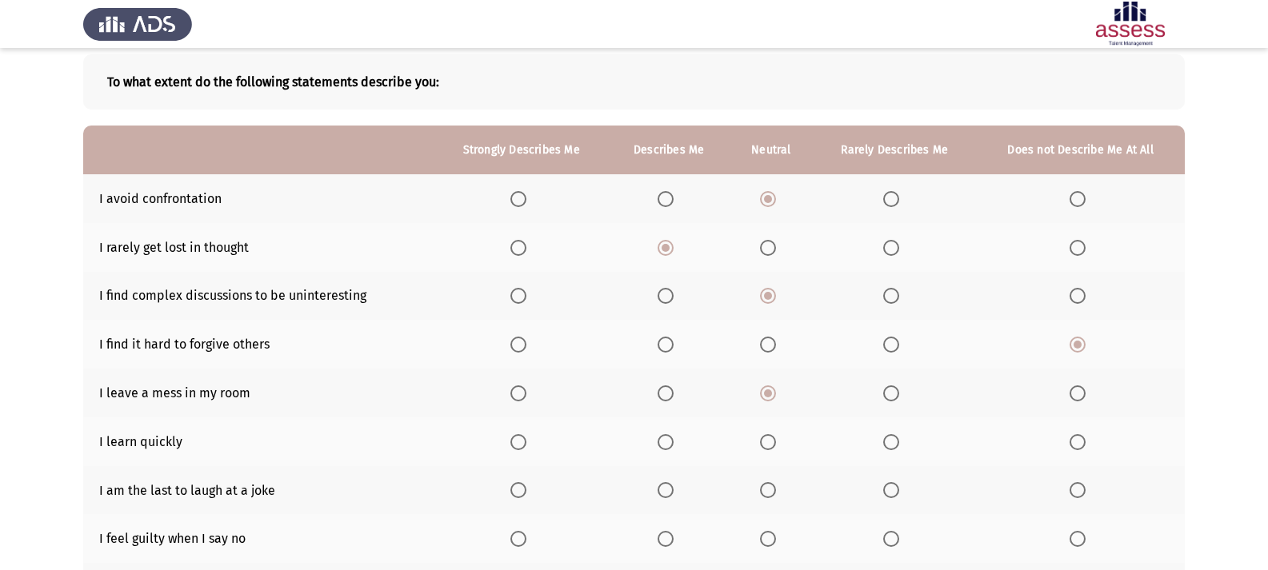
click at [674, 438] on input "Select an option" at bounding box center [666, 442] width 16 height 16
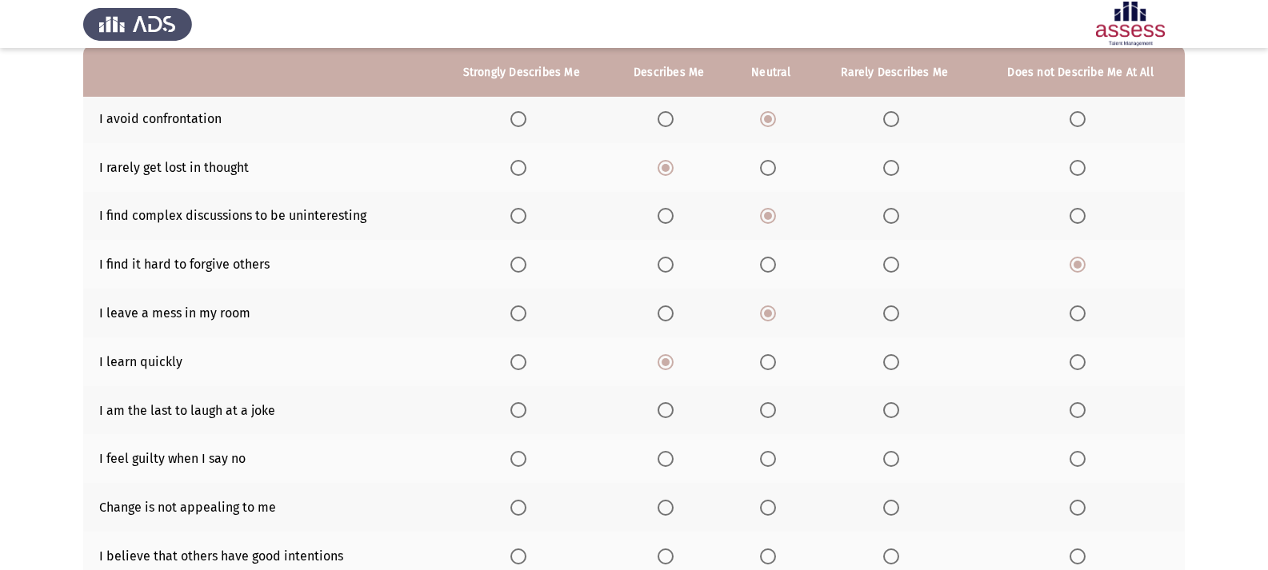
click at [764, 417] on span "Select an option" at bounding box center [768, 410] width 16 height 16
click at [764, 417] on input "Select an option" at bounding box center [768, 410] width 16 height 16
click at [898, 459] on span "Select an option" at bounding box center [891, 459] width 16 height 16
click at [898, 459] on input "Select an option" at bounding box center [891, 459] width 16 height 16
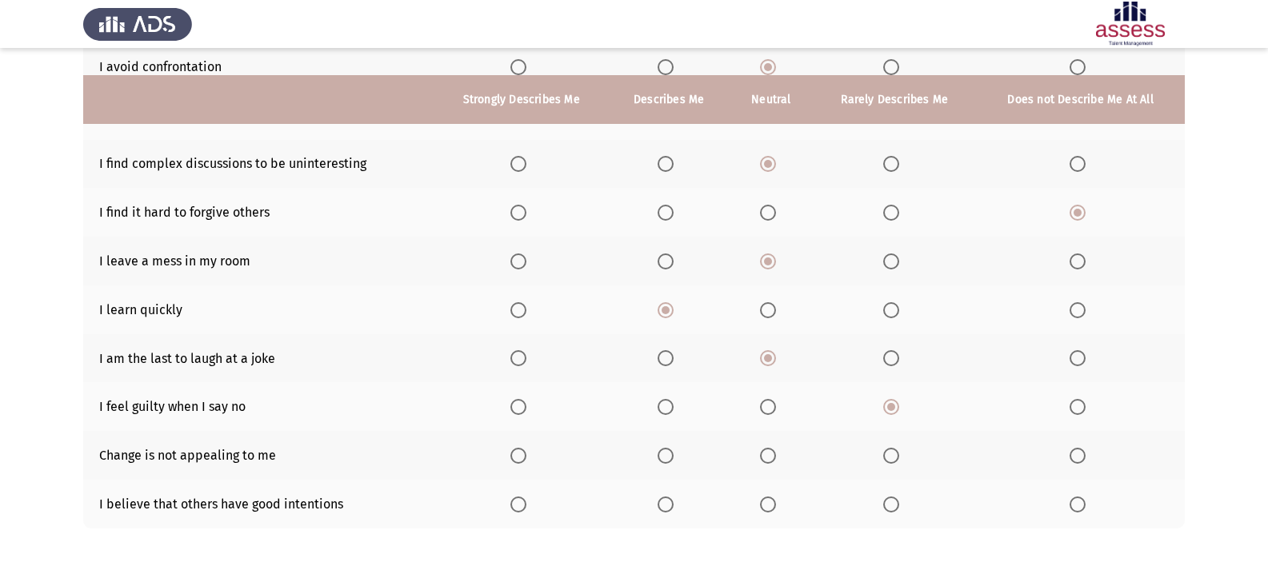
scroll to position [240, 0]
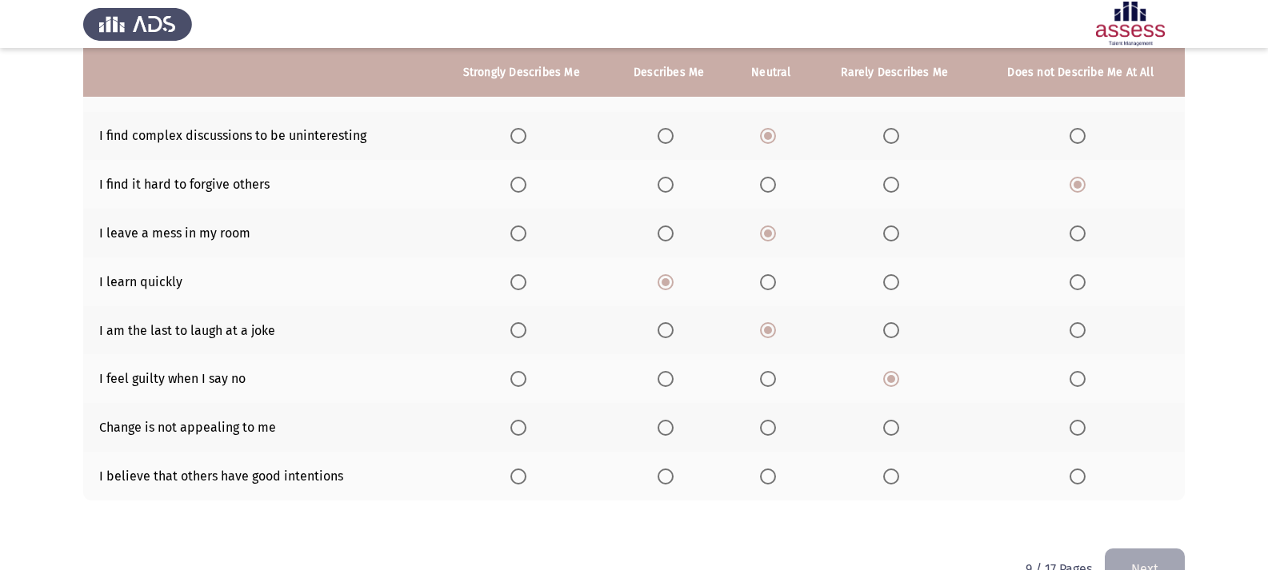
click at [897, 422] on span "Select an option" at bounding box center [891, 428] width 16 height 16
click at [897, 422] on input "Select an option" at bounding box center [891, 428] width 16 height 16
click at [674, 470] on span "Select an option" at bounding box center [666, 477] width 16 height 16
click at [674, 470] on input "Select an option" at bounding box center [666, 477] width 16 height 16
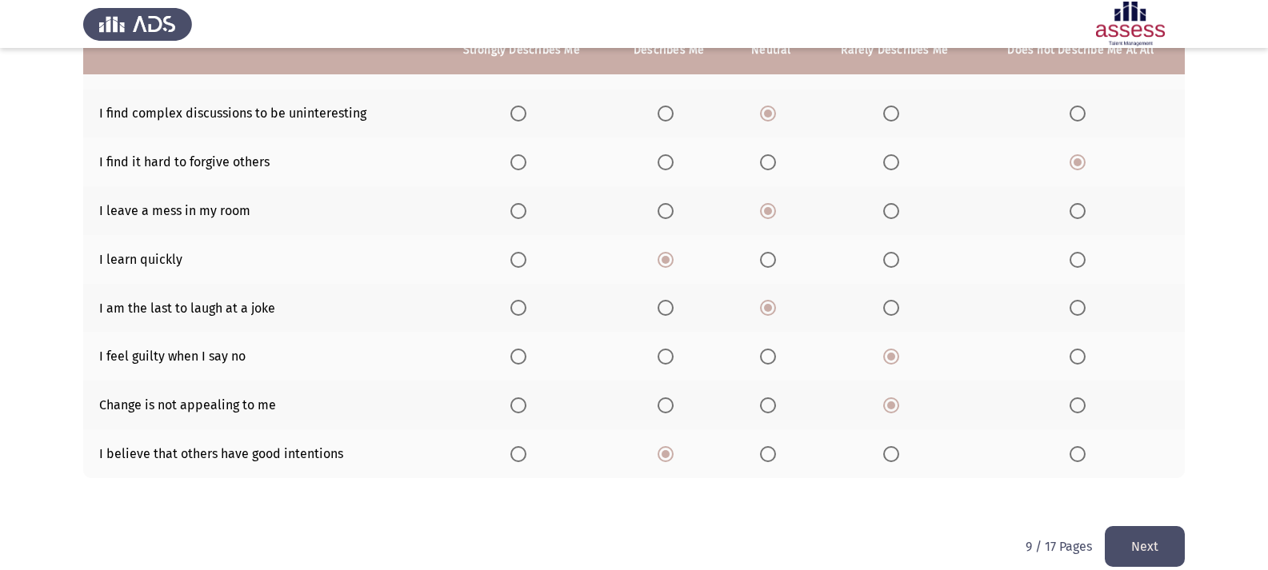
scroll to position [282, 0]
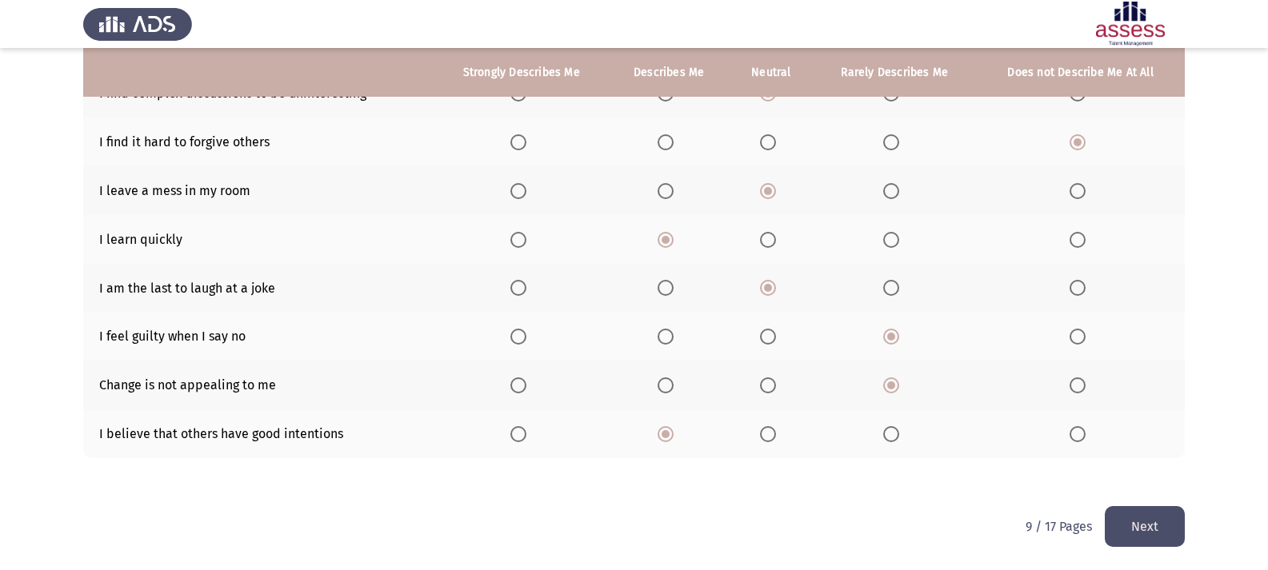
click at [1151, 520] on button "Next" at bounding box center [1145, 526] width 80 height 41
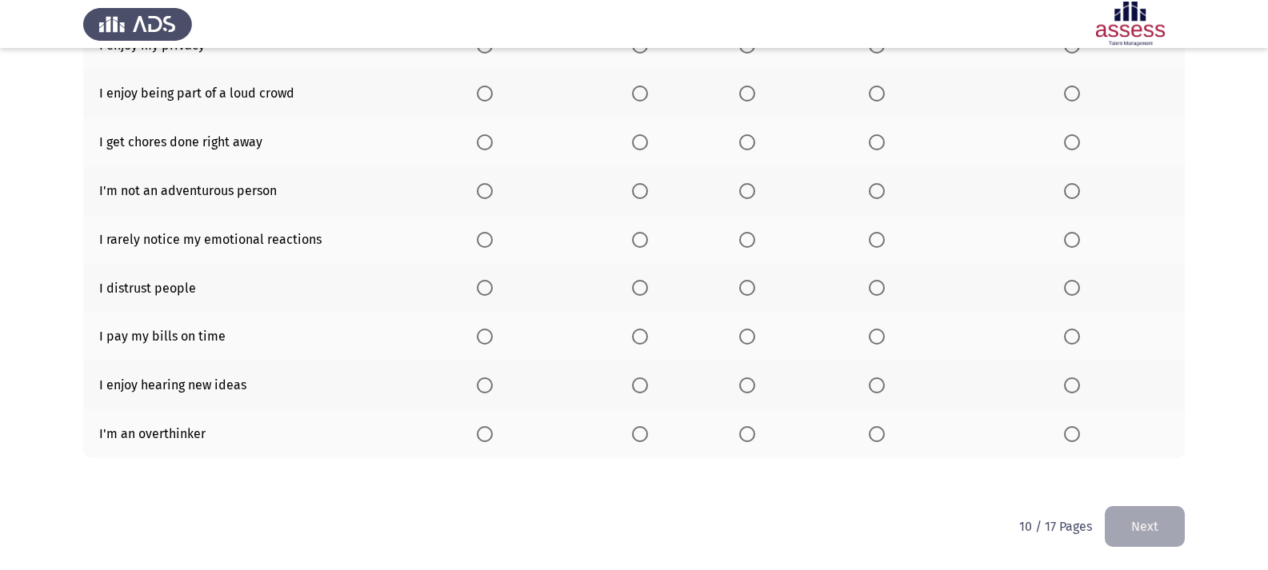
scroll to position [0, 0]
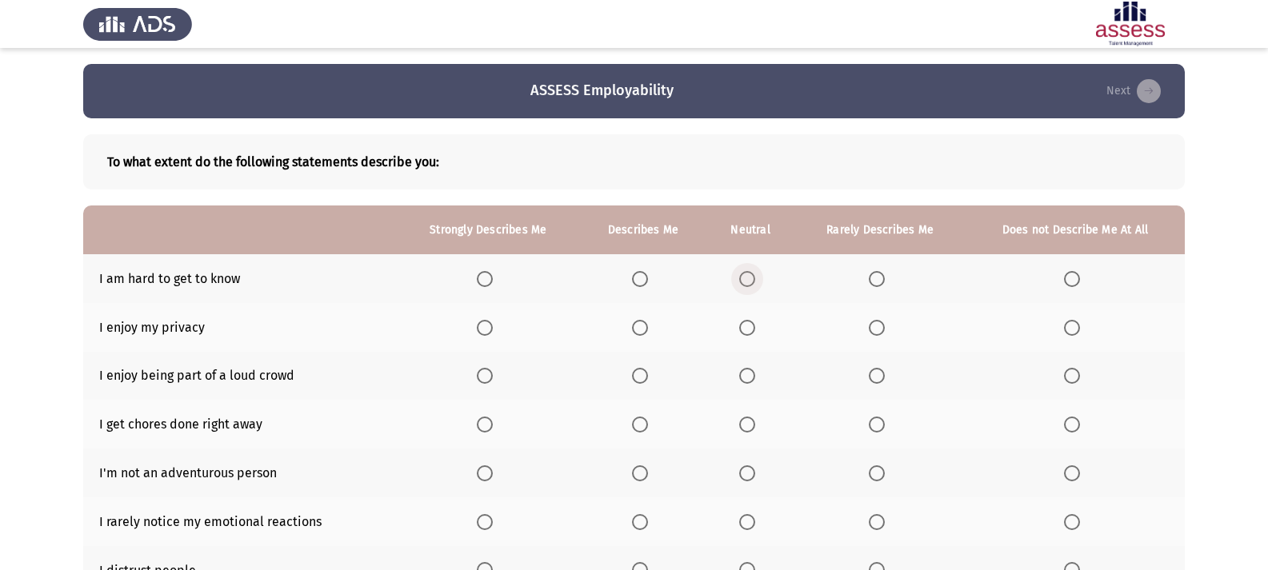
click at [755, 277] on span "Select an option" at bounding box center [747, 279] width 16 height 16
click at [755, 277] on input "Select an option" at bounding box center [747, 279] width 16 height 16
click at [642, 325] on span "Select an option" at bounding box center [640, 328] width 16 height 16
click at [642, 325] on input "Select an option" at bounding box center [640, 328] width 16 height 16
click at [885, 370] on span "Select an option" at bounding box center [877, 376] width 16 height 16
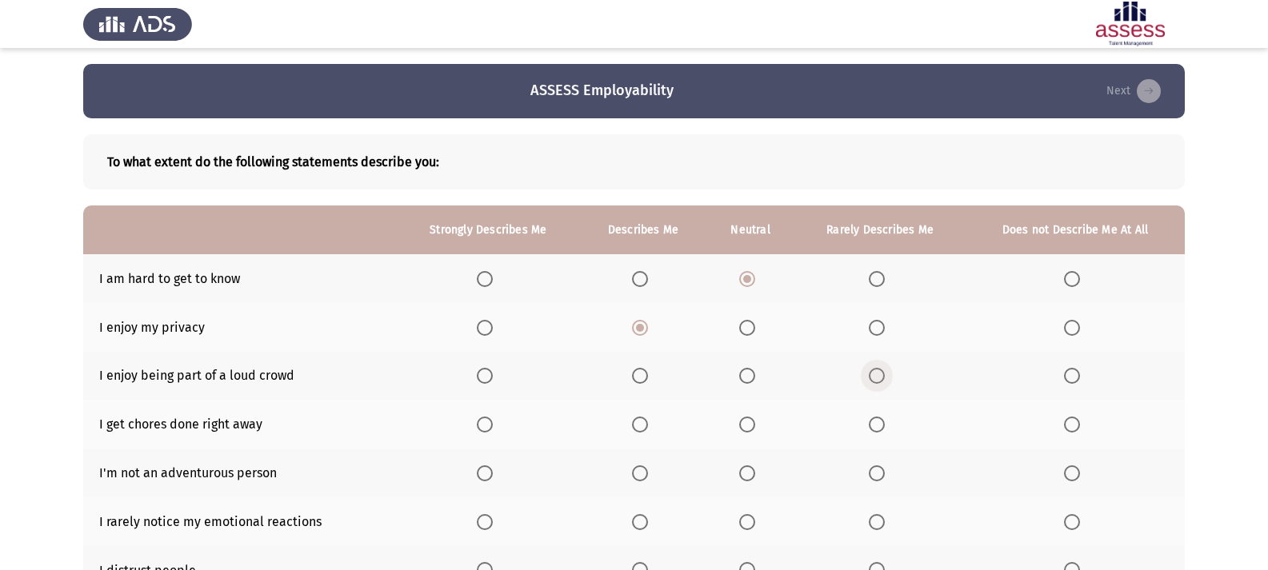
click at [885, 370] on input "Select an option" at bounding box center [877, 376] width 16 height 16
click at [753, 421] on span "Select an option" at bounding box center [747, 425] width 16 height 16
click at [753, 421] on input "Select an option" at bounding box center [747, 425] width 16 height 16
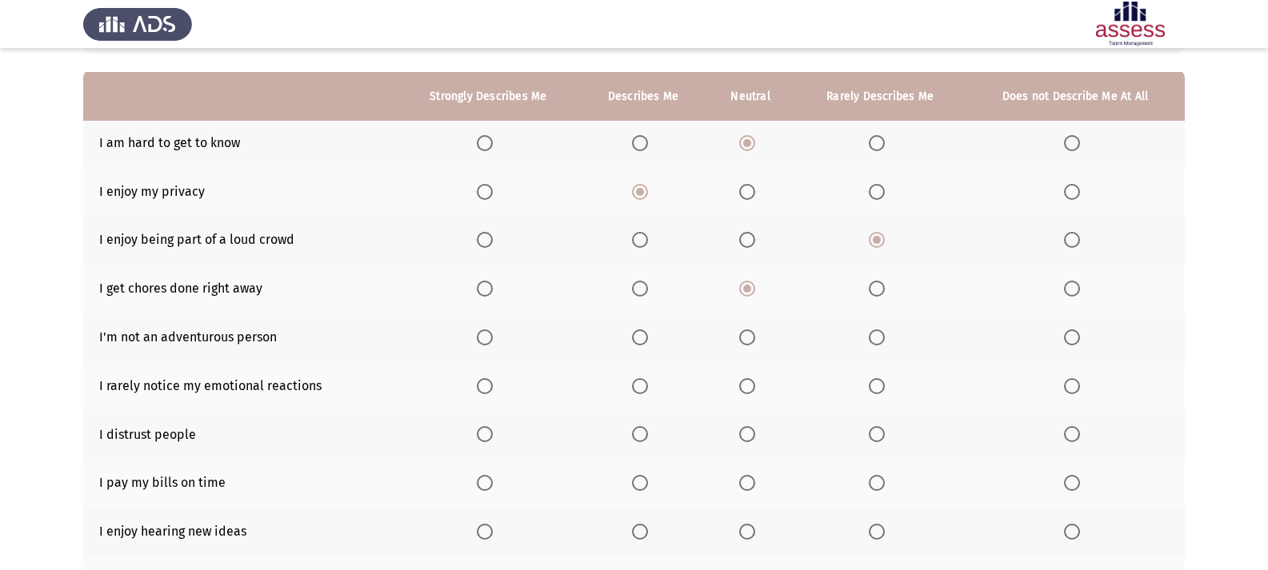
scroll to position [160, 0]
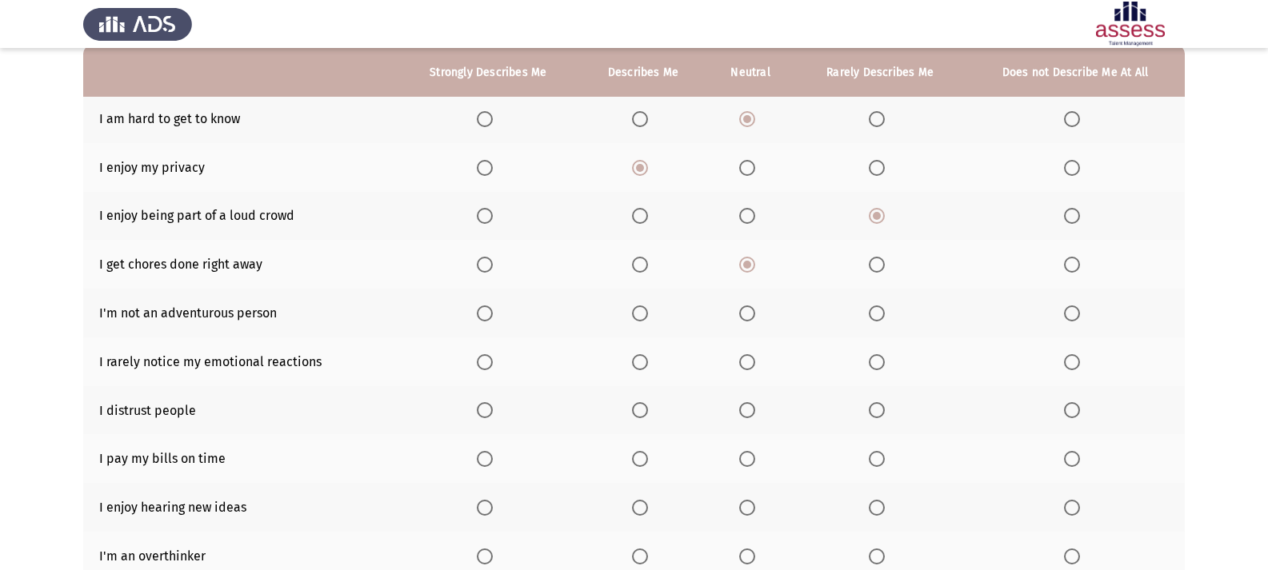
click at [750, 315] on span "Select an option" at bounding box center [747, 314] width 16 height 16
click at [750, 315] on input "Select an option" at bounding box center [747, 314] width 16 height 16
click at [878, 360] on span "Select an option" at bounding box center [877, 362] width 16 height 16
click at [878, 360] on input "Select an option" at bounding box center [877, 362] width 16 height 16
click at [750, 406] on span "Select an option" at bounding box center [747, 410] width 16 height 16
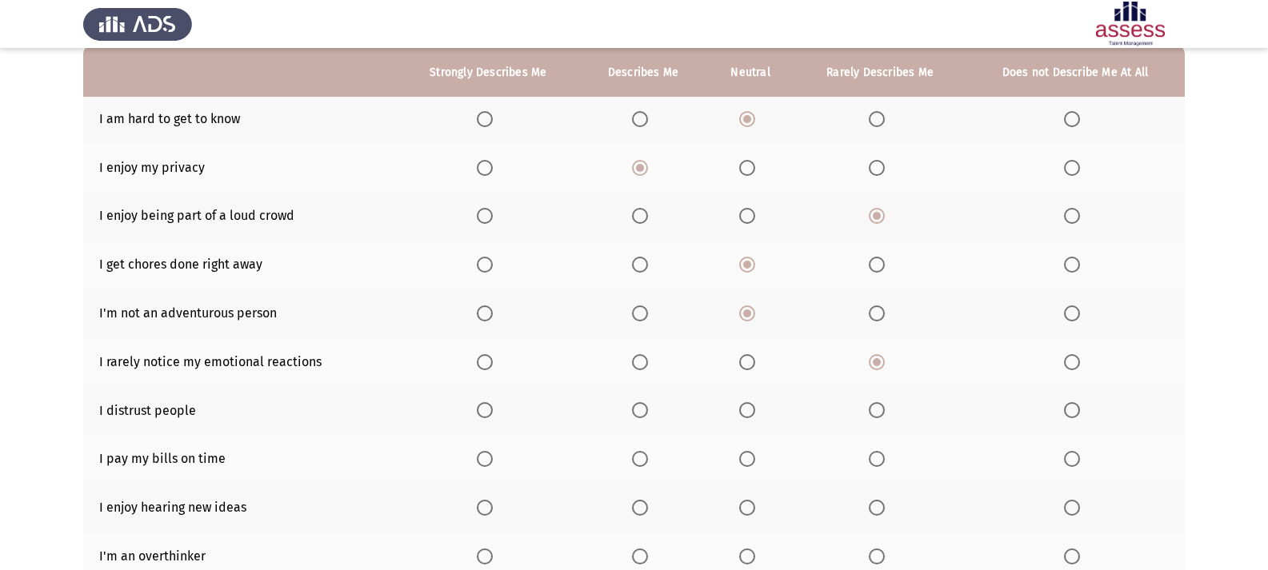
click at [750, 406] on input "Select an option" at bounding box center [747, 410] width 16 height 16
click at [638, 457] on span "Select an option" at bounding box center [640, 459] width 16 height 16
click at [638, 457] on input "Select an option" at bounding box center [640, 459] width 16 height 16
click at [483, 461] on span "Select an option" at bounding box center [485, 459] width 16 height 16
click at [483, 461] on input "Select an option" at bounding box center [485, 459] width 16 height 16
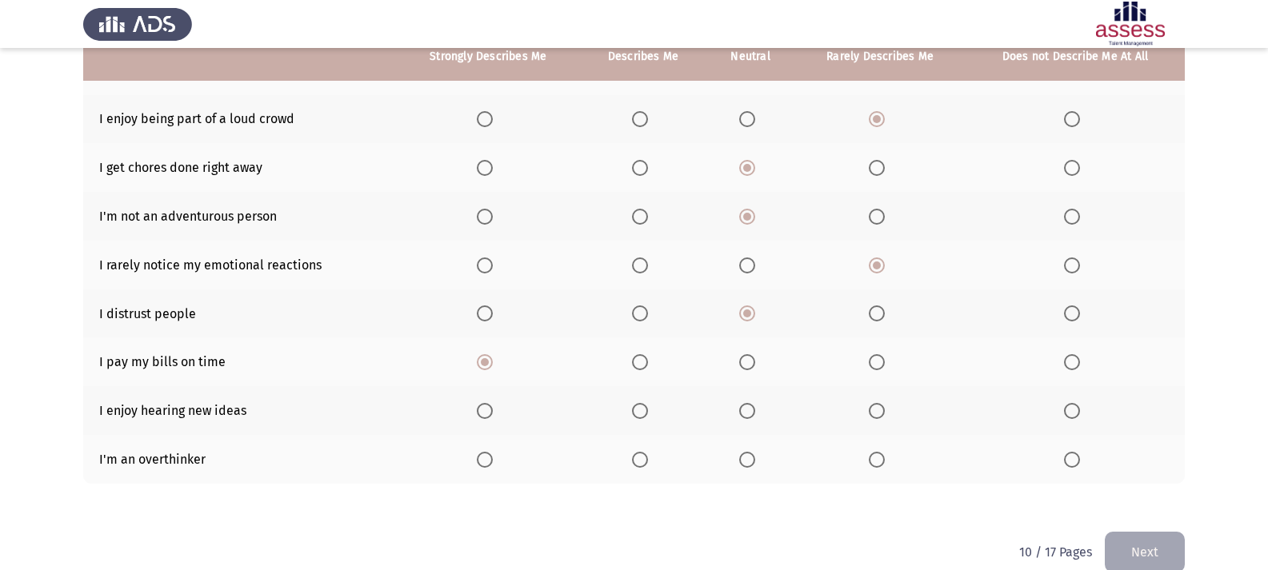
scroll to position [282, 0]
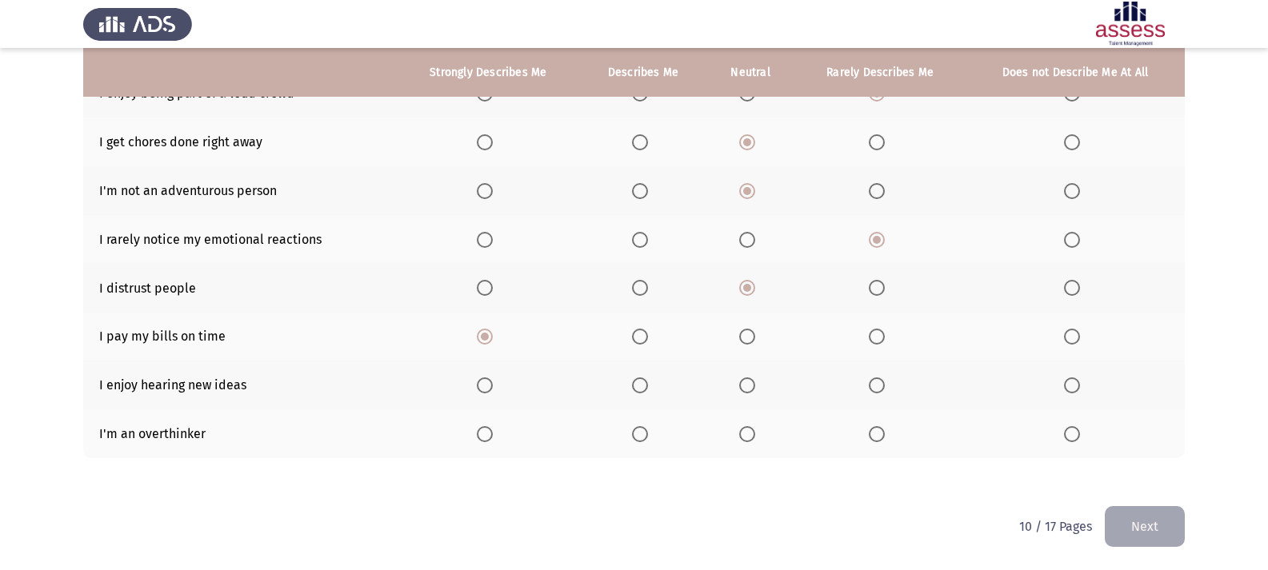
click at [487, 390] on span "Select an option" at bounding box center [485, 386] width 16 height 16
click at [487, 390] on input "Select an option" at bounding box center [485, 386] width 16 height 16
click at [487, 432] on span "Select an option" at bounding box center [485, 434] width 16 height 16
click at [487, 432] on input "Select an option" at bounding box center [485, 434] width 16 height 16
click at [1145, 510] on button "Next" at bounding box center [1145, 526] width 80 height 41
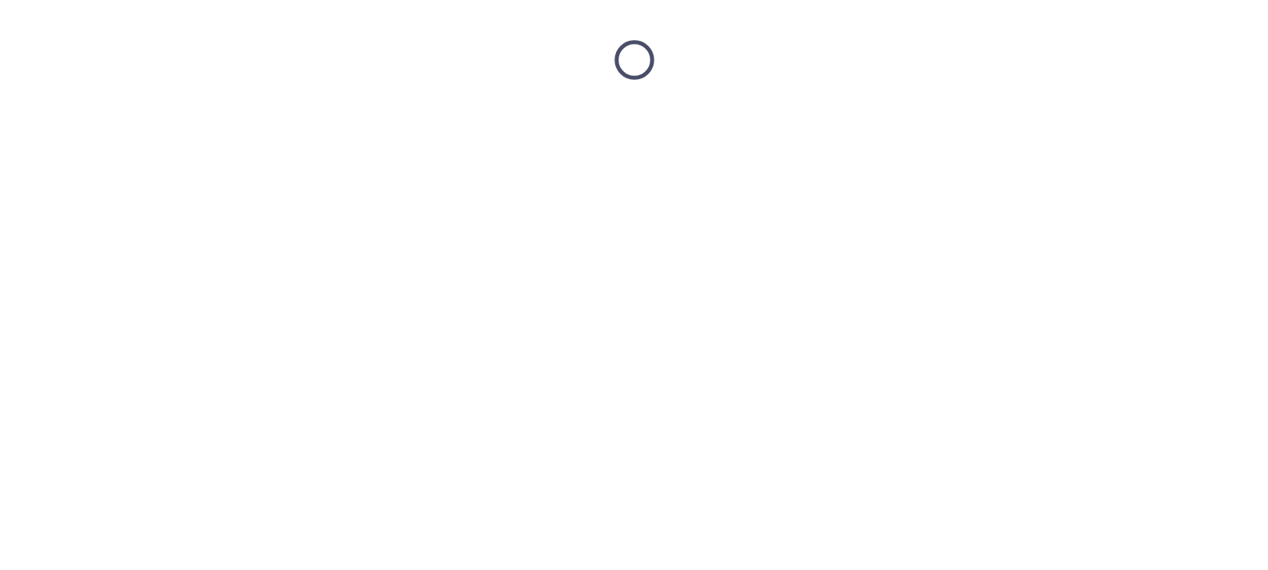
scroll to position [0, 0]
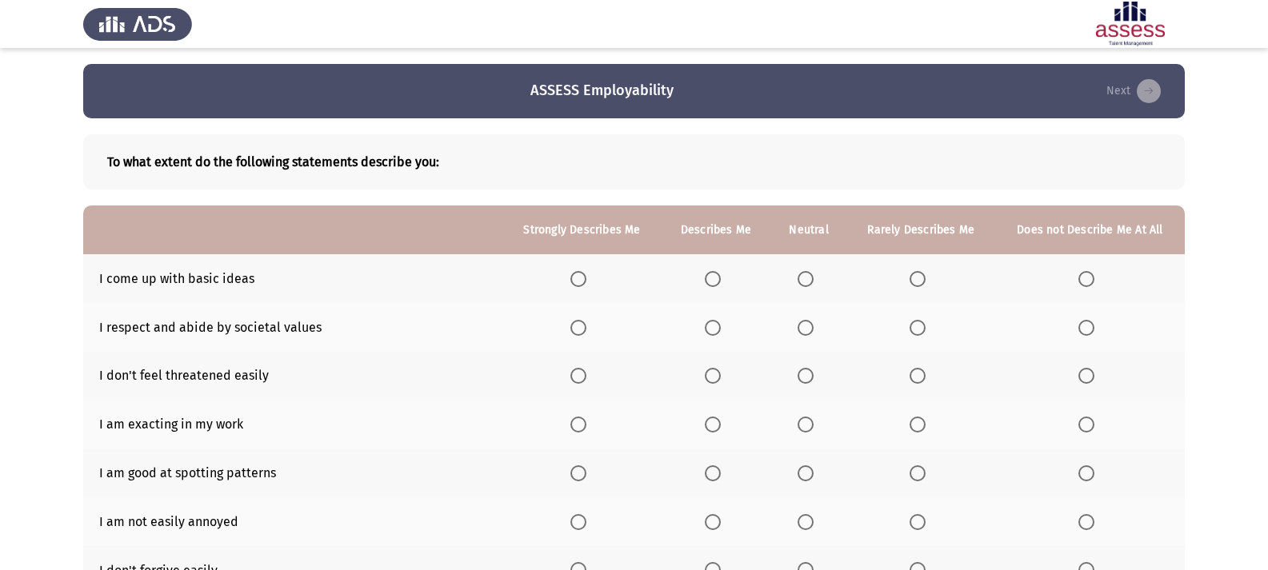
click at [801, 274] on span "Select an option" at bounding box center [806, 279] width 16 height 16
click at [801, 274] on input "Select an option" at bounding box center [806, 279] width 16 height 16
click at [717, 324] on span "Select an option" at bounding box center [713, 328] width 16 height 16
click at [717, 324] on input "Select an option" at bounding box center [713, 328] width 16 height 16
click at [803, 373] on span "Select an option" at bounding box center [806, 376] width 16 height 16
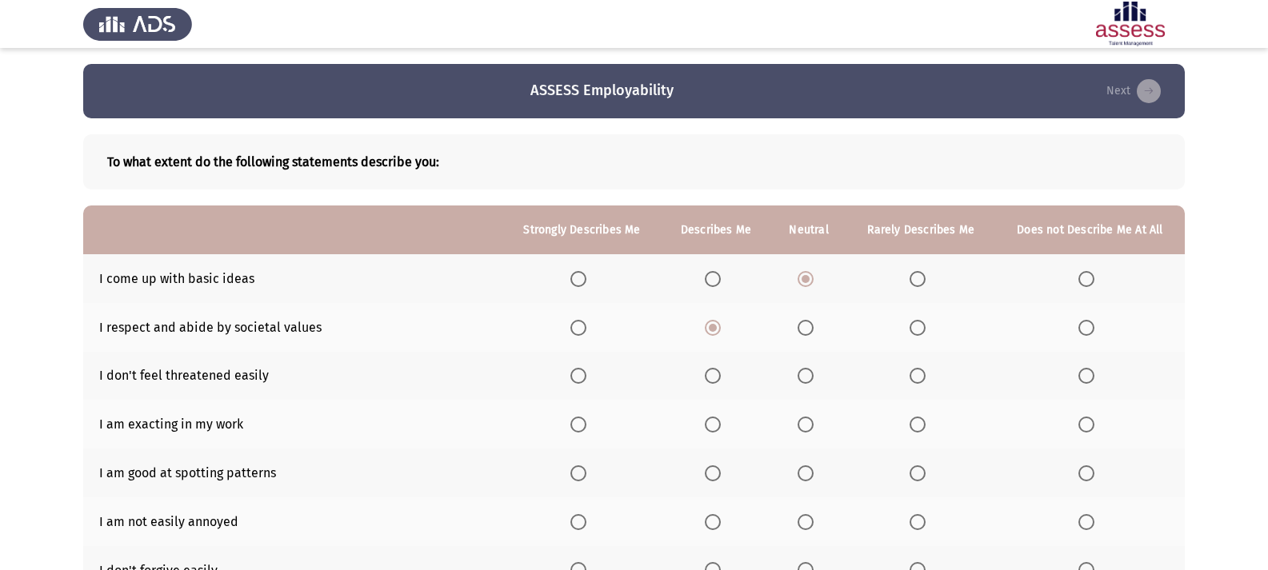
click at [803, 373] on input "Select an option" at bounding box center [806, 376] width 16 height 16
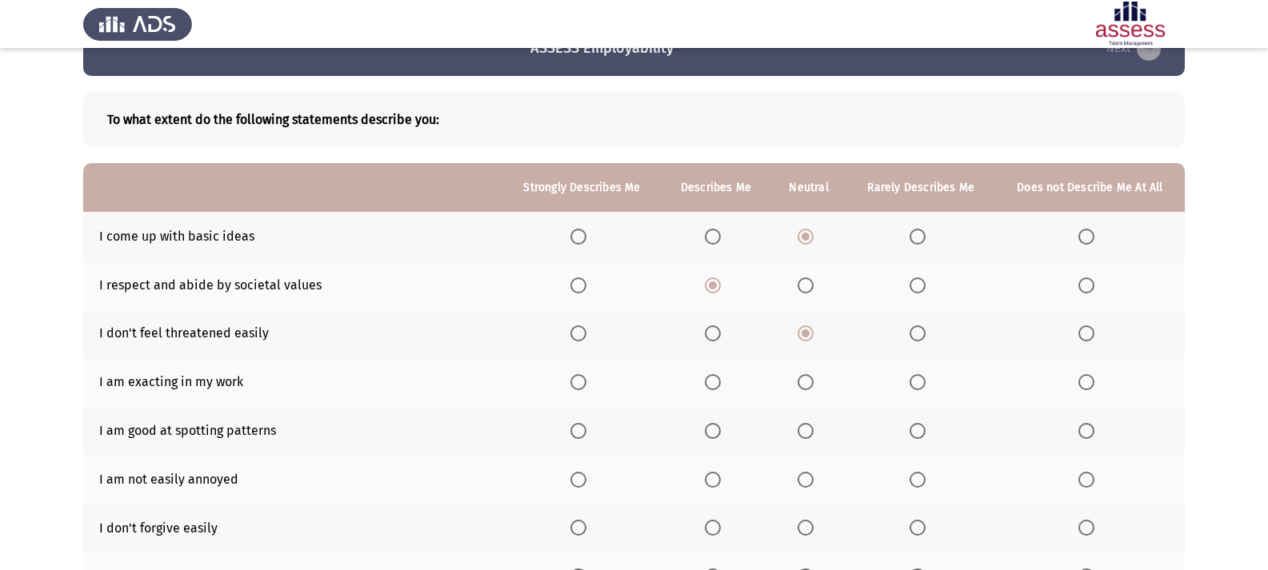
scroll to position [80, 0]
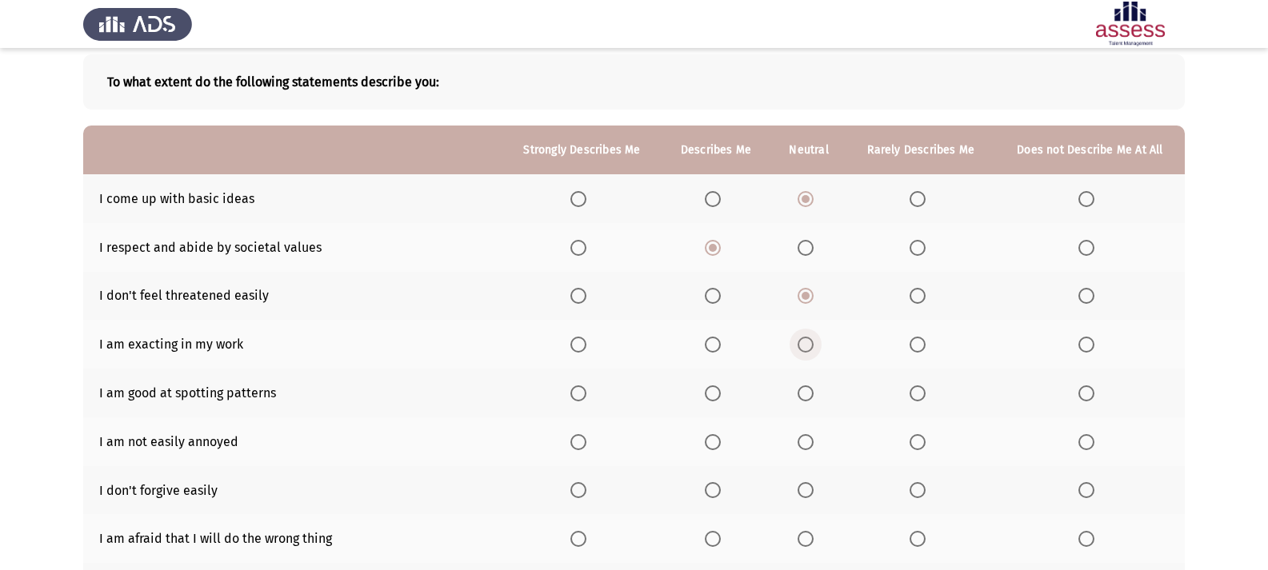
click at [809, 351] on span "Select an option" at bounding box center [806, 345] width 16 height 16
click at [809, 351] on input "Select an option" at bounding box center [806, 345] width 16 height 16
click at [800, 393] on span "Select an option" at bounding box center [806, 394] width 16 height 16
click at [800, 393] on input "Select an option" at bounding box center [806, 394] width 16 height 16
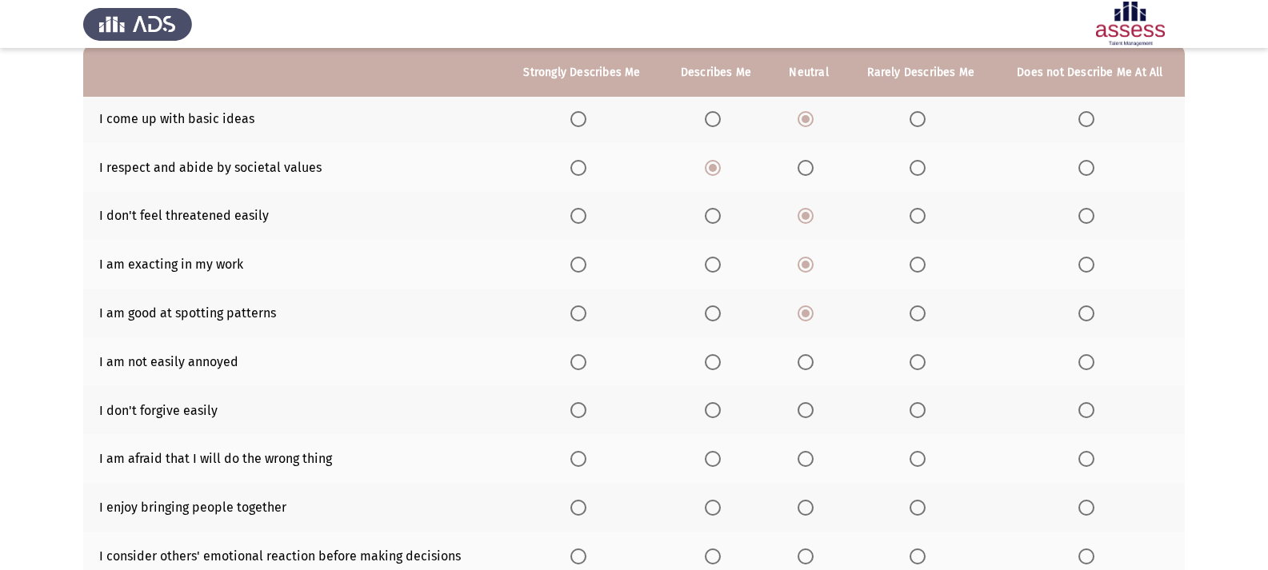
click at [718, 363] on span "Select an option" at bounding box center [713, 362] width 16 height 16
click at [718, 363] on input "Select an option" at bounding box center [713, 362] width 16 height 16
click at [923, 407] on span "Select an option" at bounding box center [918, 410] width 16 height 16
click at [923, 407] on input "Select an option" at bounding box center [918, 410] width 16 height 16
click at [1084, 405] on span "Select an option" at bounding box center [1086, 410] width 16 height 16
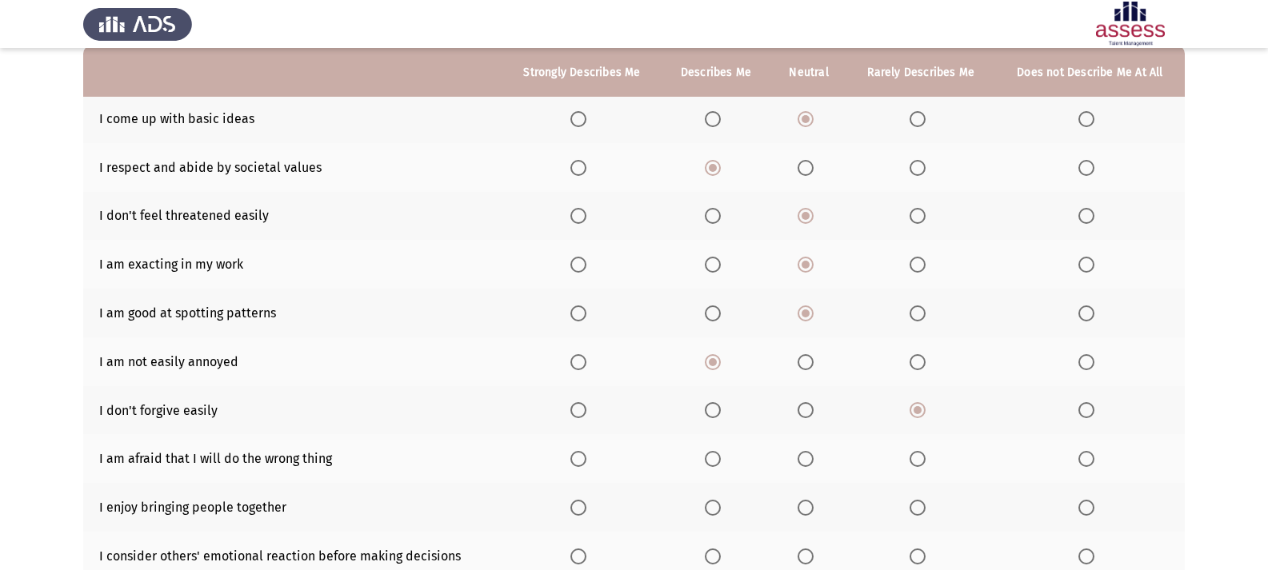
click at [1084, 405] on input "Select an option" at bounding box center [1086, 410] width 16 height 16
click at [923, 406] on span "Select an option" at bounding box center [918, 410] width 16 height 16
click at [923, 406] on input "Select an option" at bounding box center [918, 410] width 16 height 16
click at [718, 455] on span "Select an option" at bounding box center [713, 459] width 16 height 16
click at [718, 455] on input "Select an option" at bounding box center [713, 459] width 16 height 16
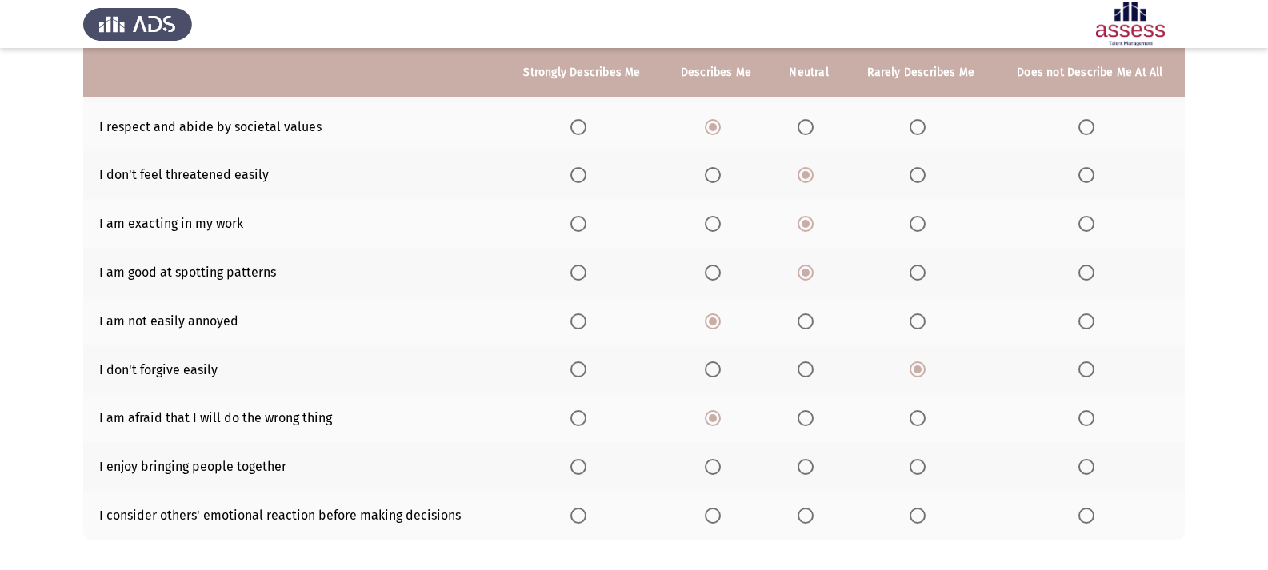
scroll to position [240, 0]
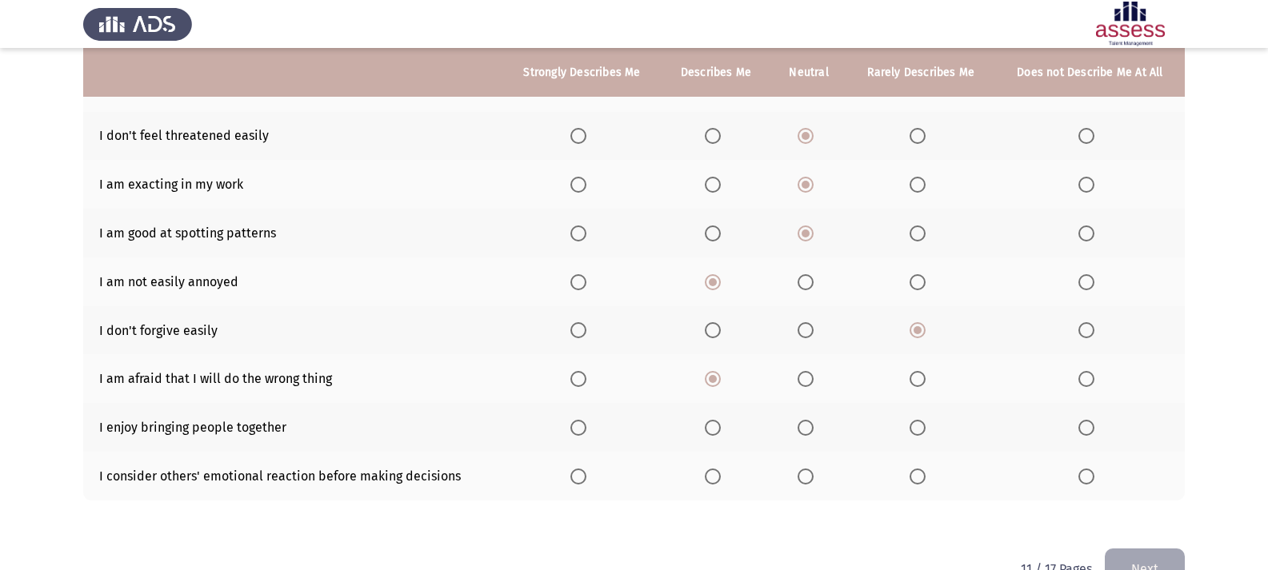
click at [812, 372] on span "Select an option" at bounding box center [806, 379] width 16 height 16
click at [812, 372] on input "Select an option" at bounding box center [806, 379] width 16 height 16
click at [718, 383] on span "Select an option" at bounding box center [713, 379] width 16 height 16
click at [718, 383] on input "Select an option" at bounding box center [713, 379] width 16 height 16
click at [586, 425] on span "Select an option" at bounding box center [578, 428] width 16 height 16
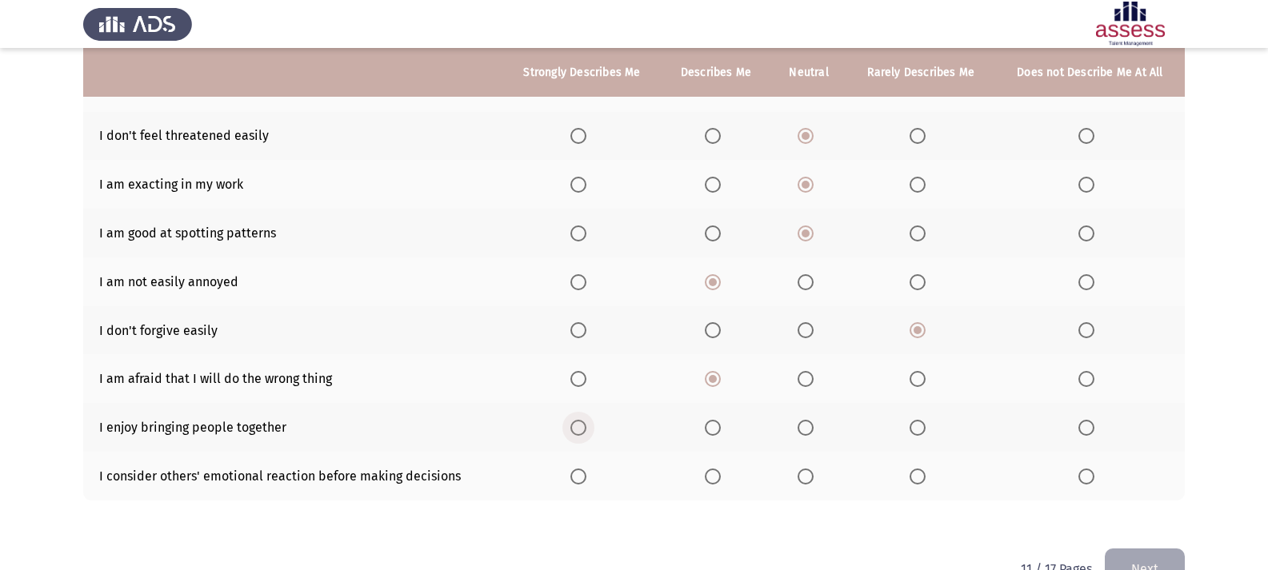
click at [586, 425] on input "Select an option" at bounding box center [578, 428] width 16 height 16
click at [516, 378] on th at bounding box center [581, 378] width 158 height 49
click at [710, 485] on th at bounding box center [717, 476] width 110 height 49
click at [713, 481] on span "Select an option" at bounding box center [713, 477] width 16 height 16
click at [713, 481] on input "Select an option" at bounding box center [713, 477] width 16 height 16
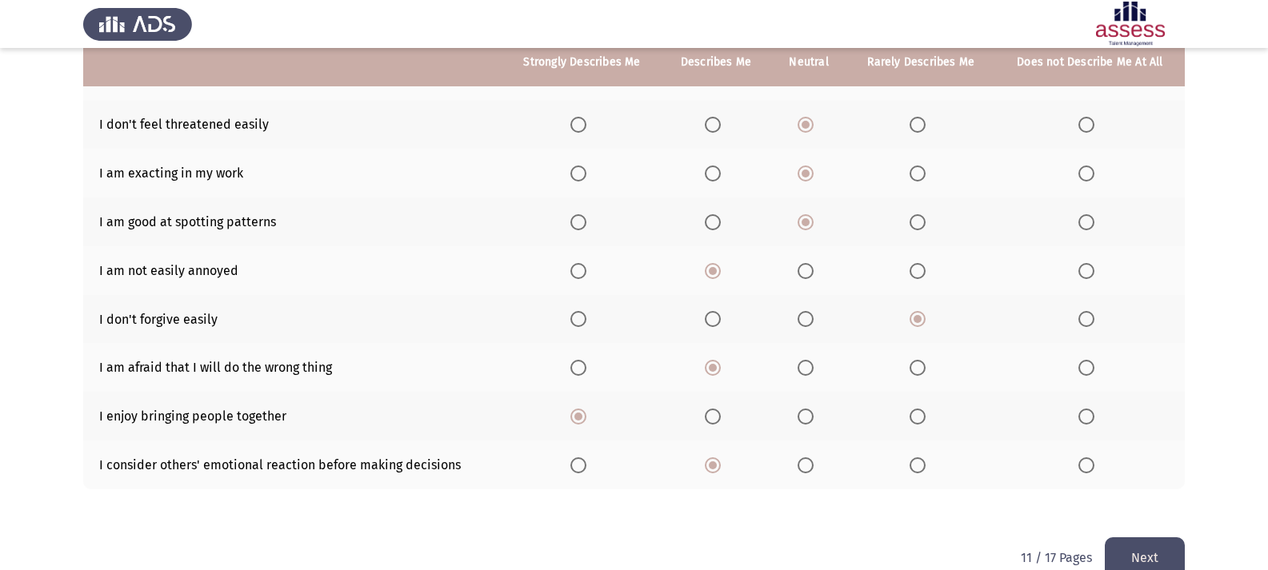
scroll to position [282, 0]
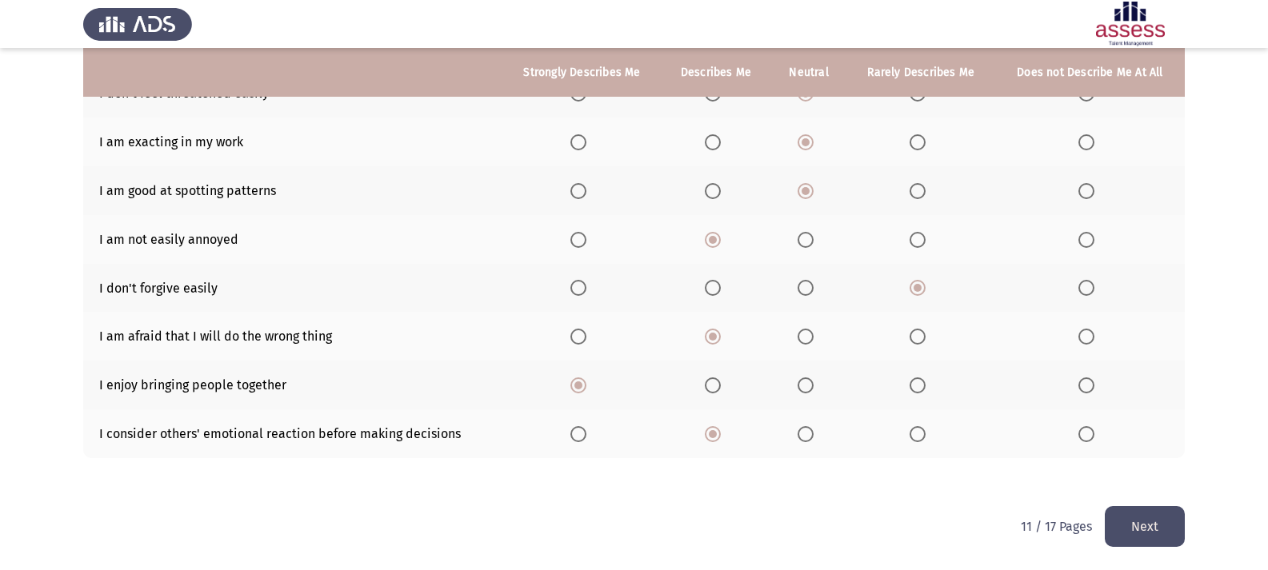
click at [1153, 534] on button "Next" at bounding box center [1145, 526] width 80 height 41
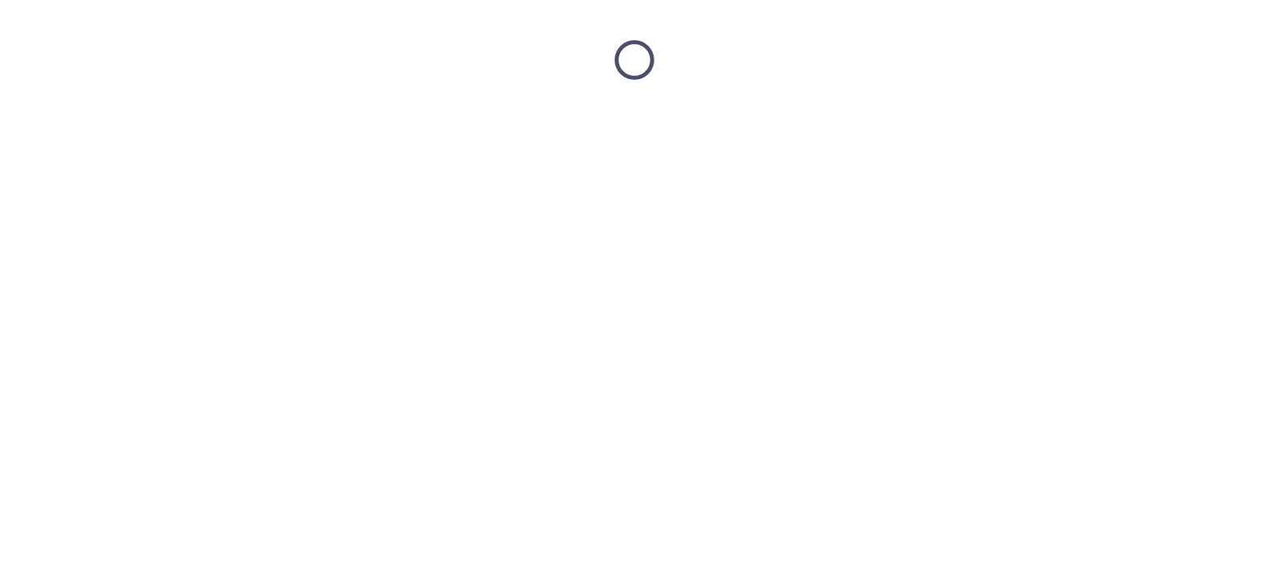
scroll to position [0, 0]
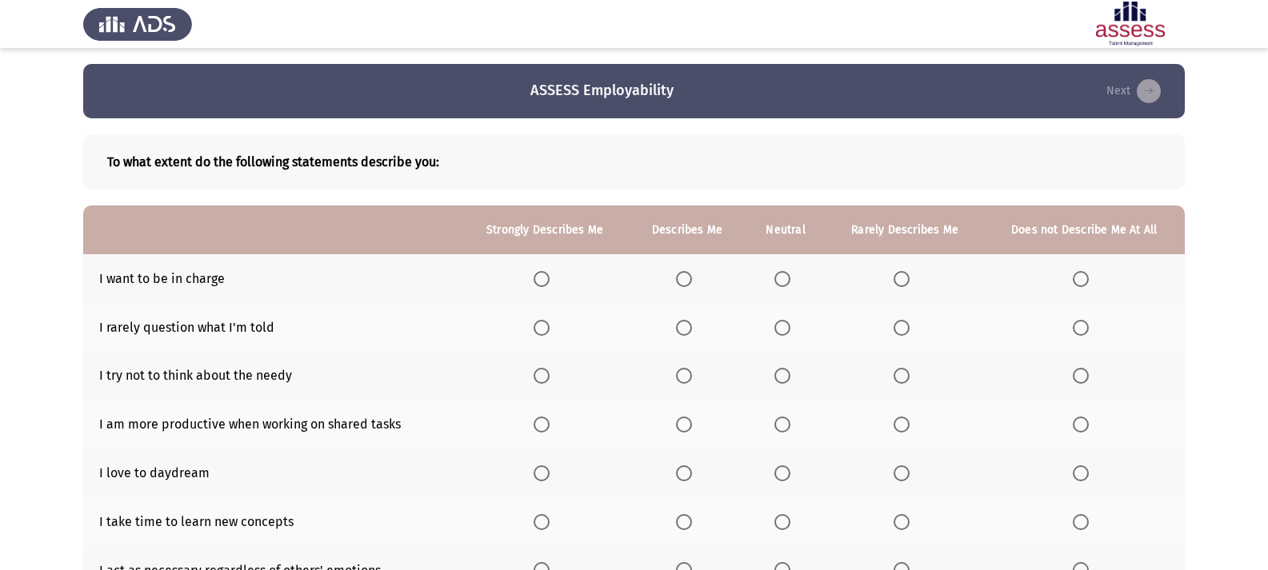
click at [692, 284] on span "Select an option" at bounding box center [684, 279] width 16 height 16
click at [692, 284] on input "Select an option" at bounding box center [684, 279] width 16 height 16
click at [790, 326] on span "Select an option" at bounding box center [782, 328] width 16 height 16
click at [790, 326] on input "Select an option" at bounding box center [782, 328] width 16 height 16
click at [786, 378] on span "Select an option" at bounding box center [782, 376] width 16 height 16
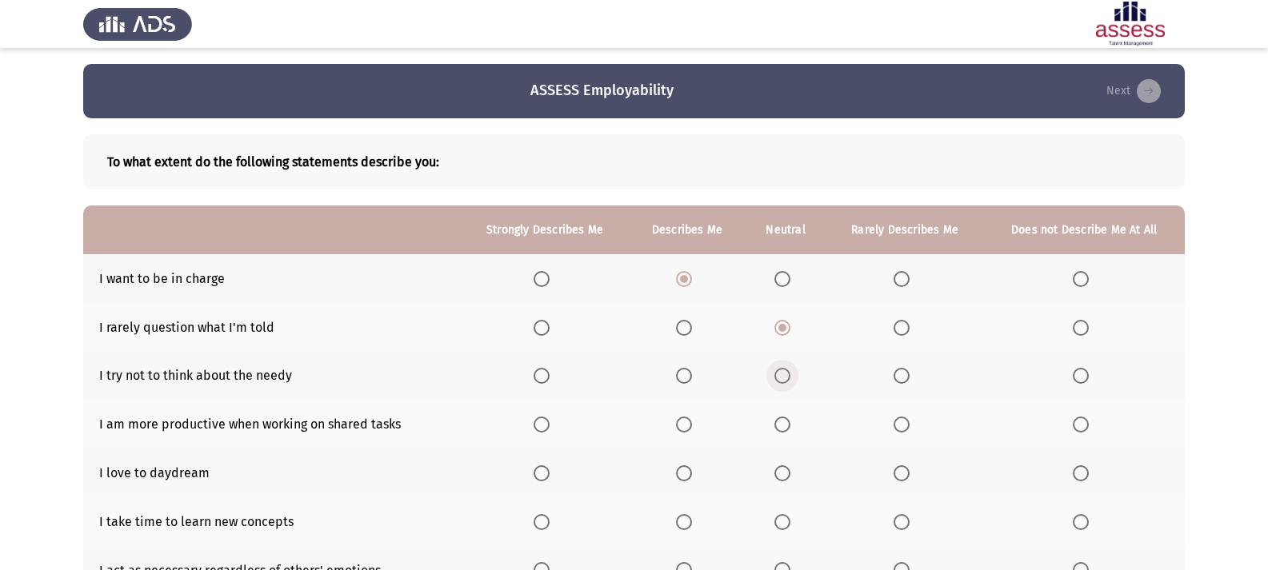
click at [786, 378] on input "Select an option" at bounding box center [782, 376] width 16 height 16
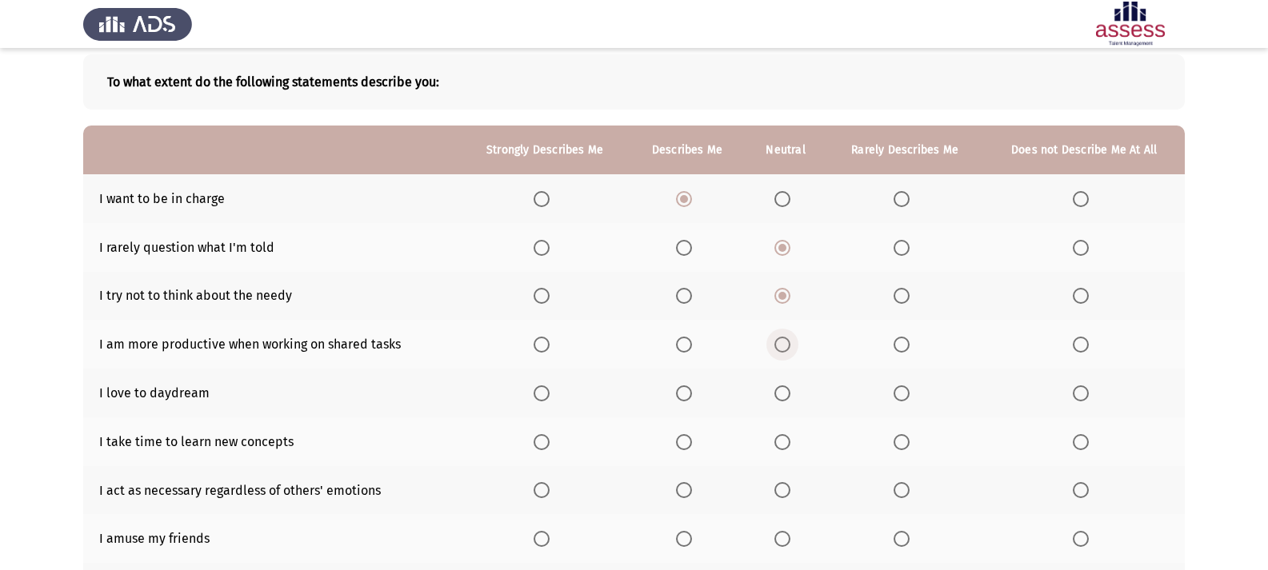
click at [784, 338] on span "Select an option" at bounding box center [782, 345] width 16 height 16
click at [784, 338] on input "Select an option" at bounding box center [782, 345] width 16 height 16
click at [789, 390] on span "Select an option" at bounding box center [782, 394] width 16 height 16
click at [789, 390] on input "Select an option" at bounding box center [782, 394] width 16 height 16
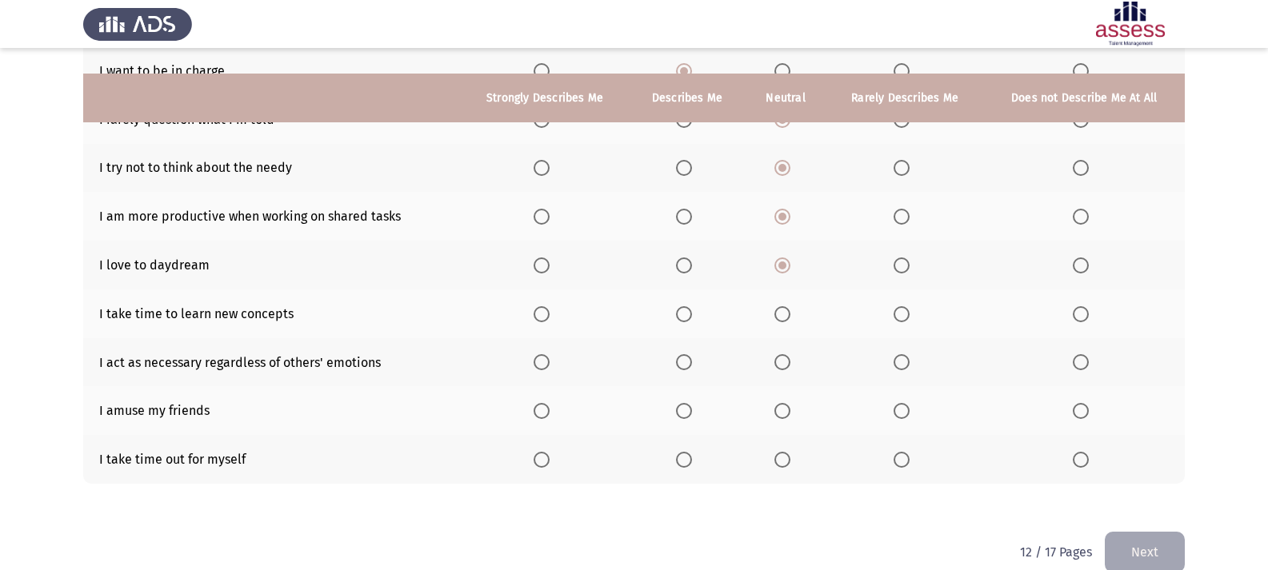
scroll to position [234, 0]
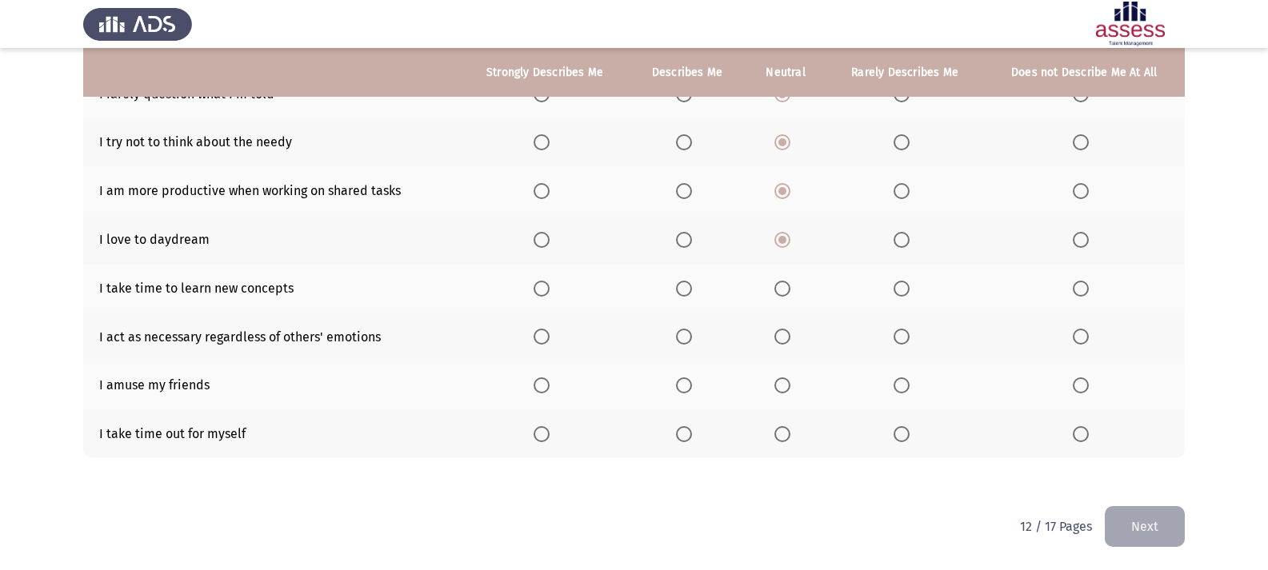
click at [779, 286] on span "Select an option" at bounding box center [782, 289] width 16 height 16
click at [779, 286] on input "Select an option" at bounding box center [782, 289] width 16 height 16
click at [780, 335] on span "Select an option" at bounding box center [782, 337] width 16 height 16
click at [780, 335] on input "Select an option" at bounding box center [782, 337] width 16 height 16
click at [786, 381] on span "Select an option" at bounding box center [782, 386] width 16 height 16
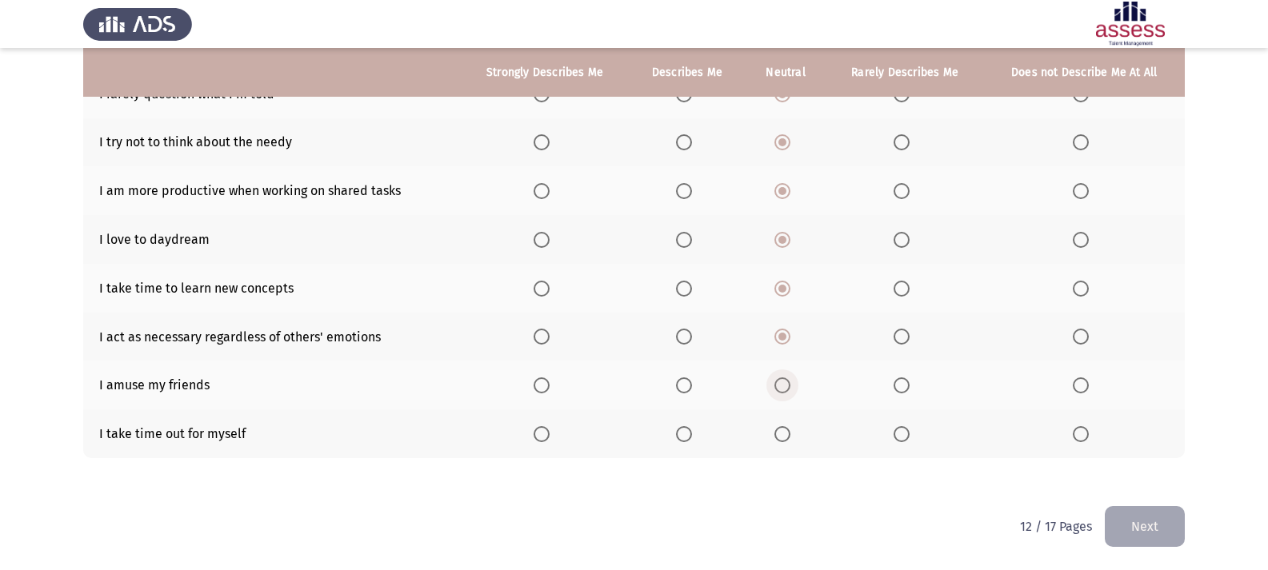
click at [786, 381] on input "Select an option" at bounding box center [782, 386] width 16 height 16
click at [684, 439] on span "Select an option" at bounding box center [684, 434] width 16 height 16
click at [684, 439] on input "Select an option" at bounding box center [684, 434] width 16 height 16
click at [1154, 522] on button "Next" at bounding box center [1145, 526] width 80 height 41
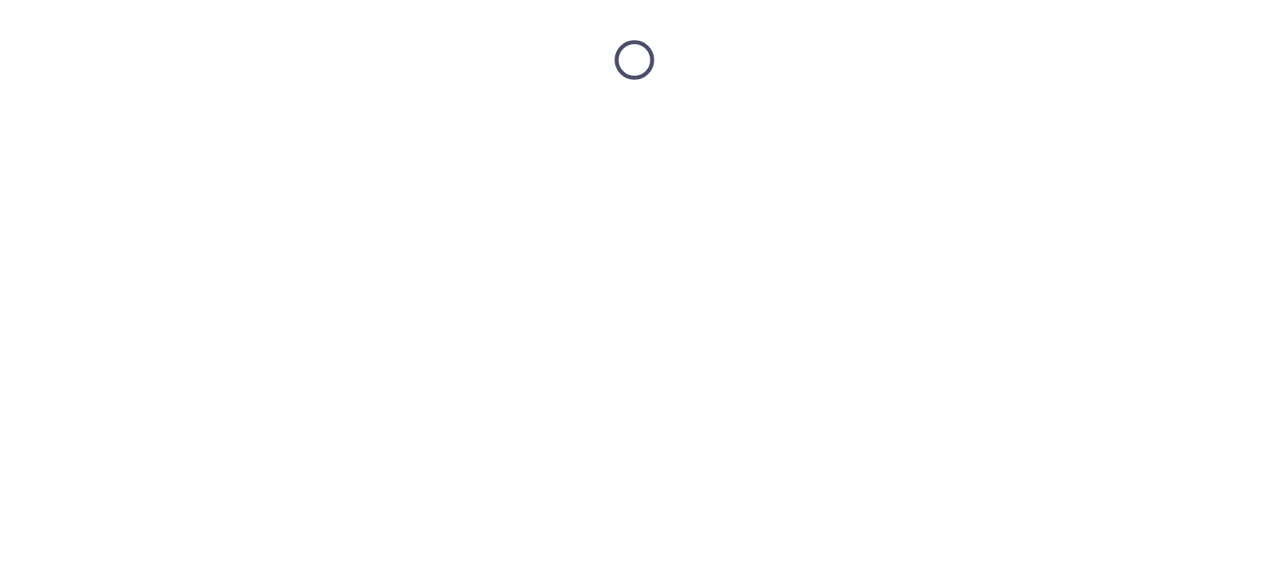
scroll to position [0, 0]
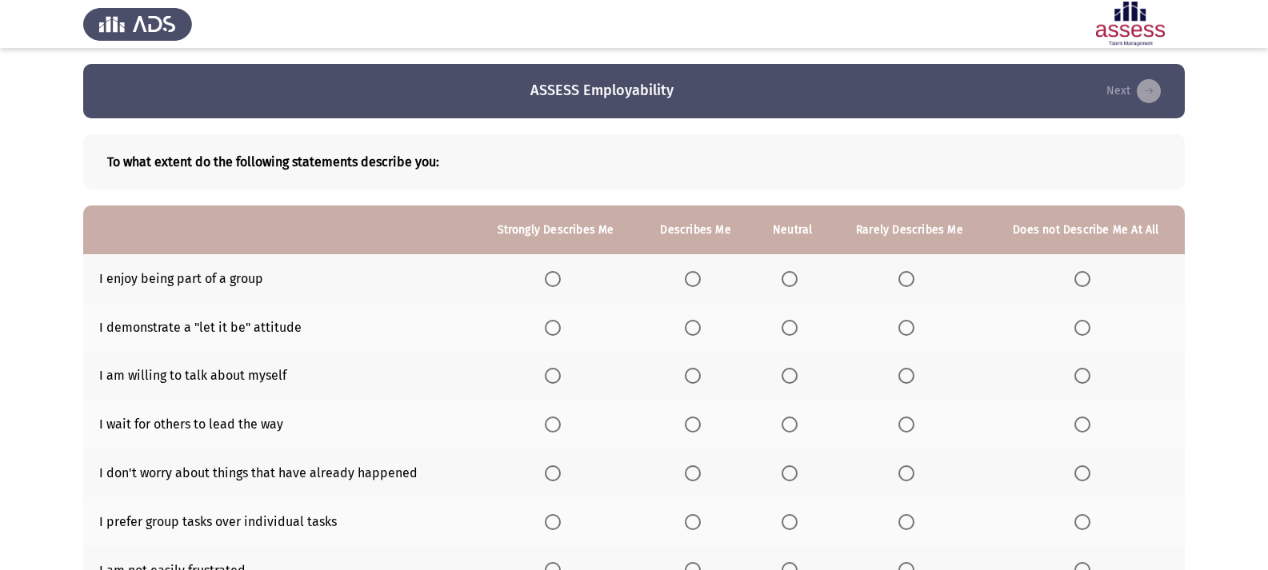
click at [704, 276] on label "Select an option" at bounding box center [696, 279] width 22 height 16
click at [701, 276] on input "Select an option" at bounding box center [693, 279] width 16 height 16
click at [700, 278] on span "Select an option" at bounding box center [693, 279] width 16 height 16
click at [700, 278] on input "Select an option" at bounding box center [693, 279] width 16 height 16
click at [788, 321] on span "Select an option" at bounding box center [790, 328] width 16 height 16
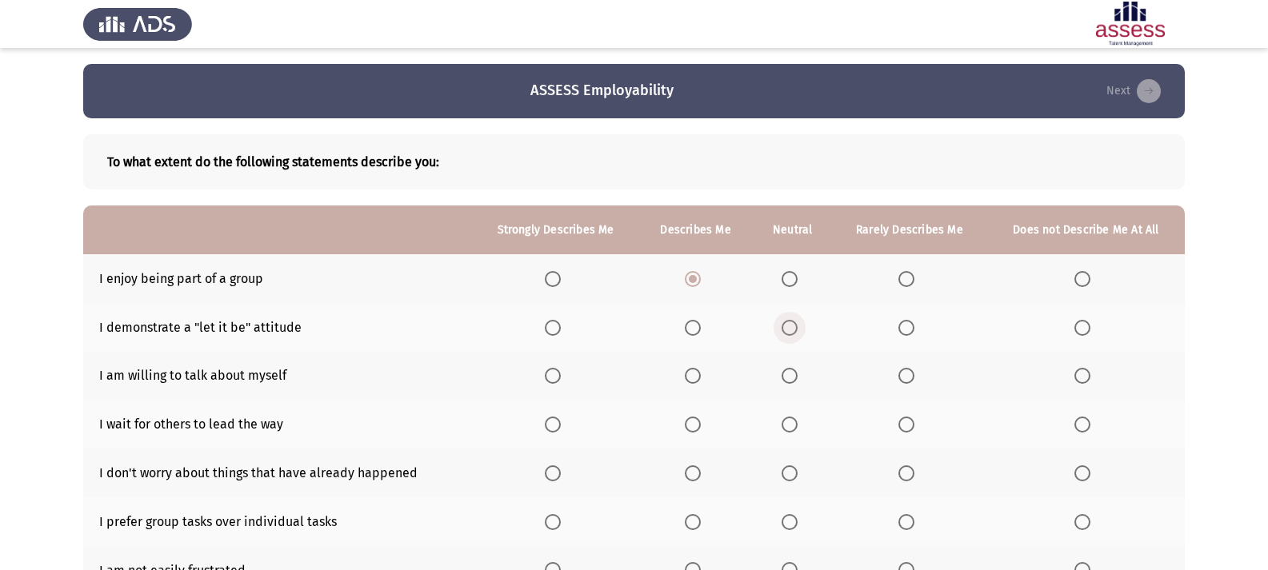
click at [788, 321] on input "Select an option" at bounding box center [790, 328] width 16 height 16
click at [909, 324] on span "Select an option" at bounding box center [906, 328] width 16 height 16
click at [909, 324] on input "Select an option" at bounding box center [906, 328] width 16 height 16
click at [780, 367] on th at bounding box center [792, 376] width 79 height 49
click at [783, 371] on span "Select an option" at bounding box center [790, 376] width 16 height 16
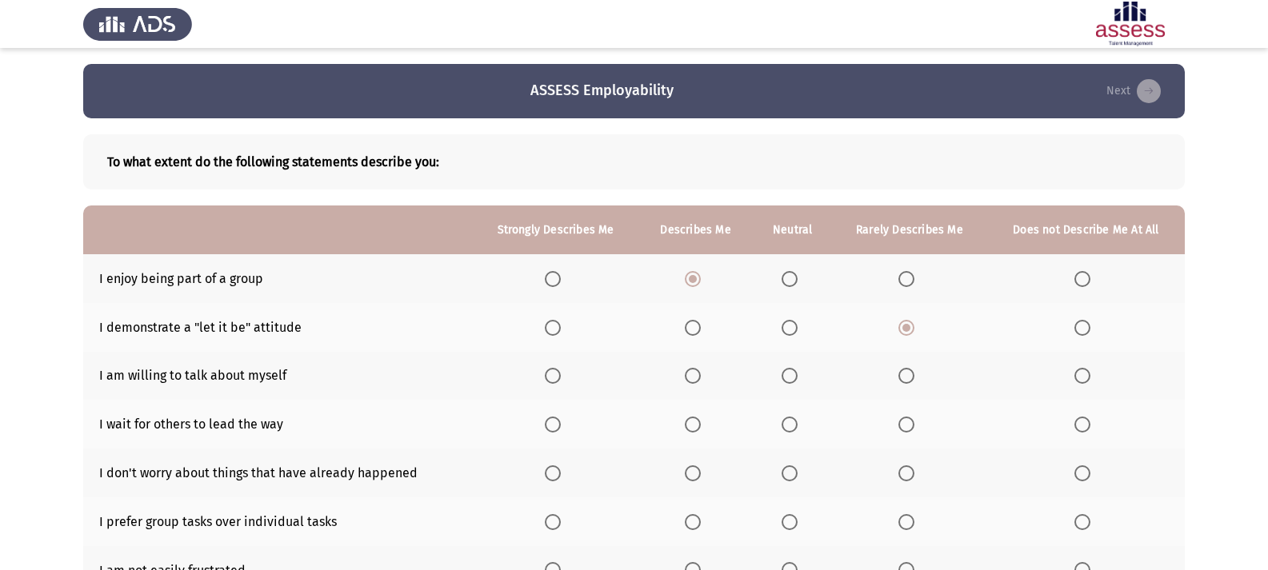
click at [783, 371] on input "Select an option" at bounding box center [790, 376] width 16 height 16
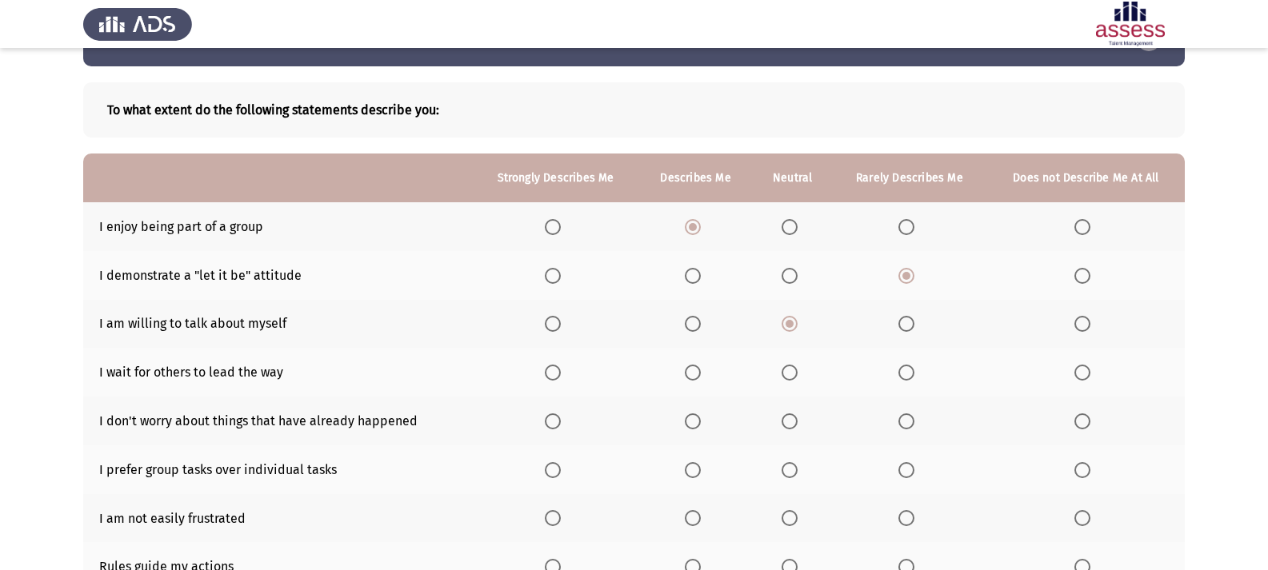
scroll to position [80, 0]
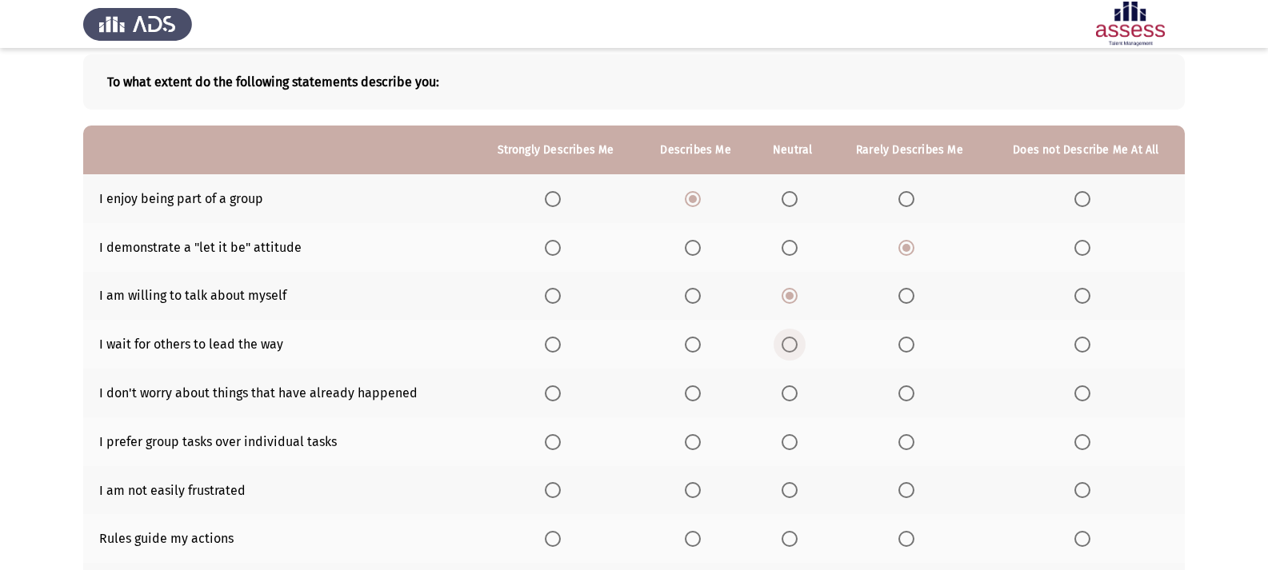
click at [784, 345] on span "Select an option" at bounding box center [790, 345] width 16 height 16
click at [784, 345] on input "Select an option" at bounding box center [790, 345] width 16 height 16
click at [782, 393] on span "Select an option" at bounding box center [790, 394] width 16 height 16
click at [782, 393] on input "Select an option" at bounding box center [790, 394] width 16 height 16
click at [795, 441] on span "Select an option" at bounding box center [790, 442] width 16 height 16
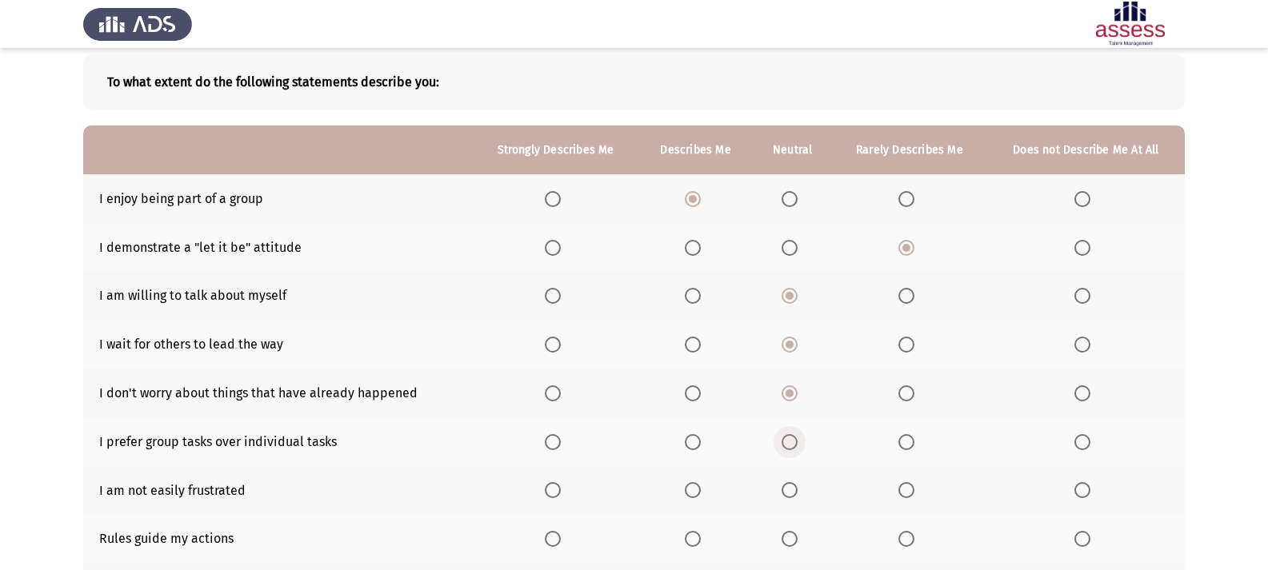
click at [795, 441] on input "Select an option" at bounding box center [790, 442] width 16 height 16
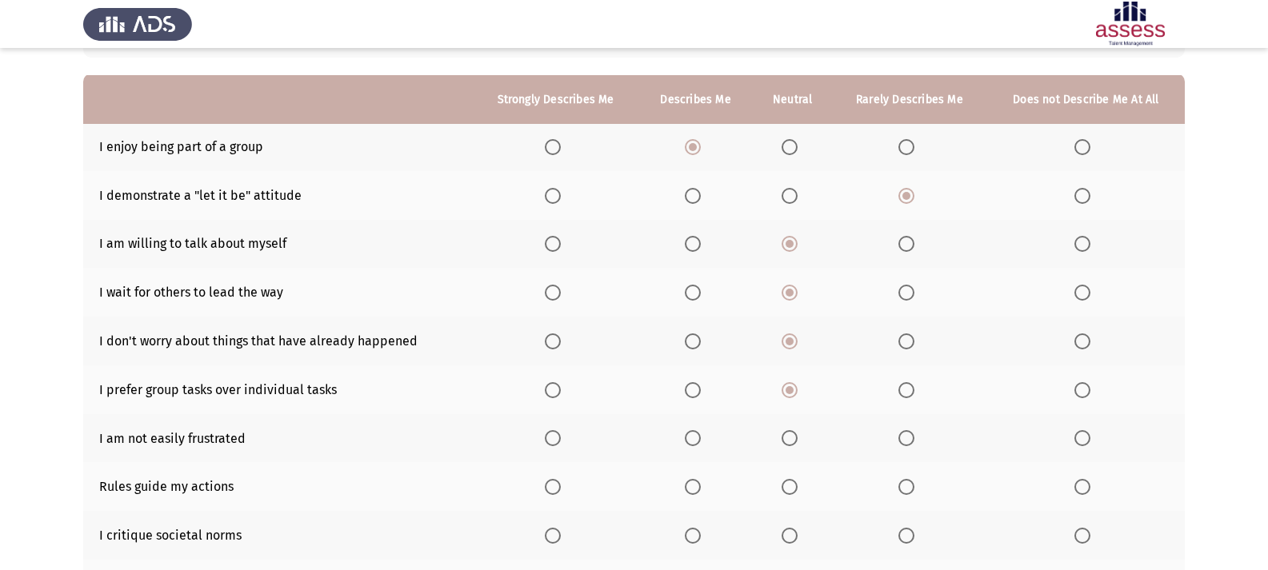
scroll to position [160, 0]
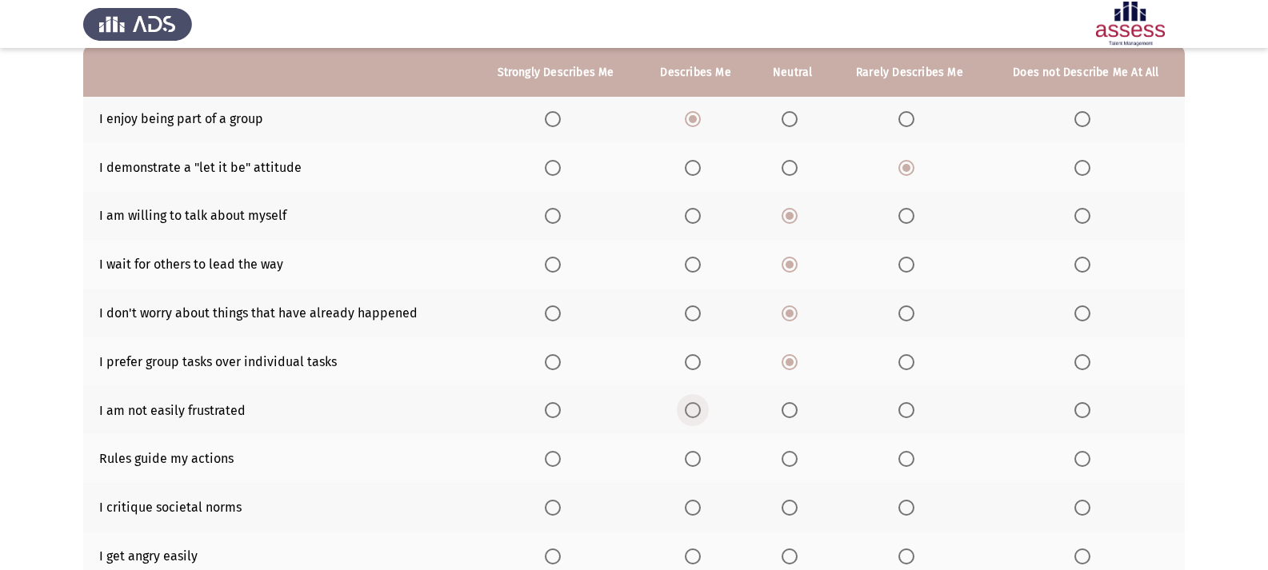
click at [698, 410] on span "Select an option" at bounding box center [693, 410] width 16 height 16
click at [698, 410] on input "Select an option" at bounding box center [693, 410] width 16 height 16
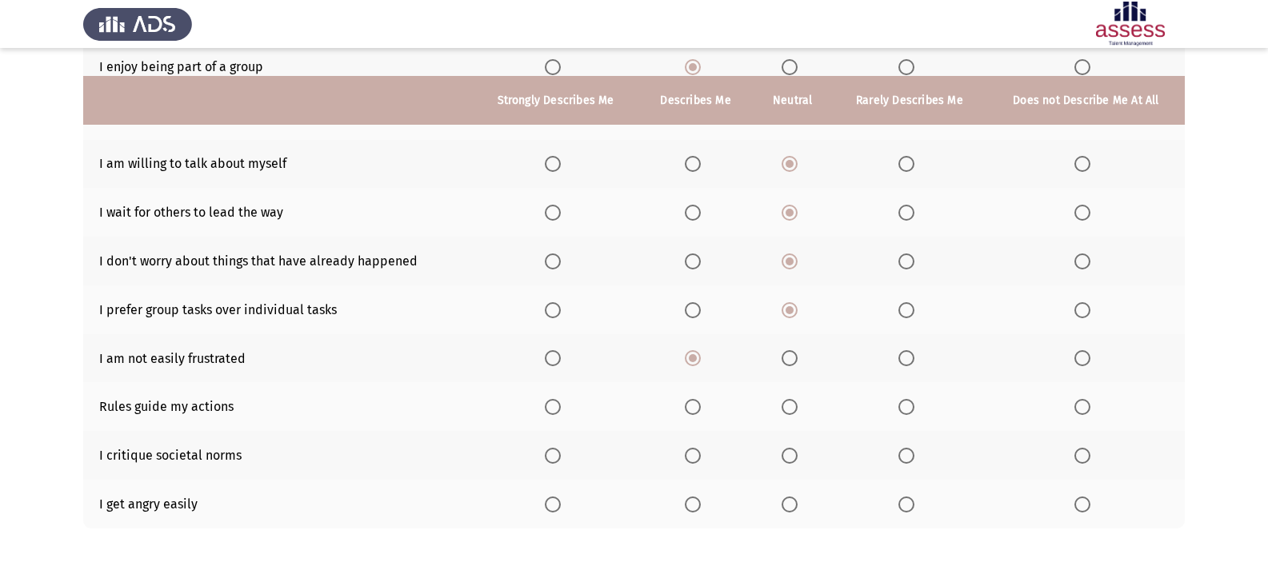
scroll to position [240, 0]
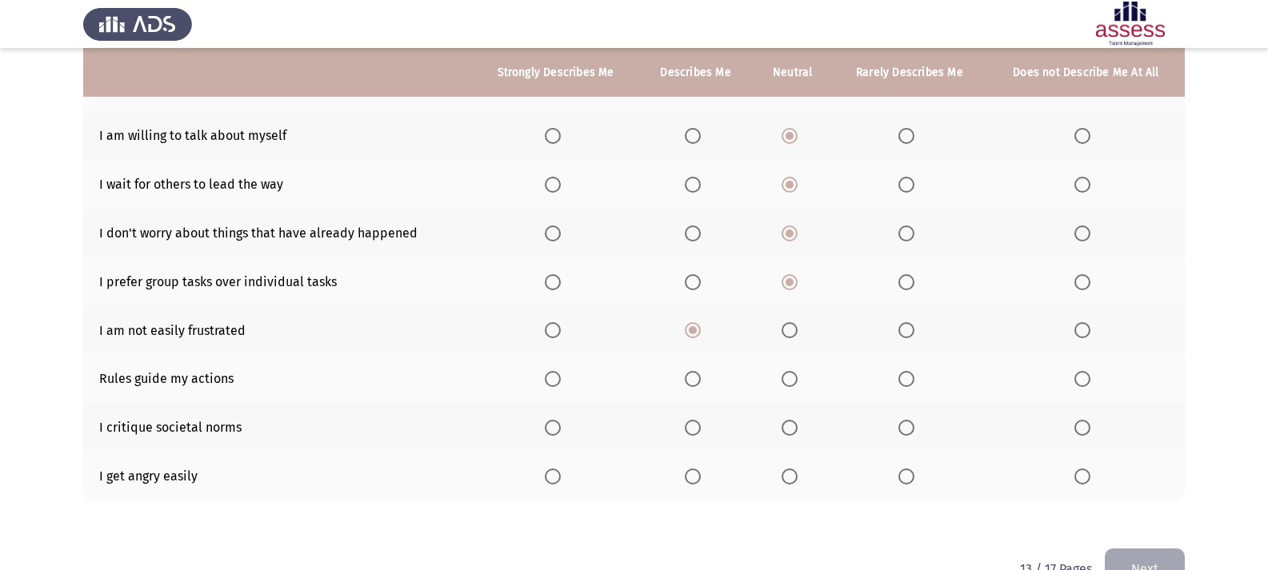
click at [546, 378] on span "Select an option" at bounding box center [553, 379] width 16 height 16
click at [546, 378] on input "Select an option" at bounding box center [553, 379] width 16 height 16
click at [422, 380] on td "Rules guide my actions" at bounding box center [278, 378] width 390 height 49
click at [786, 424] on span "Select an option" at bounding box center [790, 428] width 16 height 16
click at [786, 424] on input "Select an option" at bounding box center [790, 428] width 16 height 16
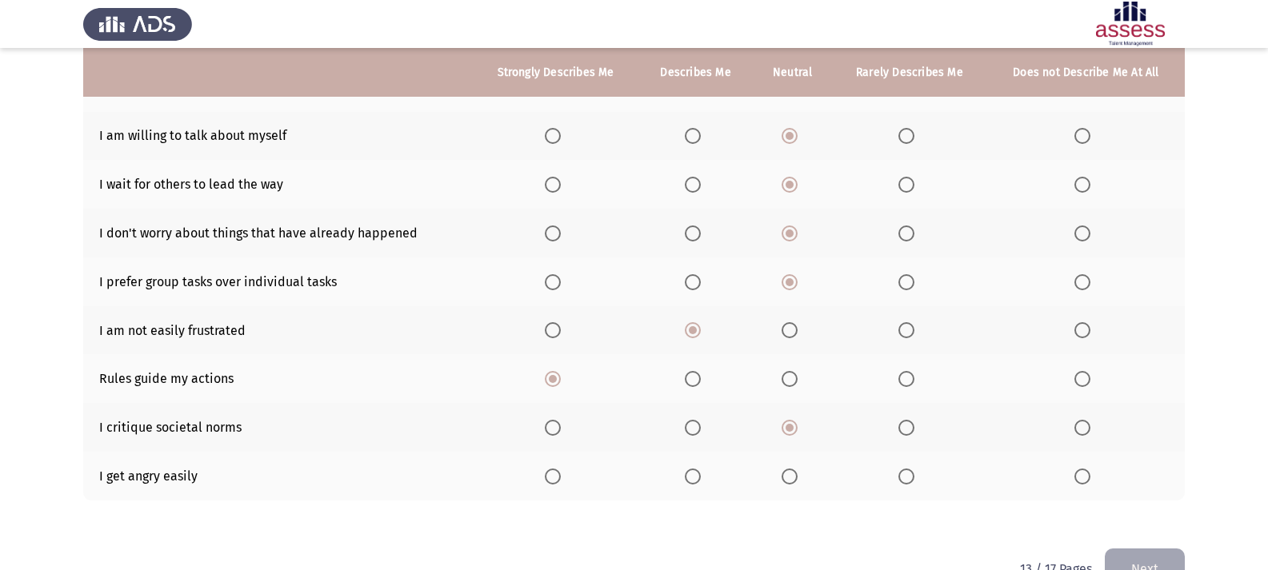
click at [914, 470] on span "Select an option" at bounding box center [906, 477] width 16 height 16
click at [914, 470] on input "Select an option" at bounding box center [906, 477] width 16 height 16
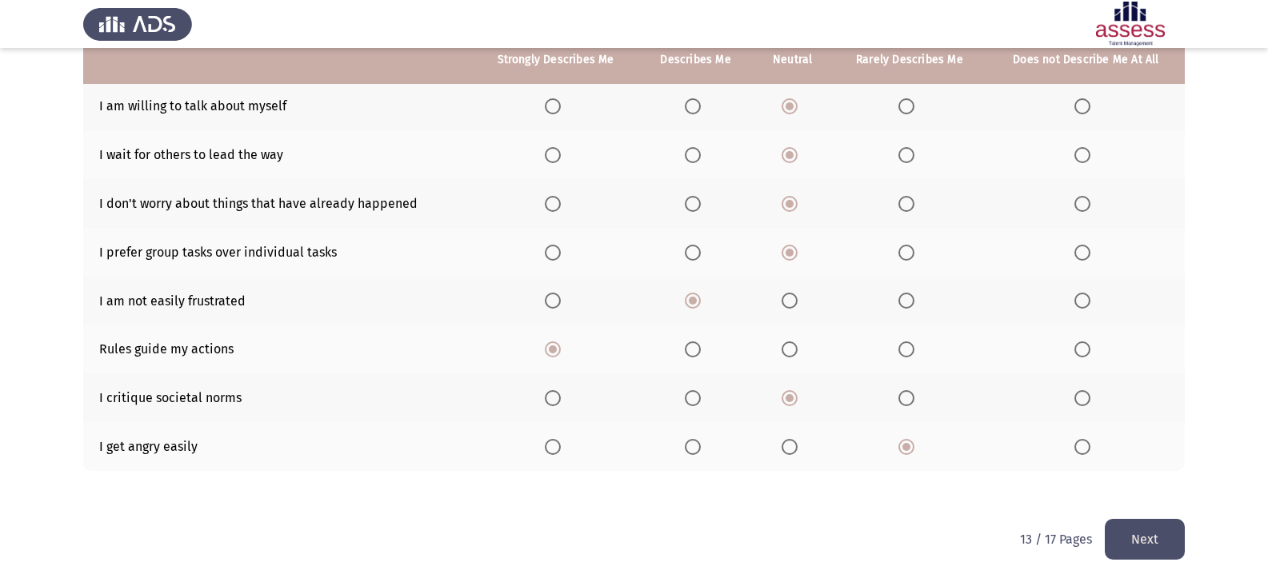
scroll to position [282, 0]
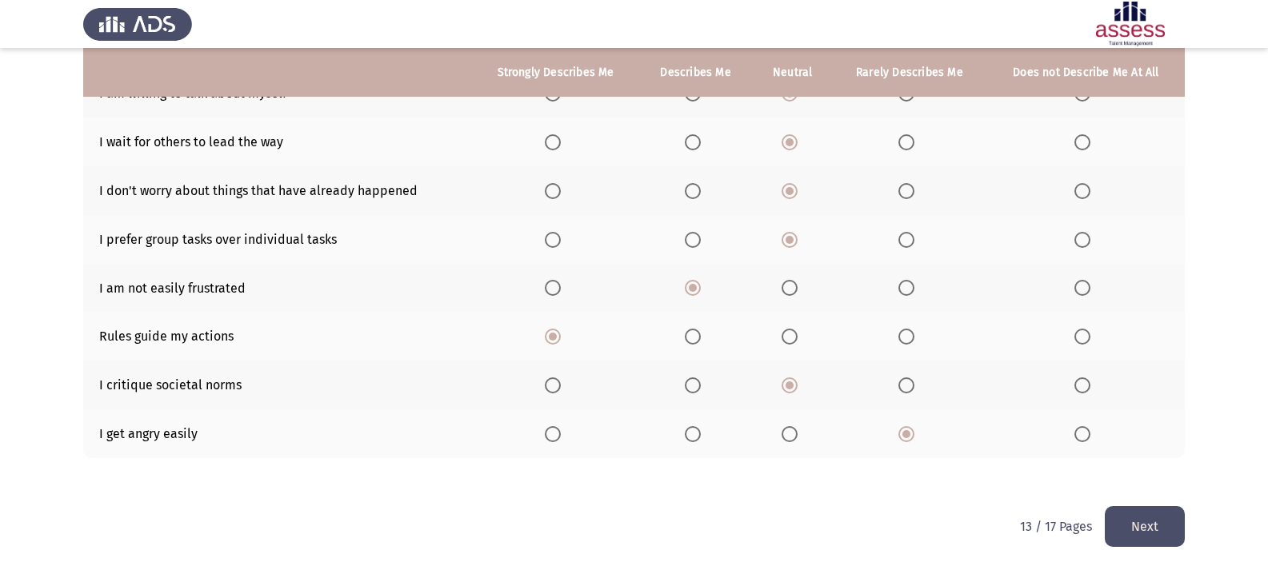
click at [1121, 510] on button "Next" at bounding box center [1145, 526] width 80 height 41
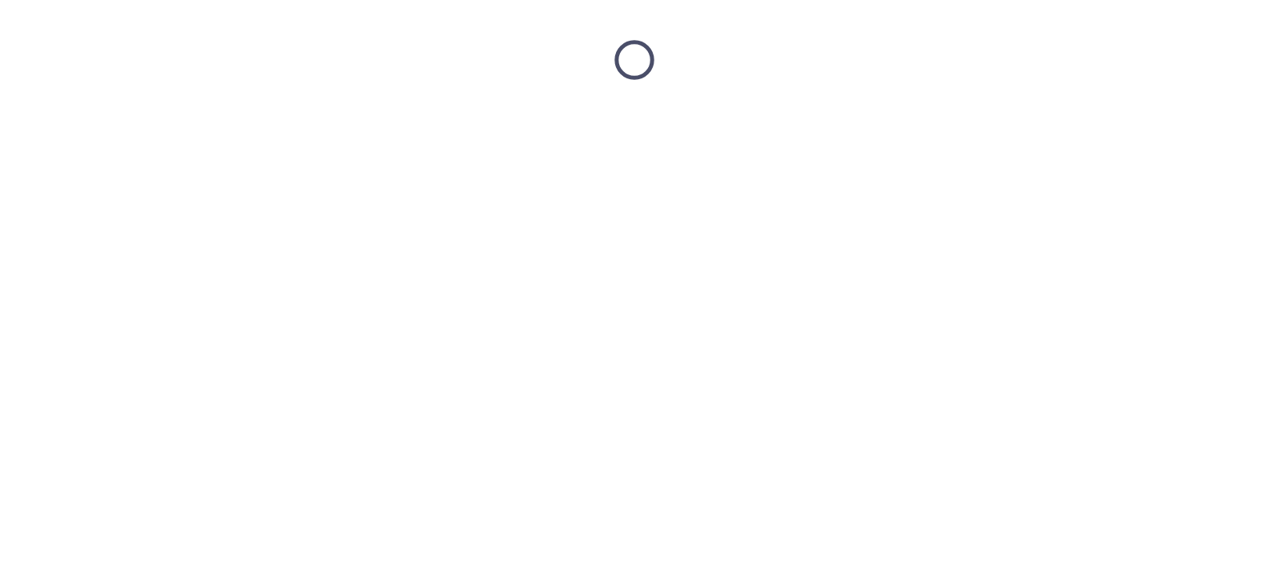
scroll to position [0, 0]
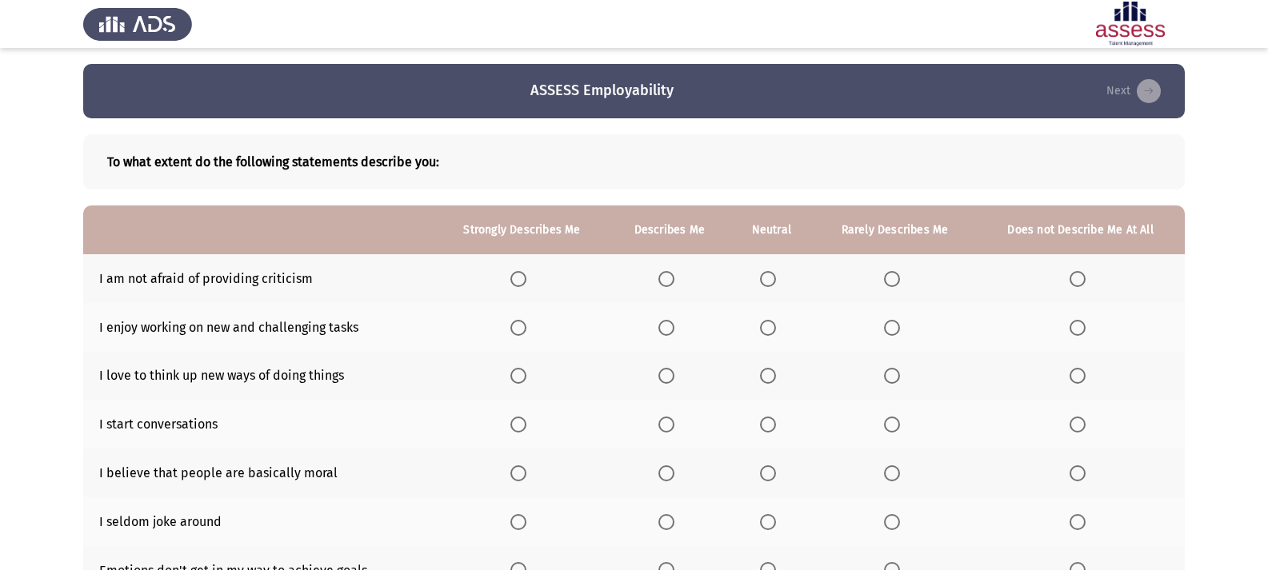
click at [894, 271] on span "Select an option" at bounding box center [892, 279] width 16 height 16
click at [894, 271] on input "Select an option" at bounding box center [892, 279] width 16 height 16
click at [671, 332] on span "Select an option" at bounding box center [666, 328] width 16 height 16
click at [671, 332] on input "Select an option" at bounding box center [666, 328] width 16 height 16
click at [667, 377] on span "Select an option" at bounding box center [666, 376] width 16 height 16
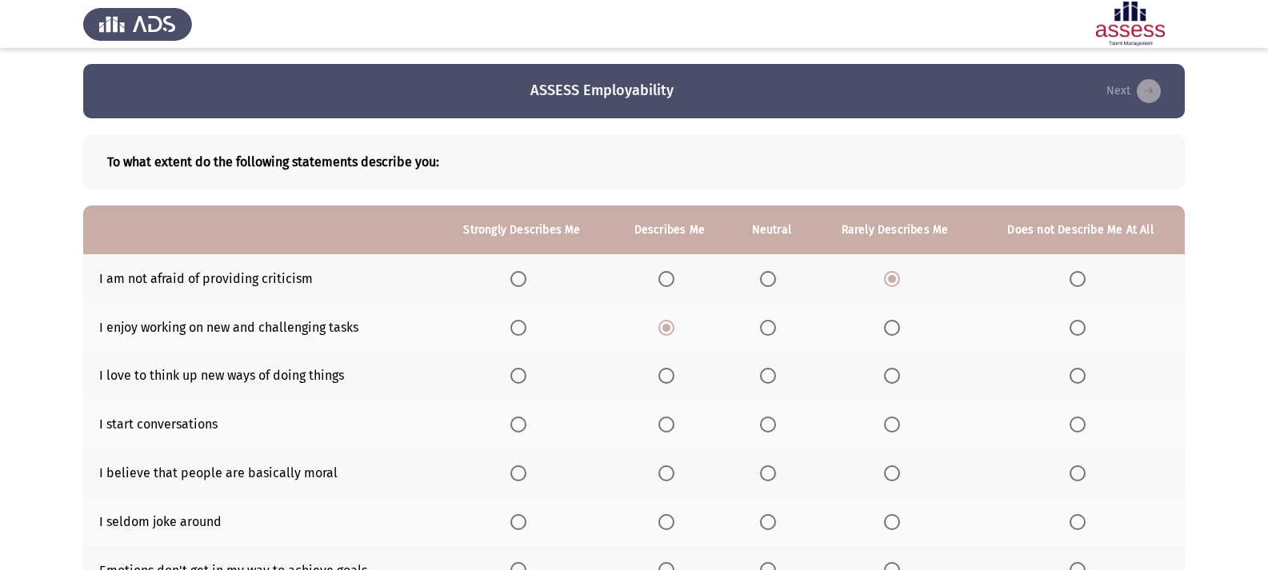
click at [667, 377] on input "Select an option" at bounding box center [666, 376] width 16 height 16
click at [761, 425] on span "Select an option" at bounding box center [768, 425] width 16 height 16
click at [761, 425] on input "Select an option" at bounding box center [768, 425] width 16 height 16
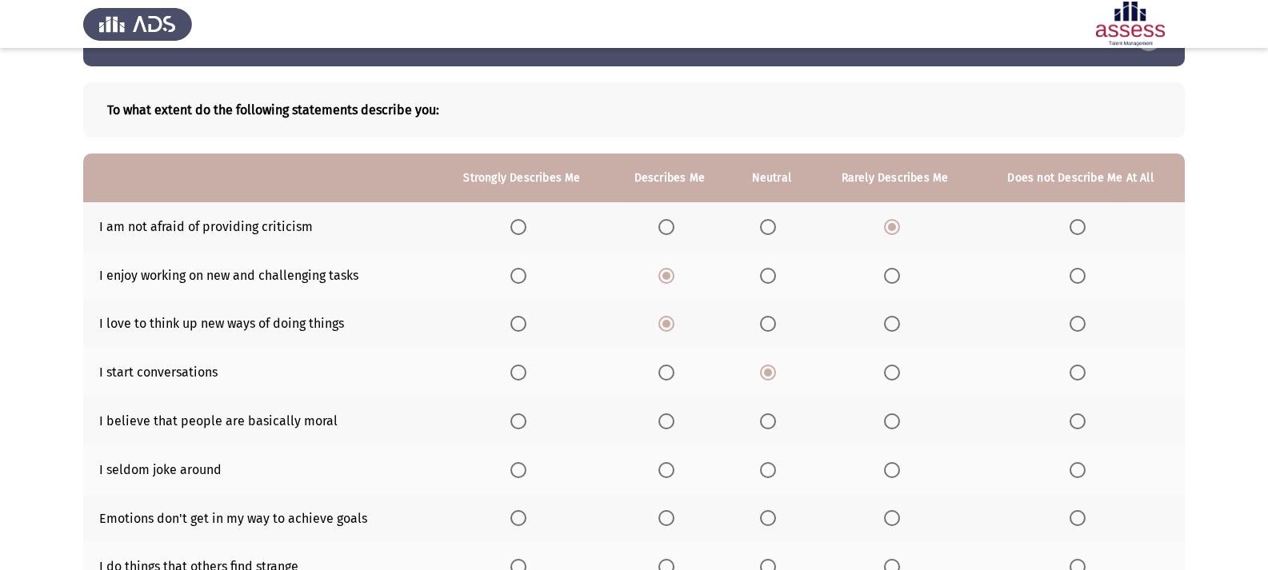
scroll to position [80, 0]
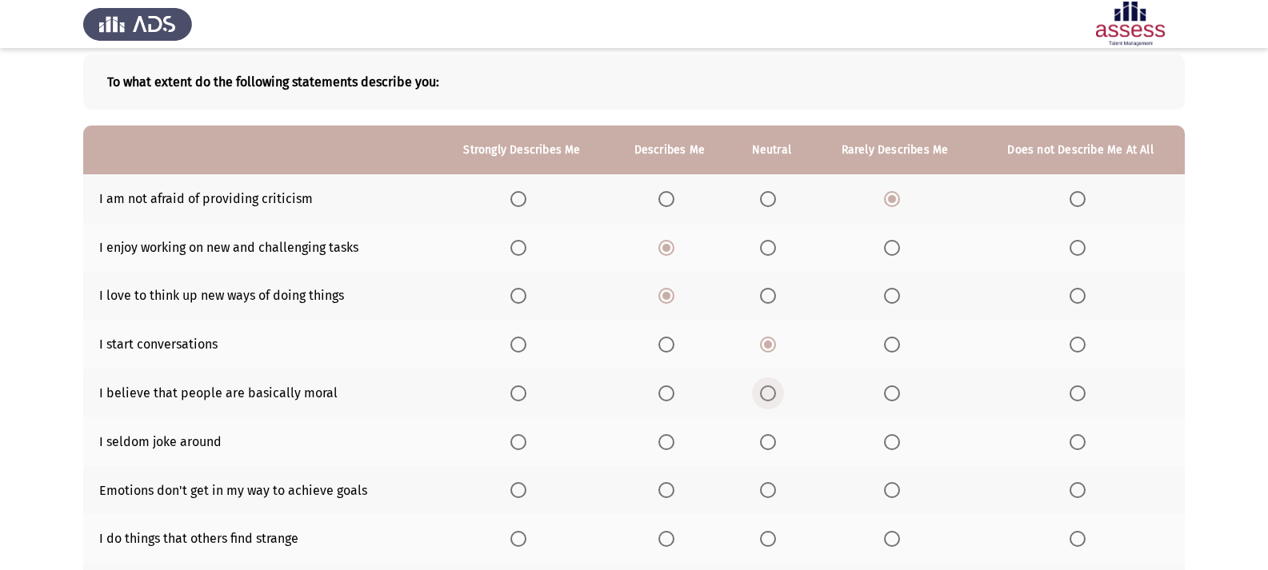
click at [774, 398] on span "Select an option" at bounding box center [768, 394] width 16 height 16
click at [774, 398] on input "Select an option" at bounding box center [768, 394] width 16 height 16
click at [768, 438] on span "Select an option" at bounding box center [768, 442] width 16 height 16
click at [768, 438] on input "Select an option" at bounding box center [768, 442] width 16 height 16
click at [671, 488] on span "Select an option" at bounding box center [666, 490] width 16 height 16
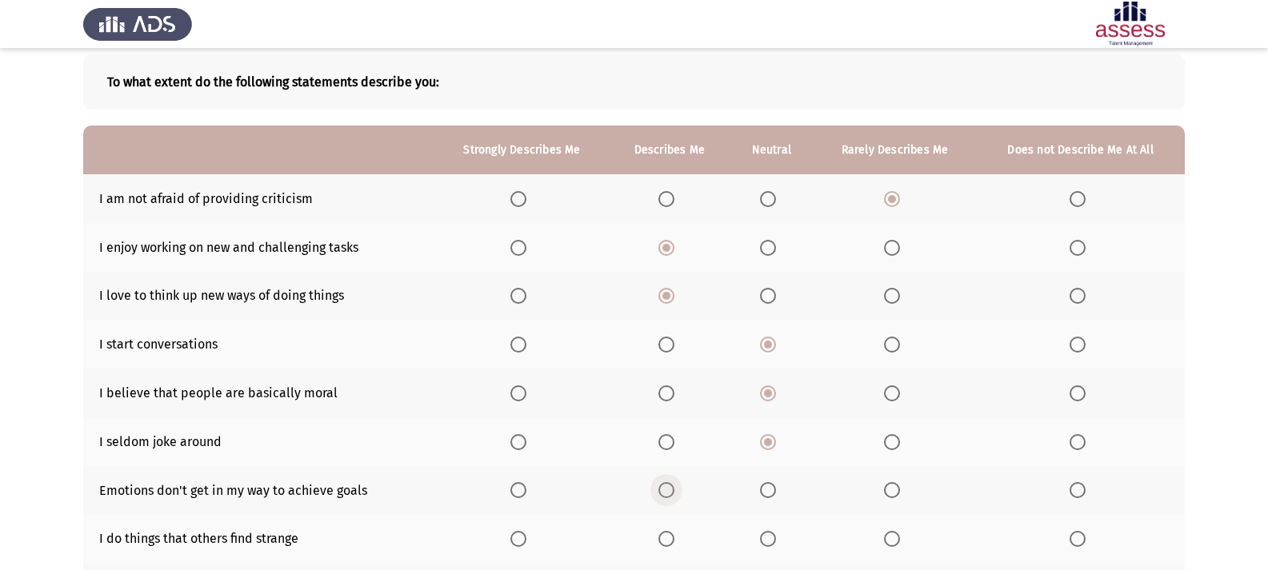
click at [671, 488] on input "Select an option" at bounding box center [666, 490] width 16 height 16
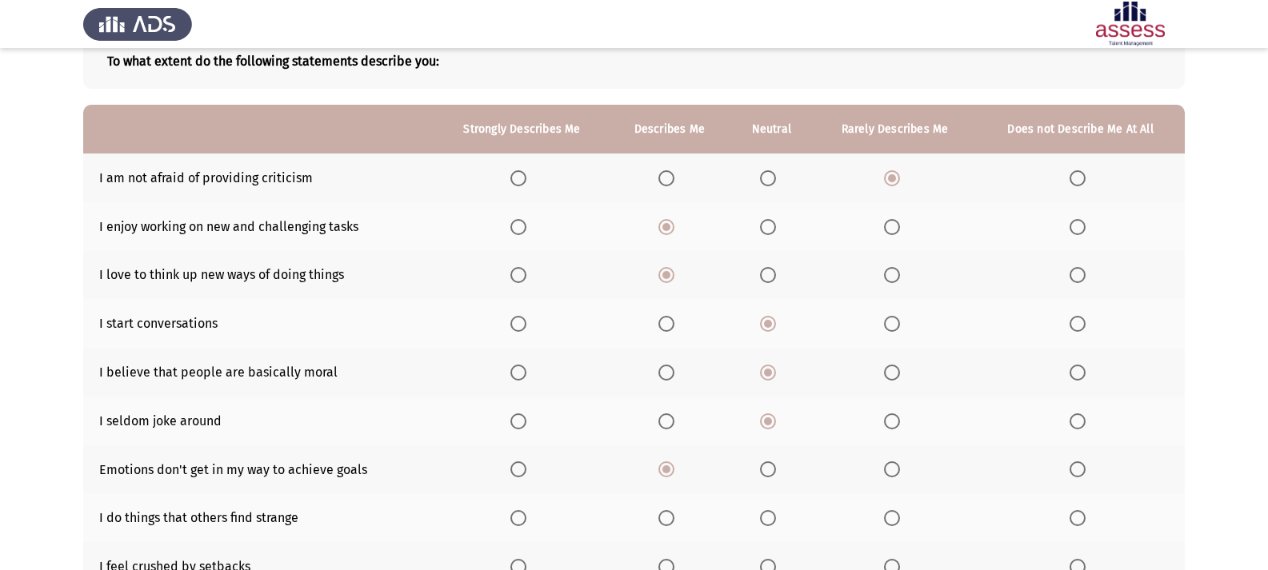
scroll to position [160, 0]
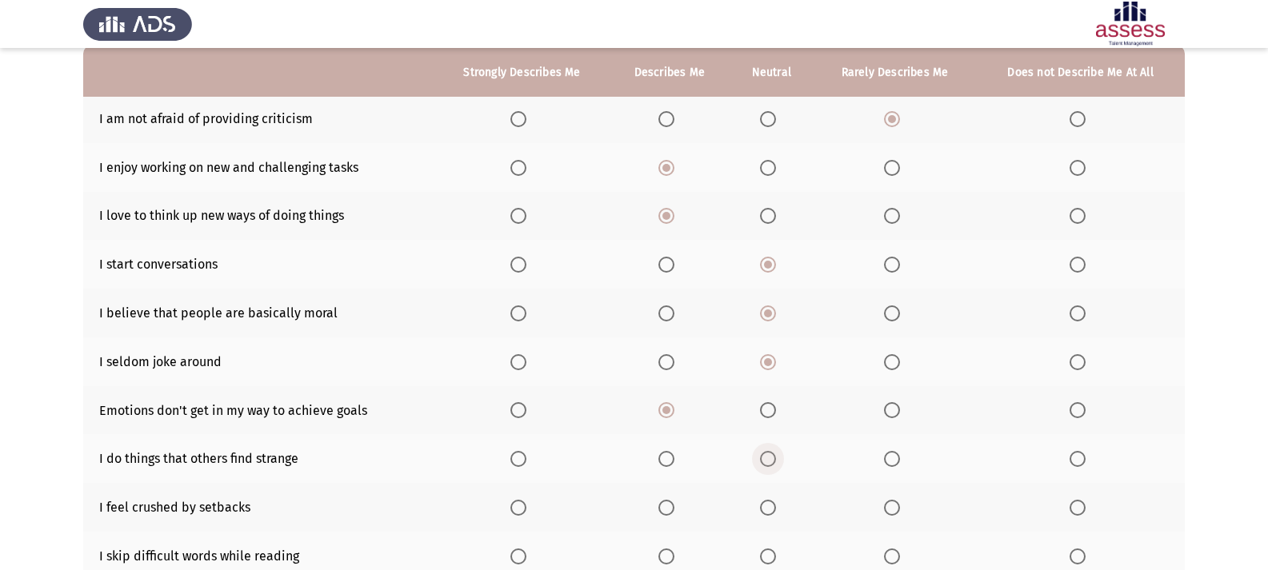
click at [766, 454] on span "Select an option" at bounding box center [768, 459] width 16 height 16
click at [766, 454] on input "Select an option" at bounding box center [768, 459] width 16 height 16
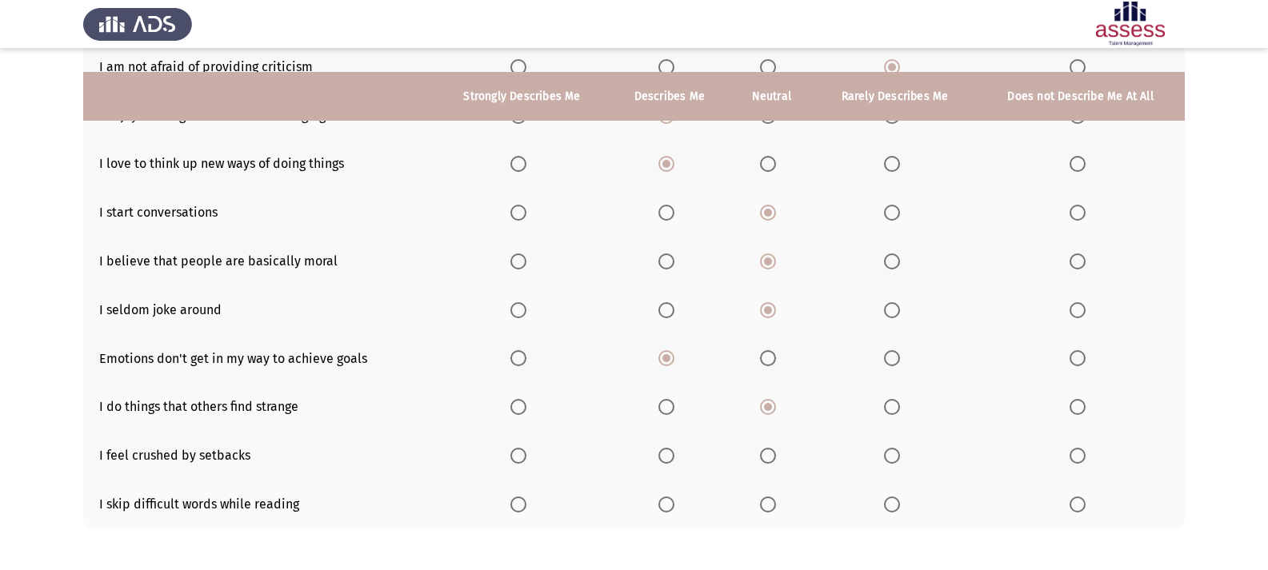
scroll to position [240, 0]
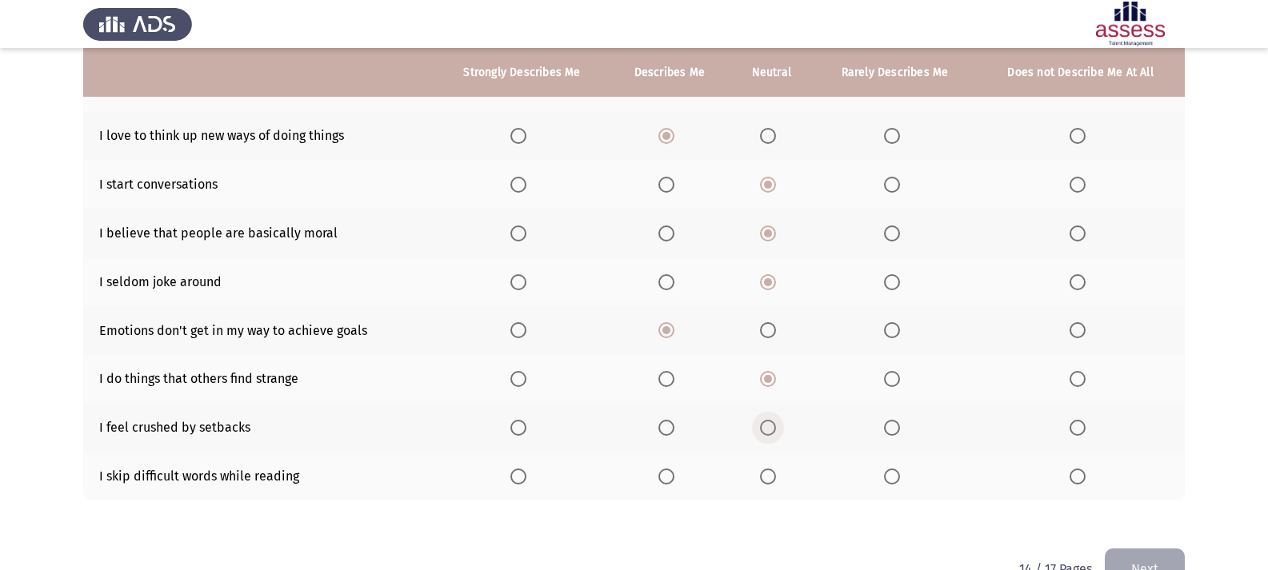
click at [772, 422] on span "Select an option" at bounding box center [768, 428] width 16 height 16
click at [772, 422] on input "Select an option" at bounding box center [768, 428] width 16 height 16
click at [669, 469] on span "Select an option" at bounding box center [666, 477] width 16 height 16
click at [669, 469] on input "Select an option" at bounding box center [666, 477] width 16 height 16
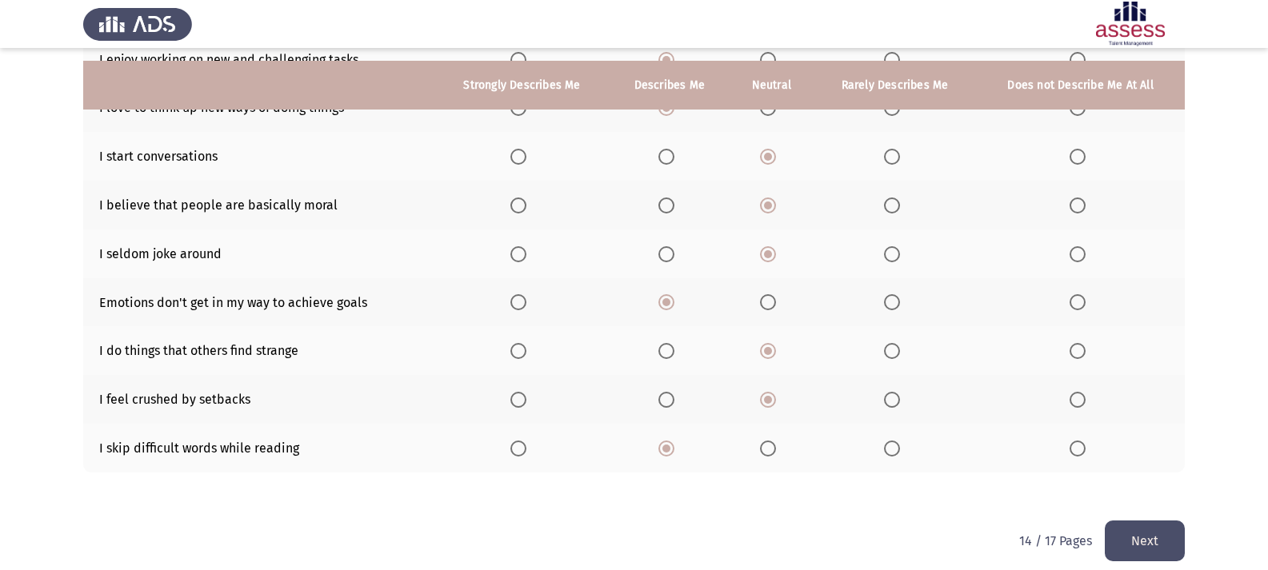
scroll to position [282, 0]
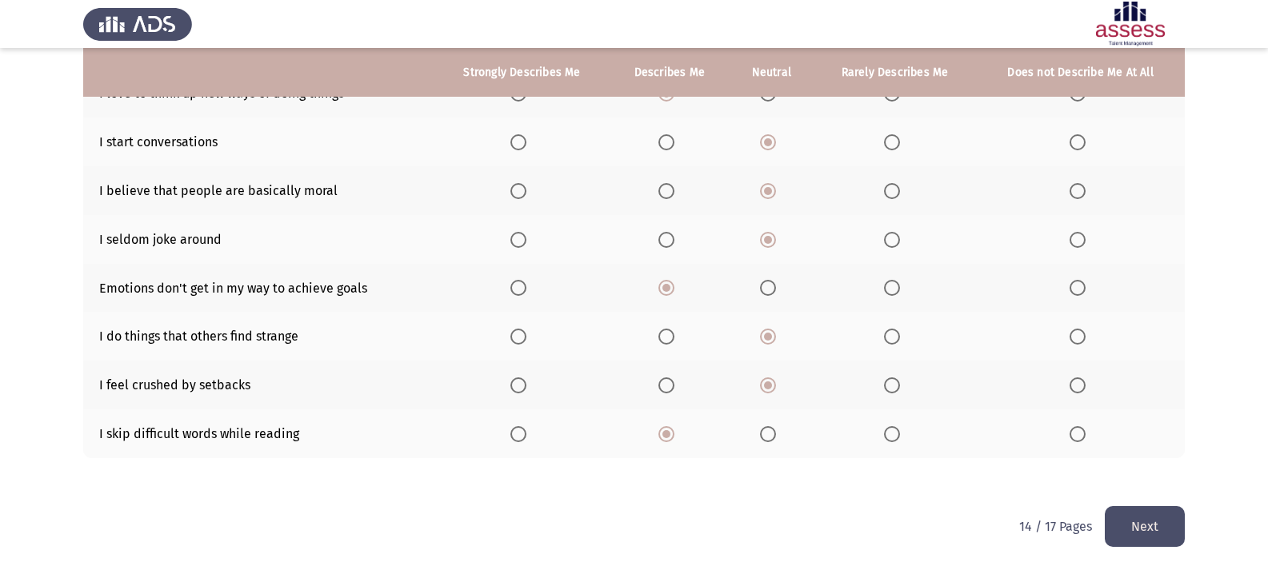
click at [1140, 522] on button "Next" at bounding box center [1145, 526] width 80 height 41
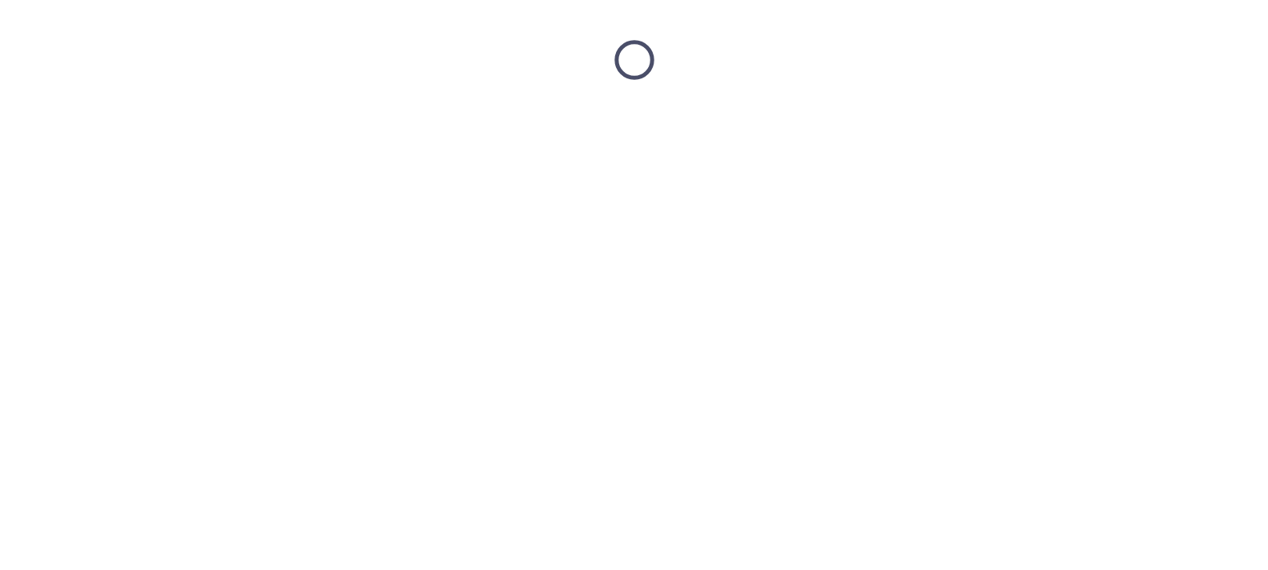
scroll to position [0, 0]
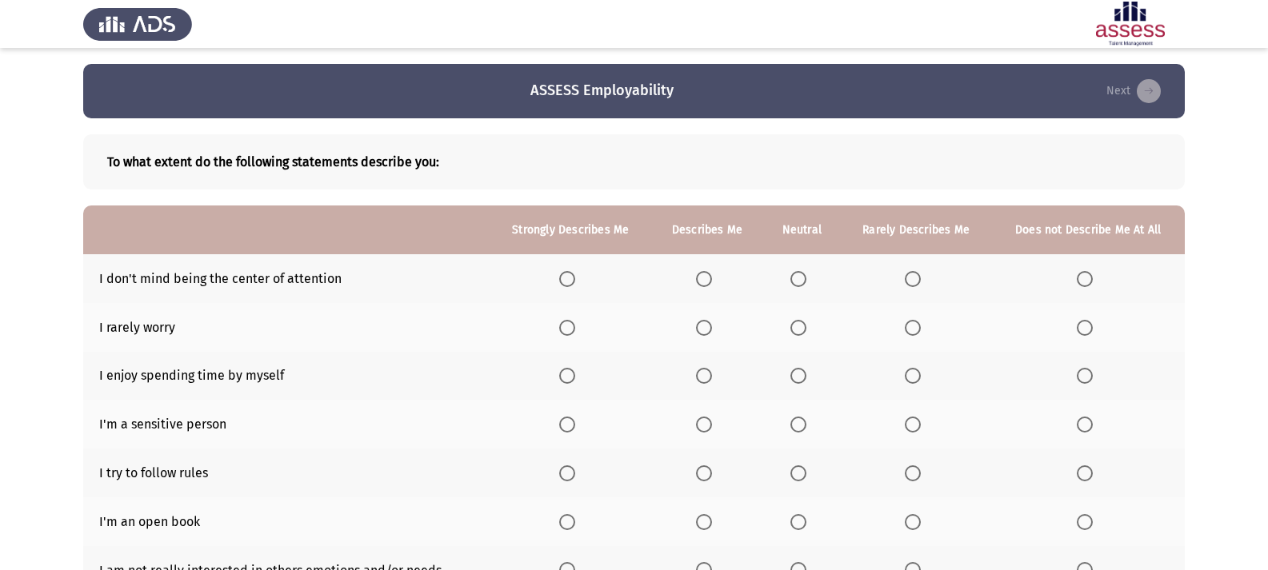
click at [791, 274] on th at bounding box center [802, 278] width 78 height 49
click at [797, 272] on span "Select an option" at bounding box center [798, 279] width 16 height 16
click at [797, 272] on input "Select an option" at bounding box center [798, 279] width 16 height 16
click at [710, 323] on span "Select an option" at bounding box center [704, 328] width 16 height 16
click at [710, 323] on input "Select an option" at bounding box center [704, 328] width 16 height 16
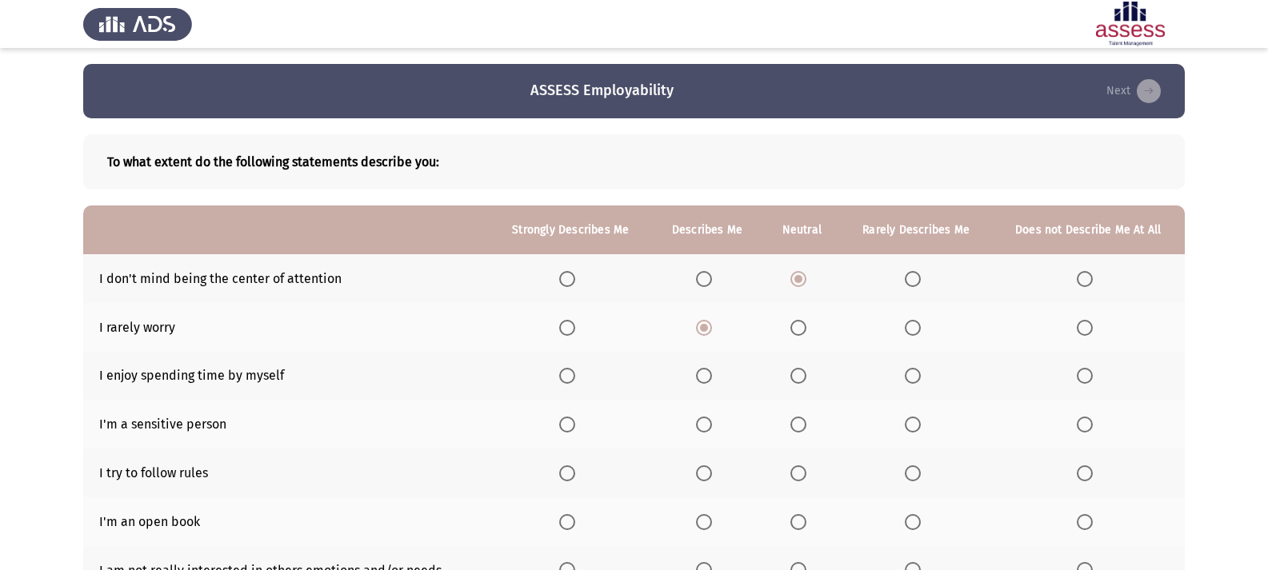
click at [806, 380] on span "Select an option" at bounding box center [798, 376] width 16 height 16
click at [806, 380] on input "Select an option" at bounding box center [798, 376] width 16 height 16
click at [911, 418] on span "Select an option" at bounding box center [913, 425] width 16 height 16
click at [911, 418] on input "Select an option" at bounding box center [913, 425] width 16 height 16
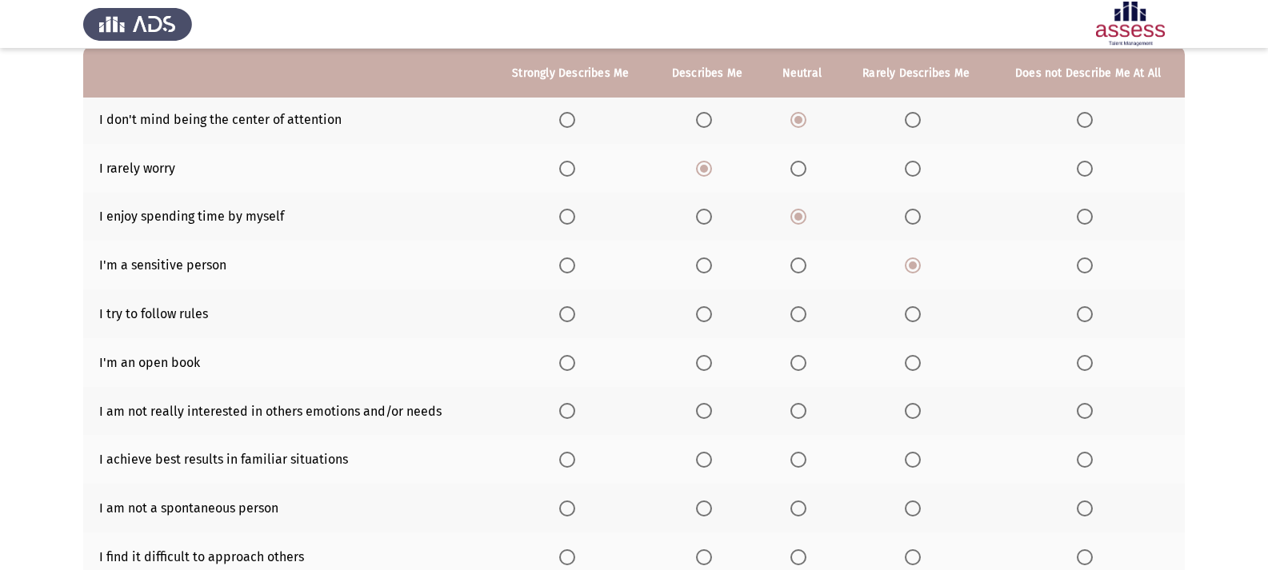
scroll to position [160, 0]
click at [572, 310] on span "Select an option" at bounding box center [567, 314] width 16 height 16
click at [572, 310] on input "Select an option" at bounding box center [567, 314] width 16 height 16
click at [916, 362] on span "Select an option" at bounding box center [913, 362] width 16 height 16
click at [916, 362] on input "Select an option" at bounding box center [913, 362] width 16 height 16
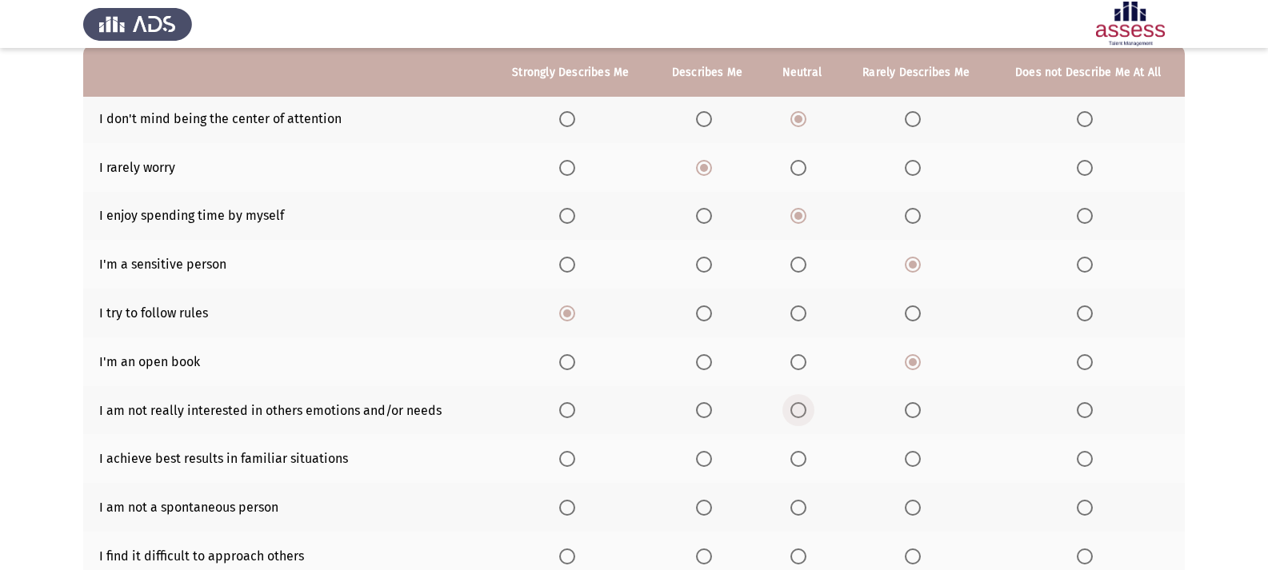
click at [796, 411] on span "Select an option" at bounding box center [798, 410] width 16 height 16
click at [796, 411] on input "Select an option" at bounding box center [798, 410] width 16 height 16
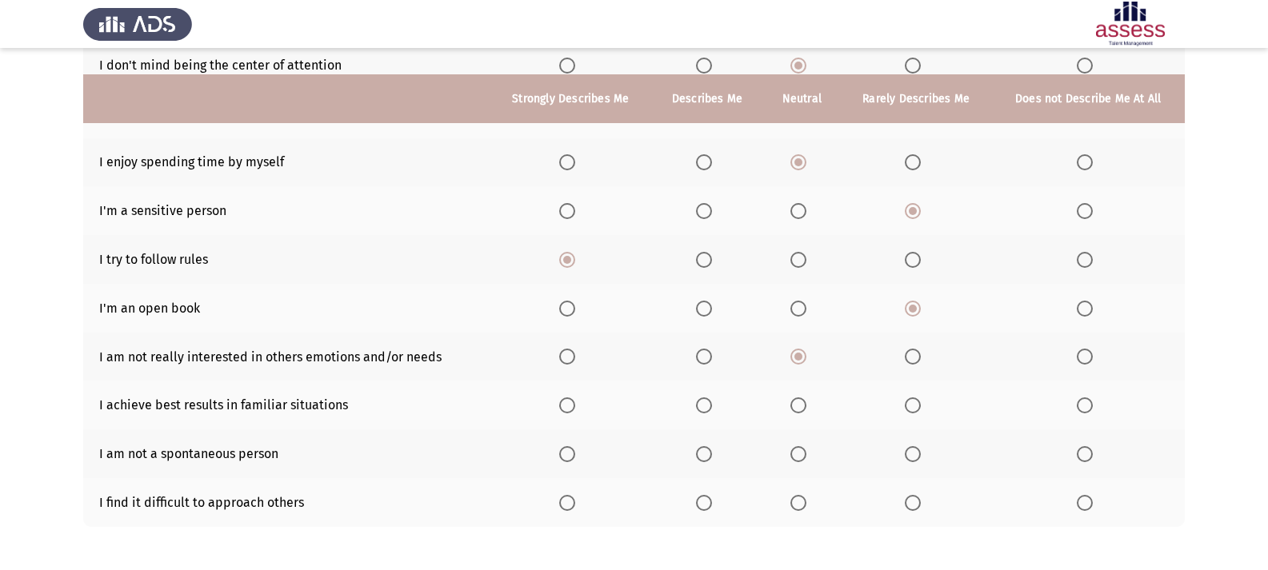
scroll to position [240, 0]
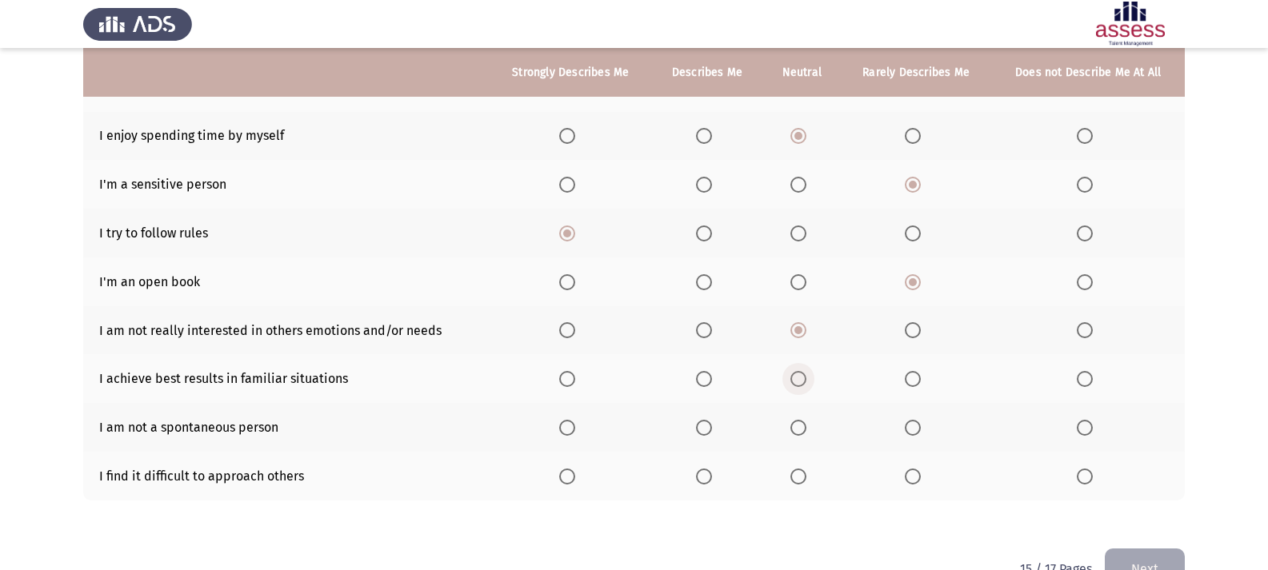
click at [798, 382] on span "Select an option" at bounding box center [798, 379] width 16 height 16
click at [798, 382] on input "Select an option" at bounding box center [798, 379] width 16 height 16
click at [806, 420] on span "Select an option" at bounding box center [798, 428] width 16 height 16
click at [806, 420] on input "Select an option" at bounding box center [798, 428] width 16 height 16
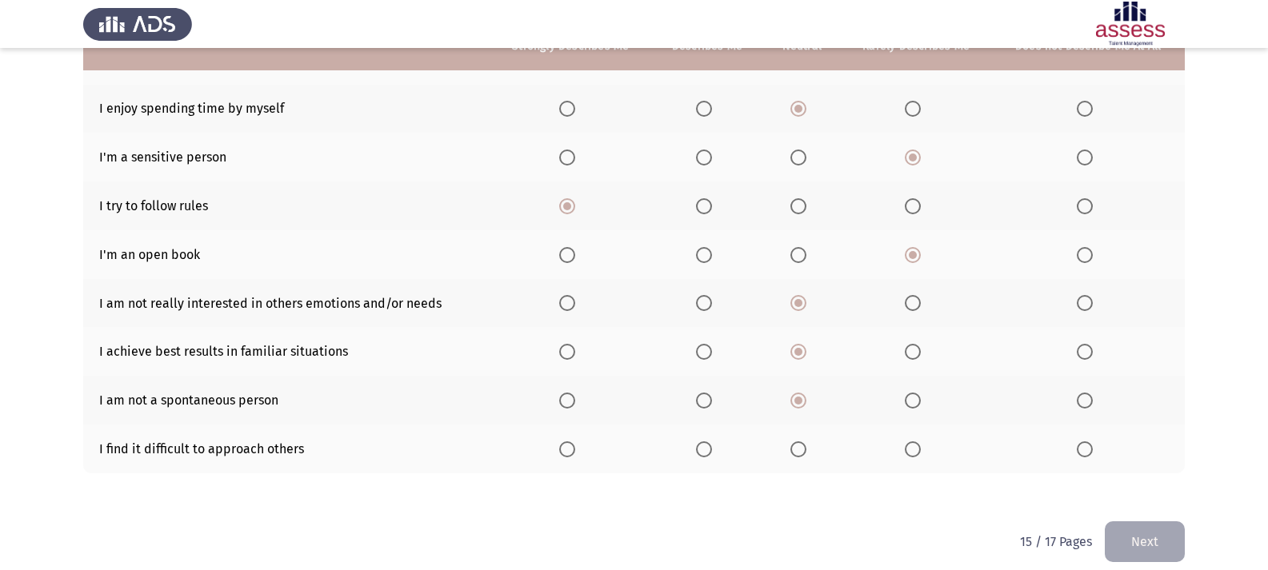
scroll to position [282, 0]
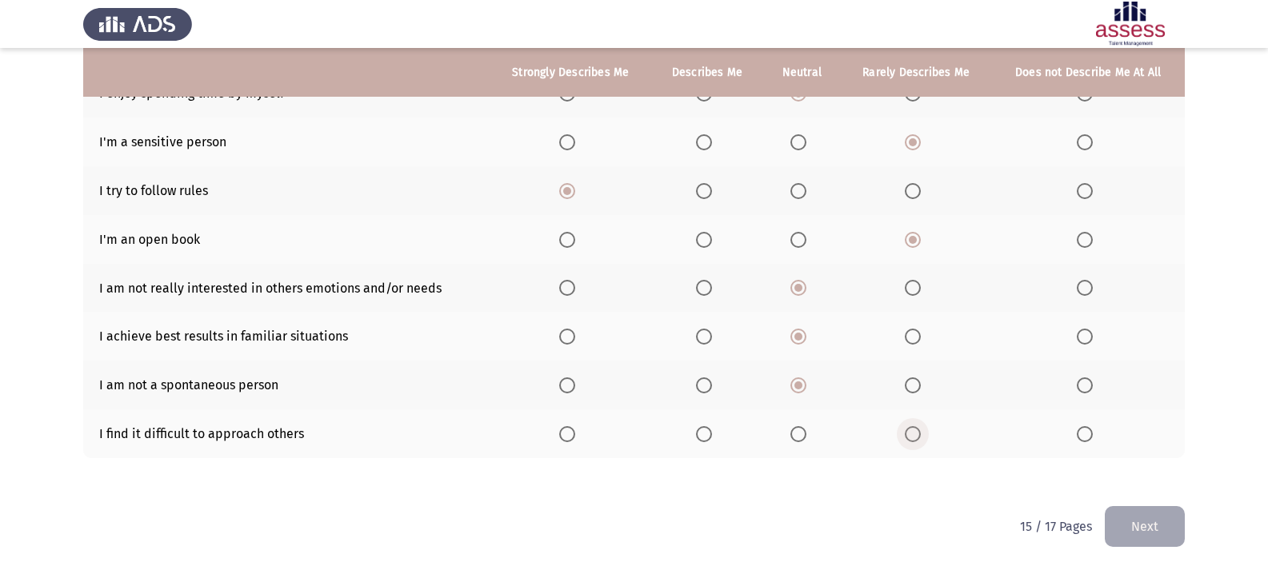
click at [921, 436] on span "Select an option" at bounding box center [913, 434] width 16 height 16
click at [921, 436] on input "Select an option" at bounding box center [913, 434] width 16 height 16
click at [1122, 514] on button "Next" at bounding box center [1145, 526] width 80 height 41
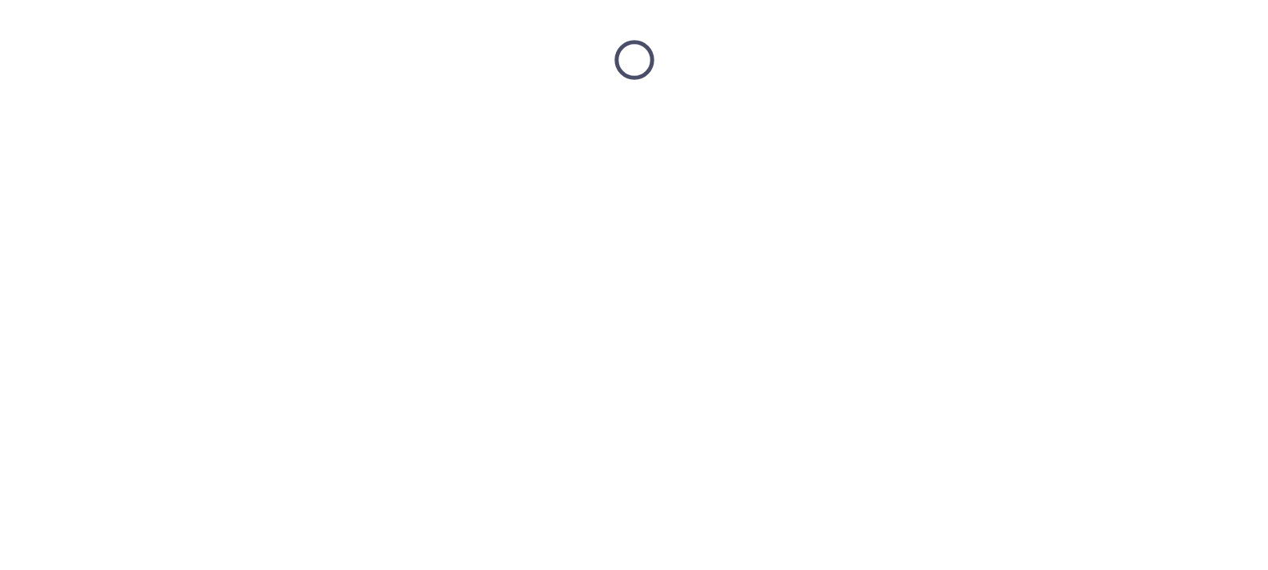
scroll to position [0, 0]
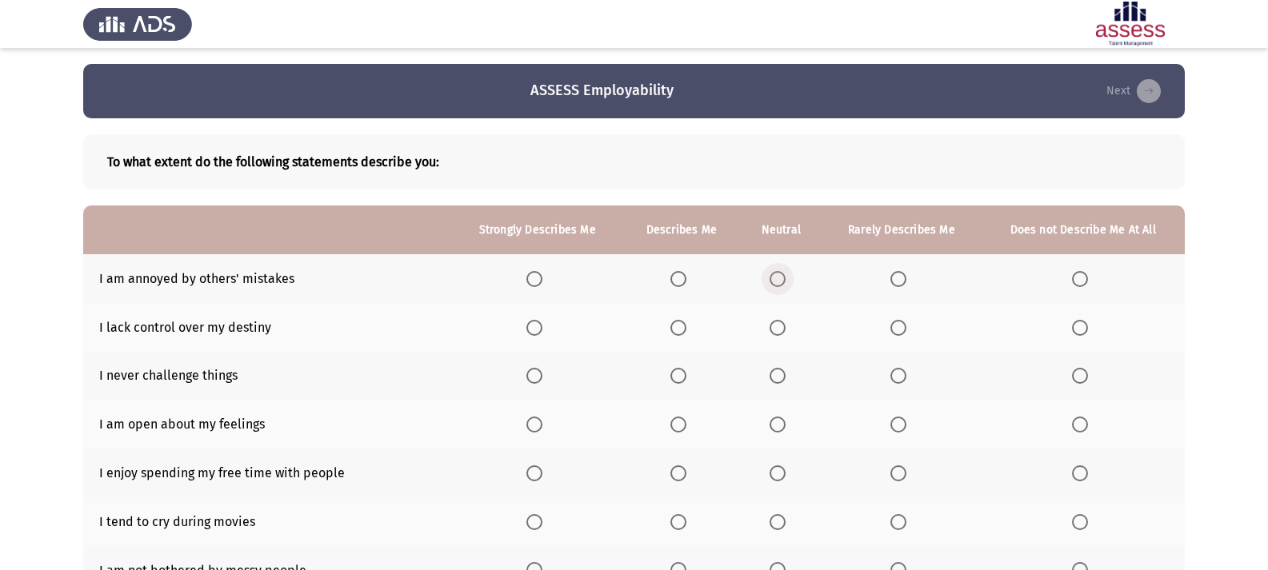
click at [789, 282] on label "Select an option" at bounding box center [781, 279] width 22 height 16
click at [786, 282] on input "Select an option" at bounding box center [778, 279] width 16 height 16
click at [779, 333] on span "Select an option" at bounding box center [778, 328] width 16 height 16
click at [779, 333] on input "Select an option" at bounding box center [778, 328] width 16 height 16
click at [777, 381] on span "Select an option" at bounding box center [778, 376] width 16 height 16
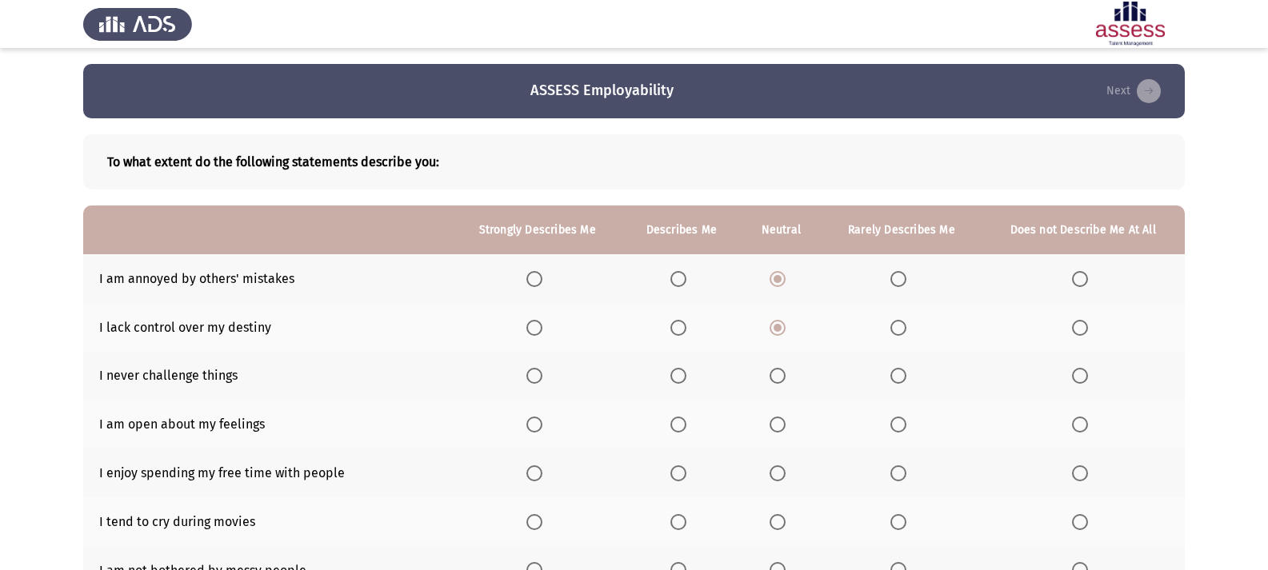
click at [777, 381] on input "Select an option" at bounding box center [778, 376] width 16 height 16
click at [686, 429] on span "Select an option" at bounding box center [678, 425] width 16 height 16
click at [686, 429] on input "Select an option" at bounding box center [678, 425] width 16 height 16
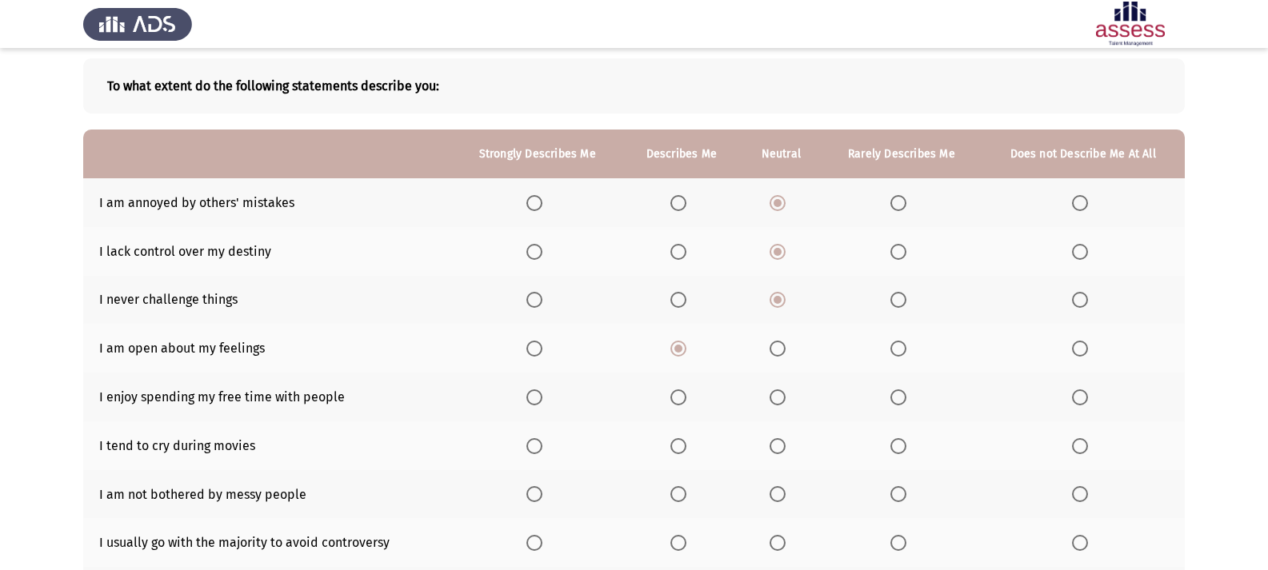
scroll to position [80, 0]
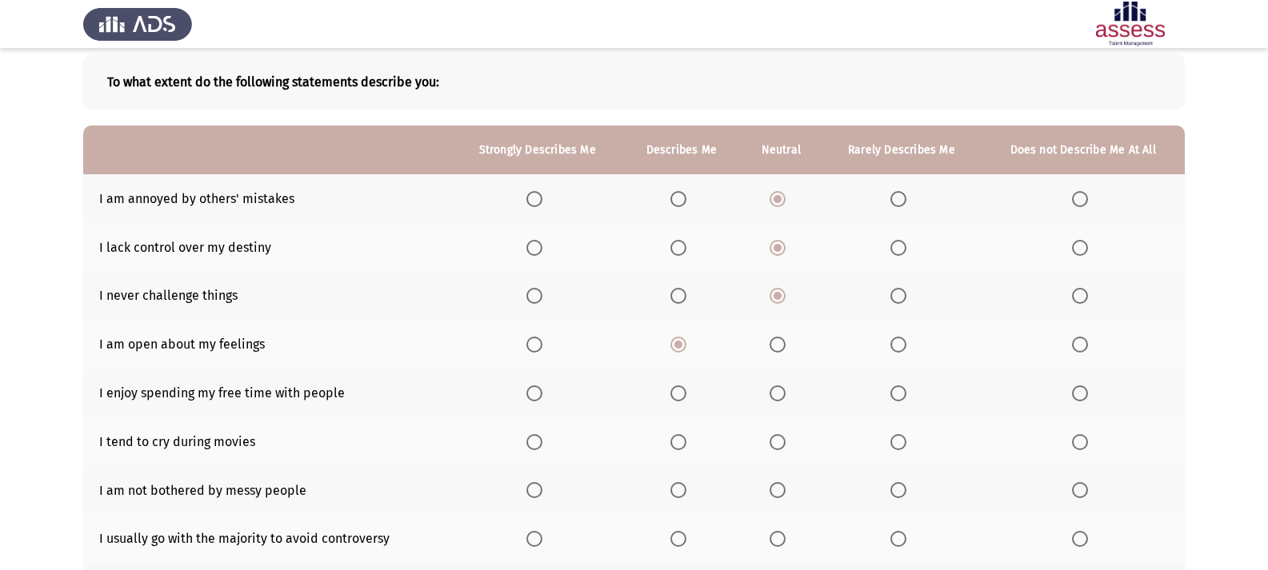
click at [682, 404] on th at bounding box center [681, 393] width 118 height 49
click at [683, 397] on span "Select an option" at bounding box center [678, 394] width 16 height 16
click at [683, 397] on input "Select an option" at bounding box center [678, 394] width 16 height 16
click at [1082, 439] on span "Select an option" at bounding box center [1080, 442] width 16 height 16
click at [1082, 439] on input "Select an option" at bounding box center [1080, 442] width 16 height 16
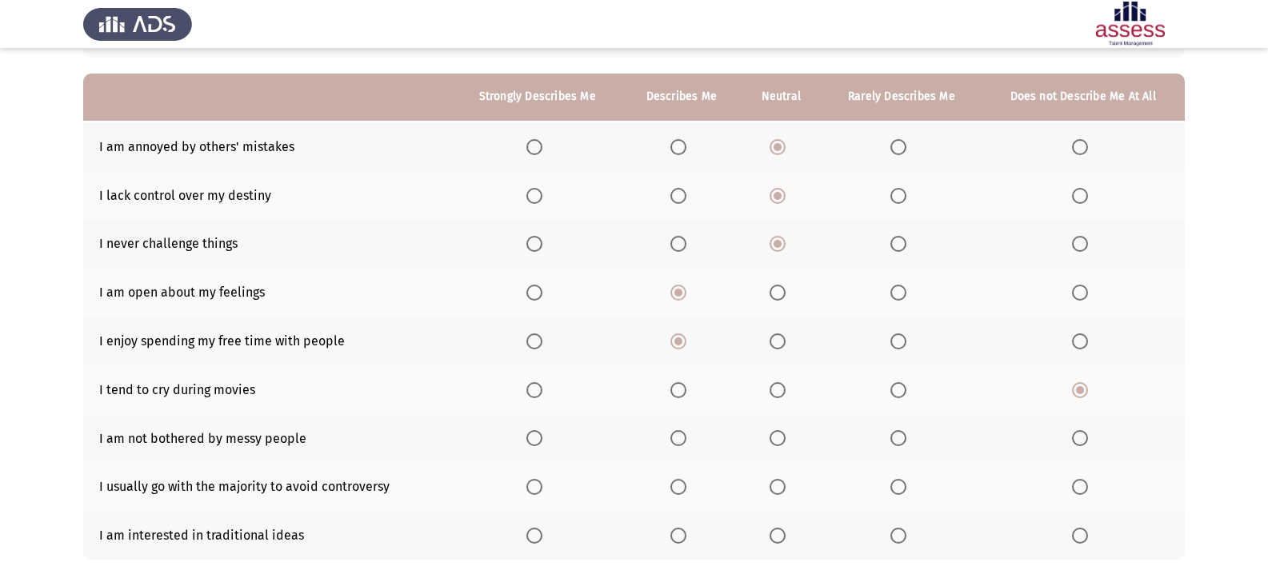
scroll to position [160, 0]
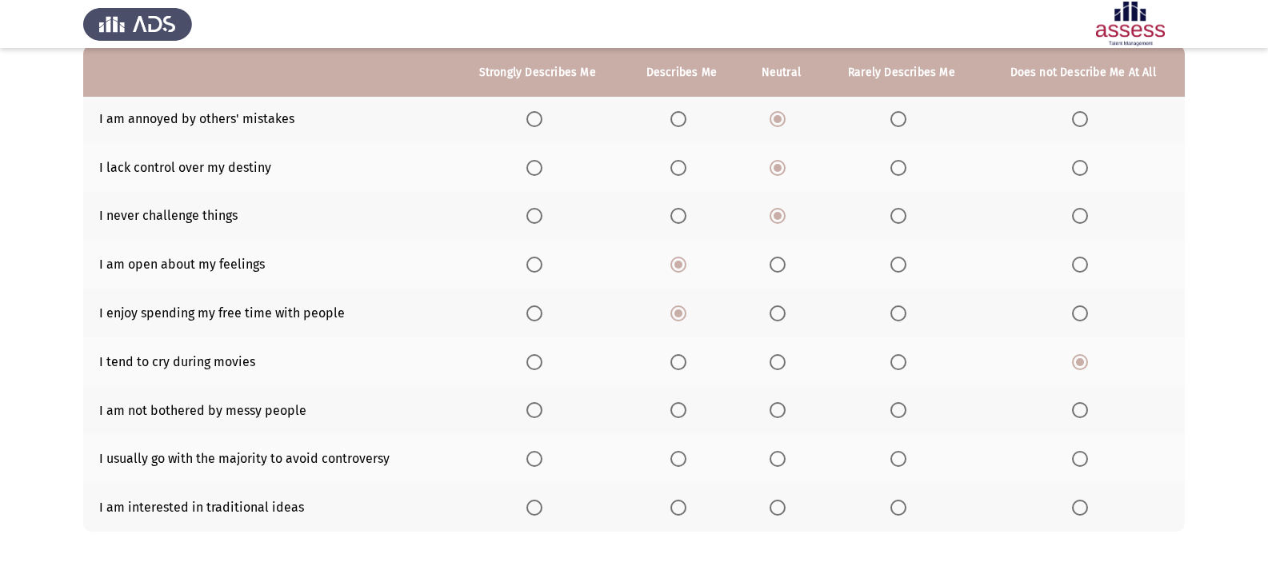
click at [906, 407] on span "Select an option" at bounding box center [898, 410] width 16 height 16
click at [906, 407] on input "Select an option" at bounding box center [898, 410] width 16 height 16
click at [782, 406] on span "Select an option" at bounding box center [778, 410] width 16 height 16
click at [782, 406] on input "Select an option" at bounding box center [778, 410] width 16 height 16
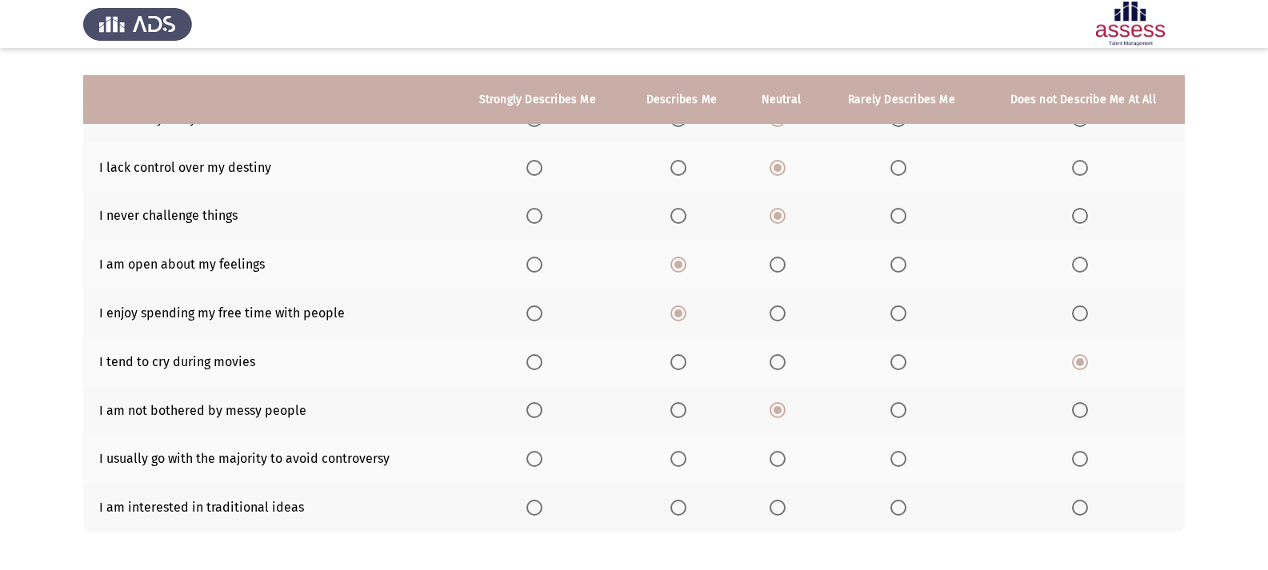
scroll to position [234, 0]
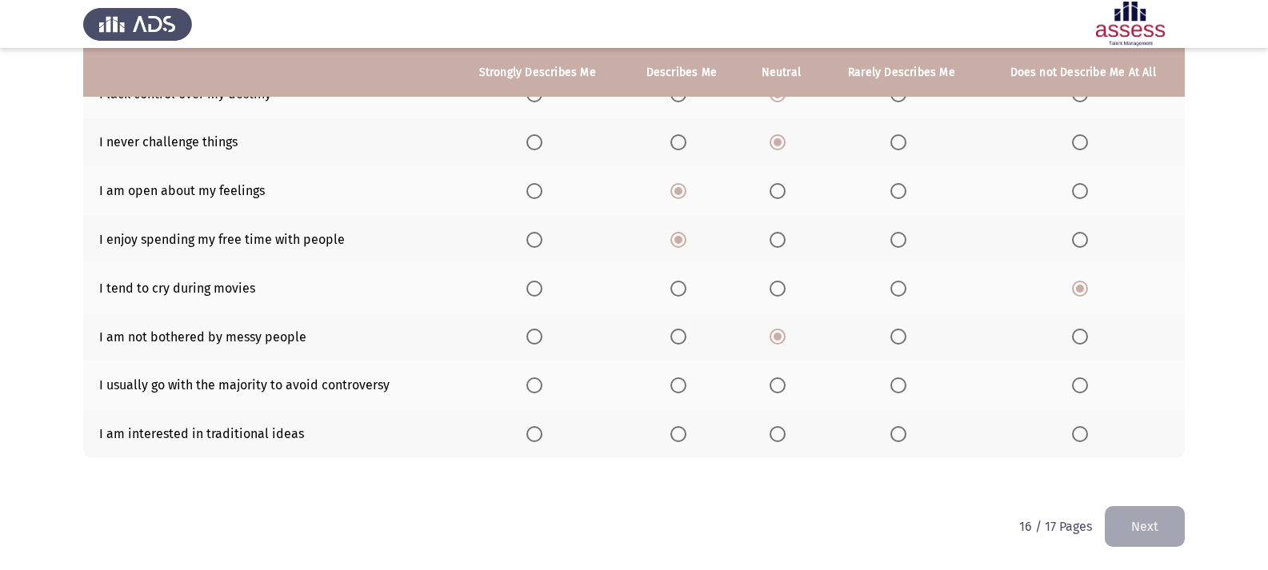
click at [898, 381] on span "Select an option" at bounding box center [898, 386] width 16 height 16
click at [898, 381] on input "Select an option" at bounding box center [898, 386] width 16 height 16
click at [774, 428] on span "Select an option" at bounding box center [778, 434] width 16 height 16
click at [774, 428] on input "Select an option" at bounding box center [778, 434] width 16 height 16
click at [1123, 512] on button "Next" at bounding box center [1145, 526] width 80 height 41
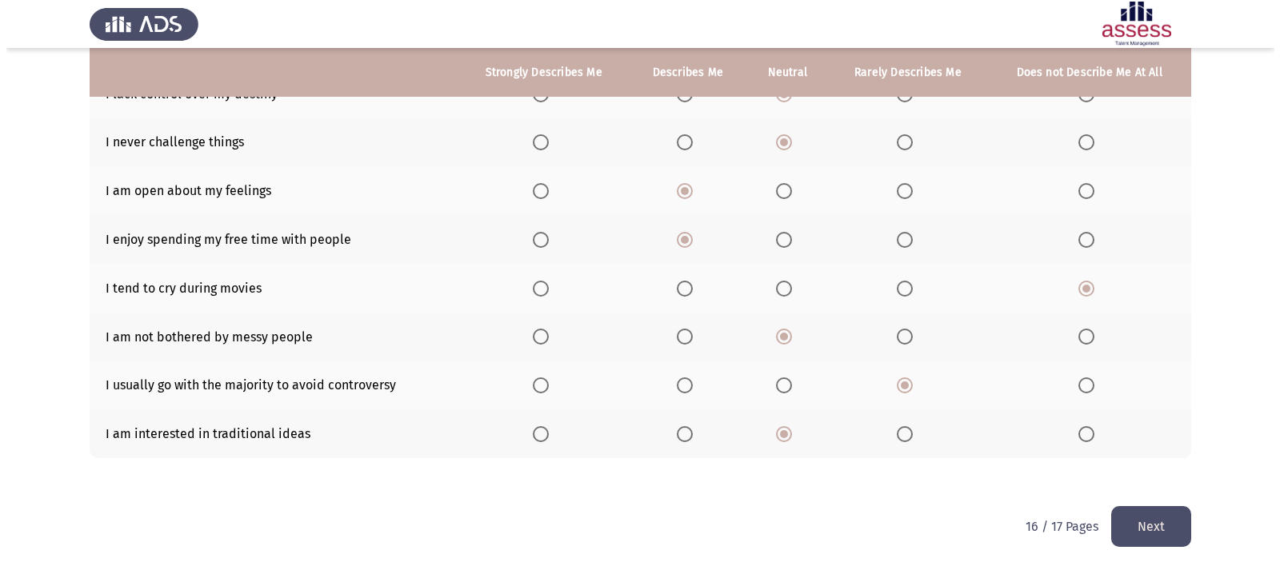
scroll to position [0, 0]
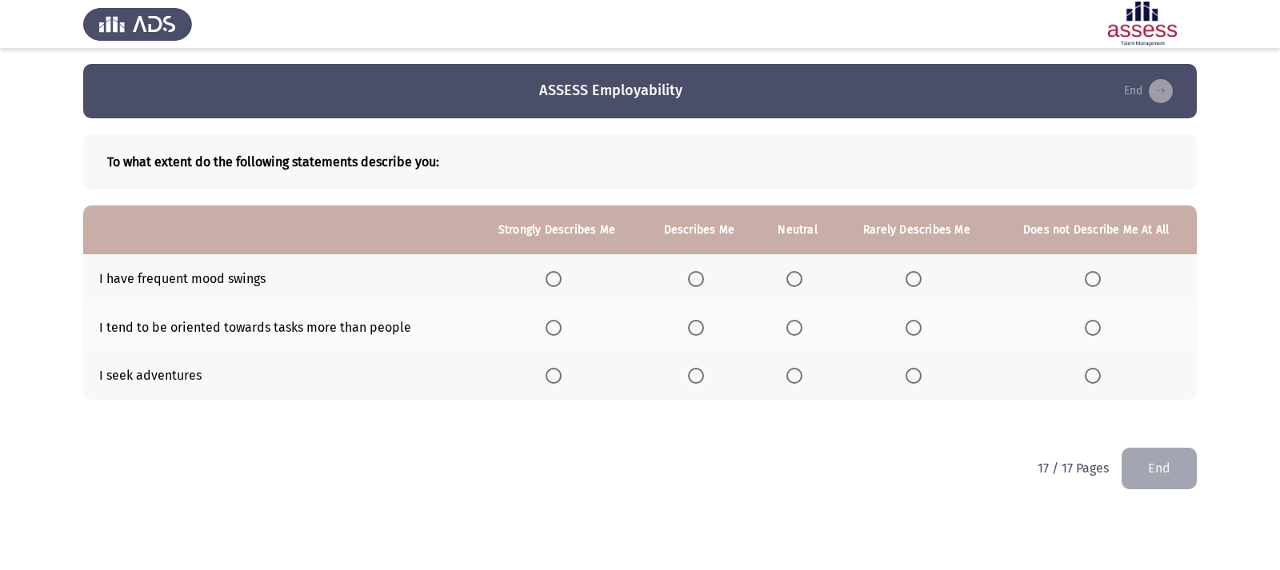
click at [801, 278] on span "Select an option" at bounding box center [794, 279] width 16 height 16
click at [801, 278] on input "Select an option" at bounding box center [794, 279] width 16 height 16
click at [797, 321] on span "Select an option" at bounding box center [794, 328] width 16 height 16
click at [797, 321] on input "Select an option" at bounding box center [794, 328] width 16 height 16
click at [920, 373] on span "Select an option" at bounding box center [914, 376] width 16 height 16
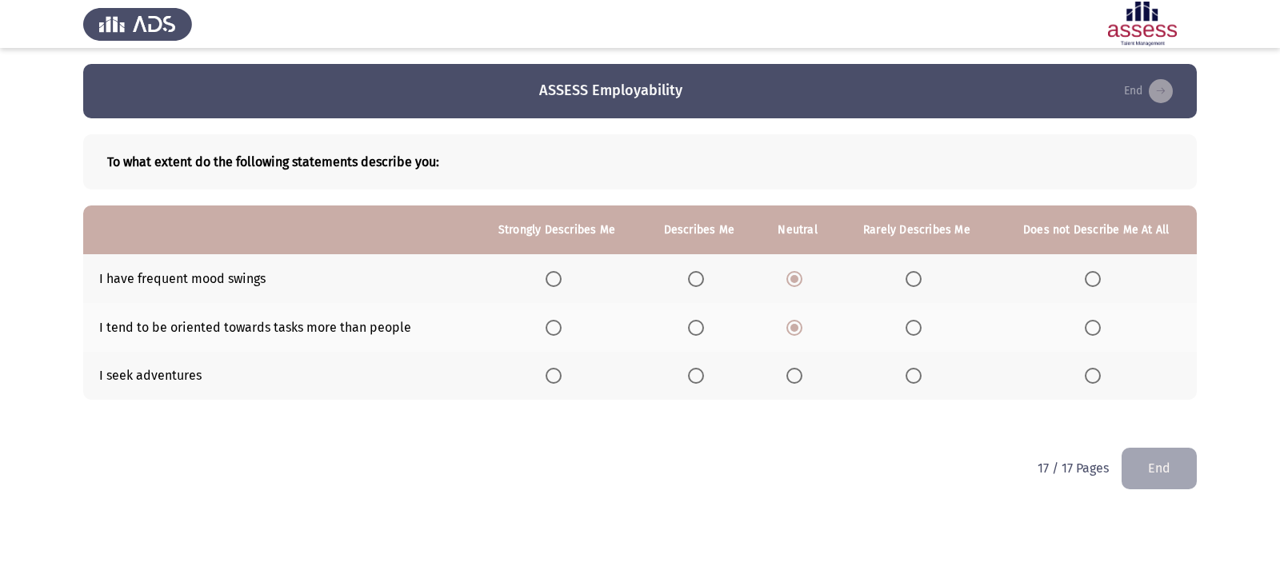
click at [920, 373] on input "Select an option" at bounding box center [914, 376] width 16 height 16
click at [799, 375] on span "Select an option" at bounding box center [794, 376] width 16 height 16
click at [799, 375] on input "Select an option" at bounding box center [794, 376] width 16 height 16
click at [1154, 453] on button "End" at bounding box center [1159, 468] width 75 height 41
